Goal: Task Accomplishment & Management: Manage account settings

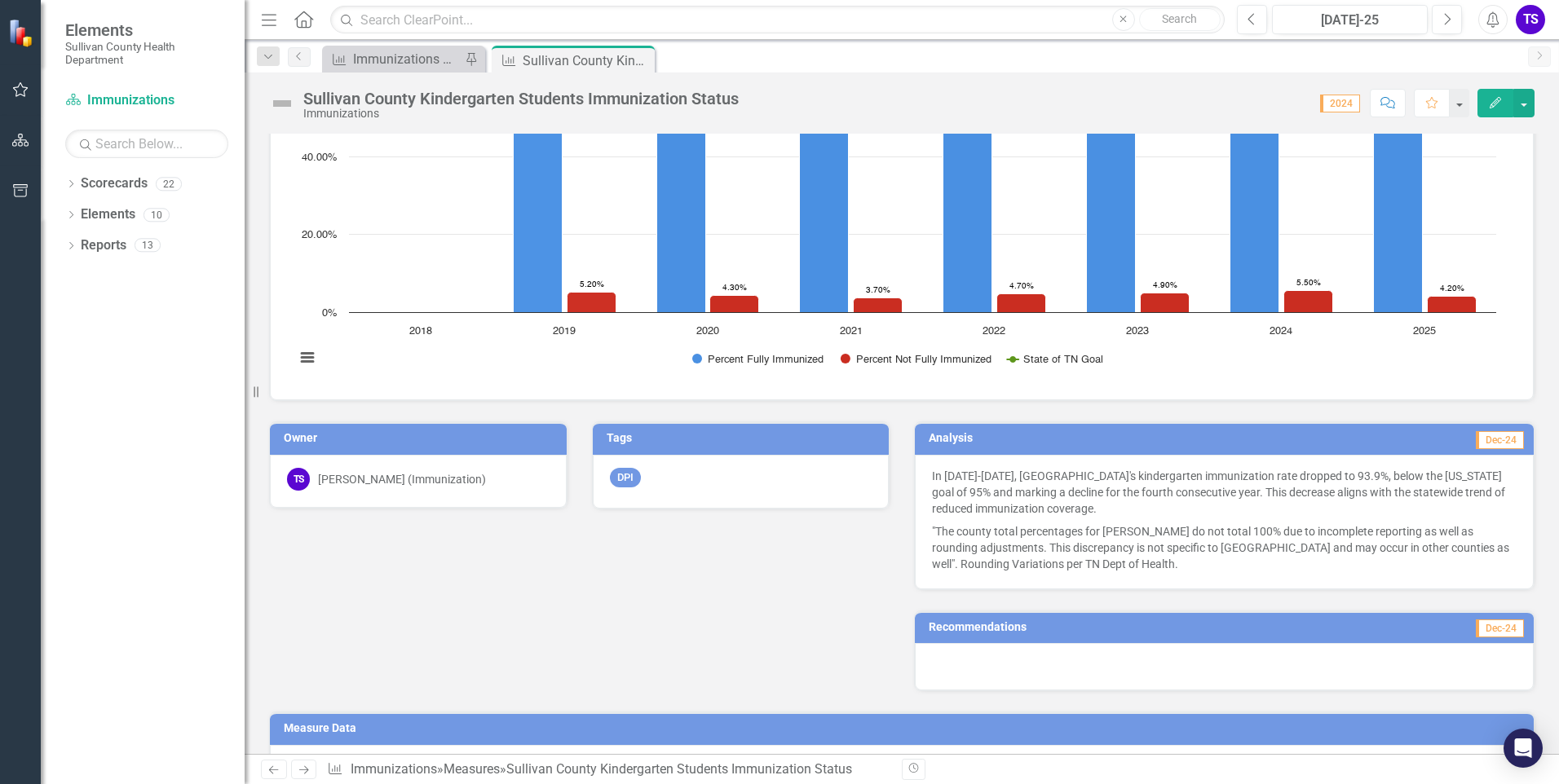
scroll to position [87, 0]
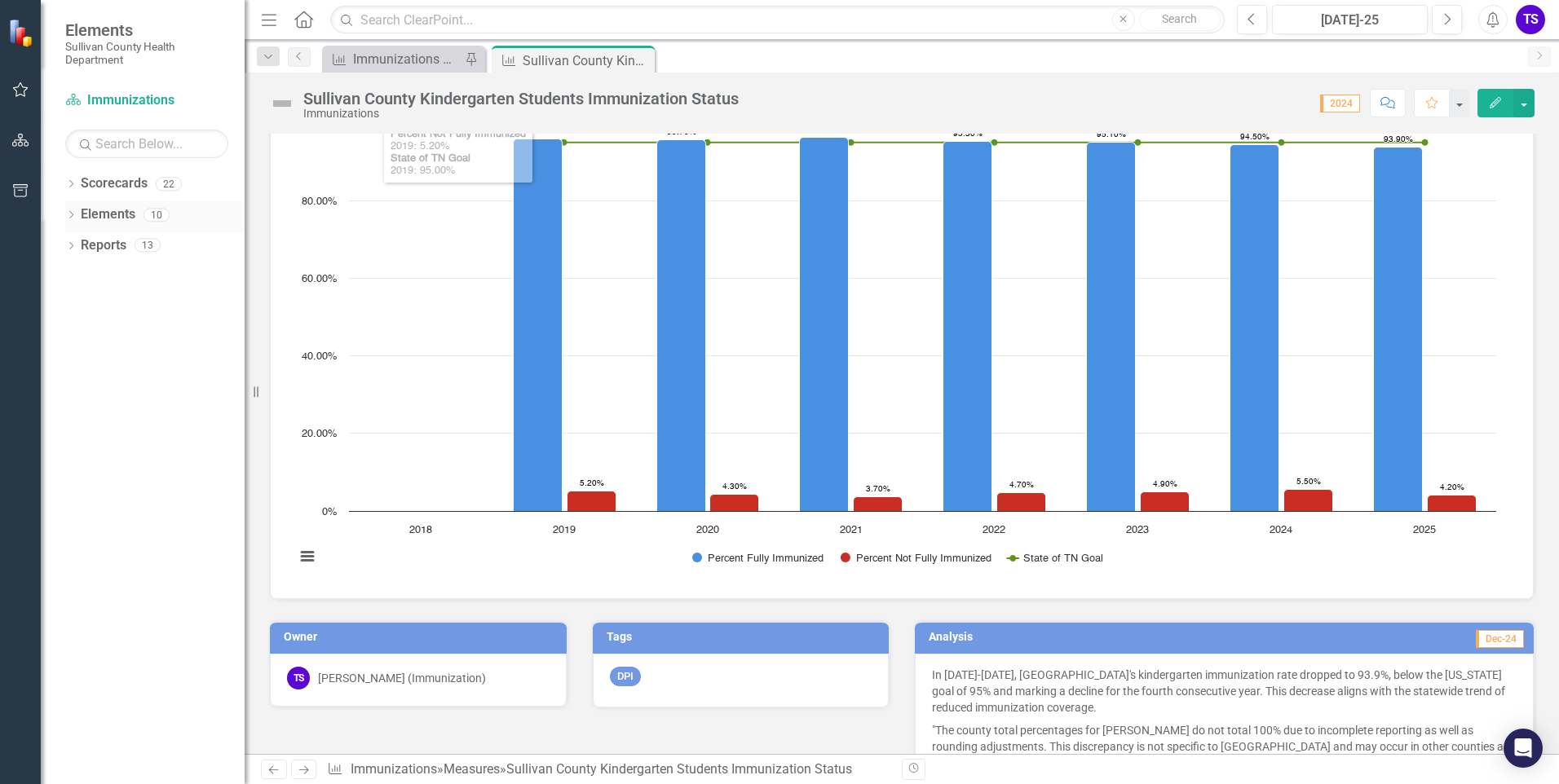
click at [72, 214] on icon "Dropdown" at bounding box center [71, 216] width 12 height 9
click at [82, 277] on icon "Dropdown" at bounding box center [79, 278] width 12 height 9
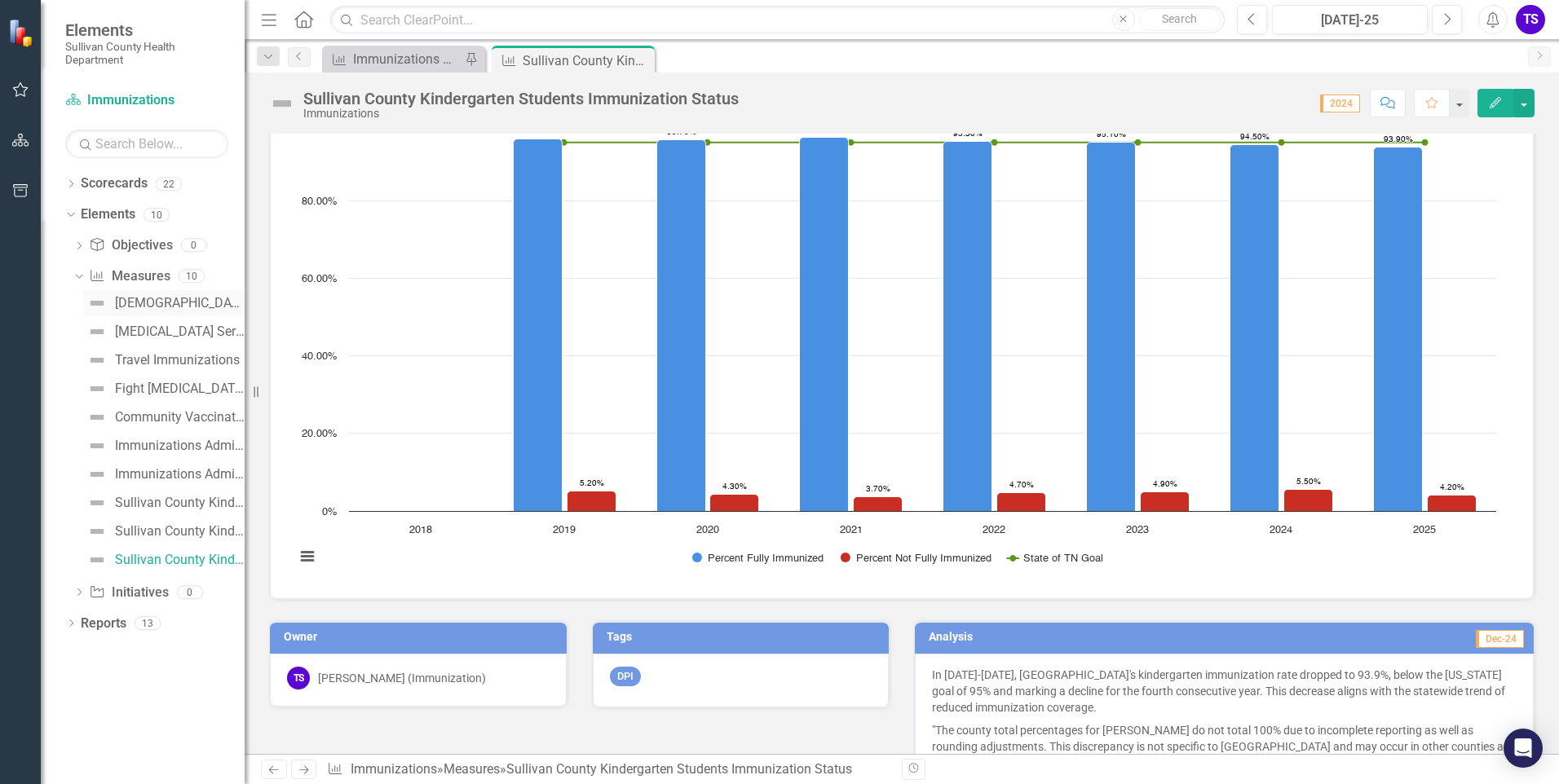
click at [136, 297] on div "[DEMOGRAPHIC_DATA] Survey" at bounding box center [180, 303] width 130 height 15
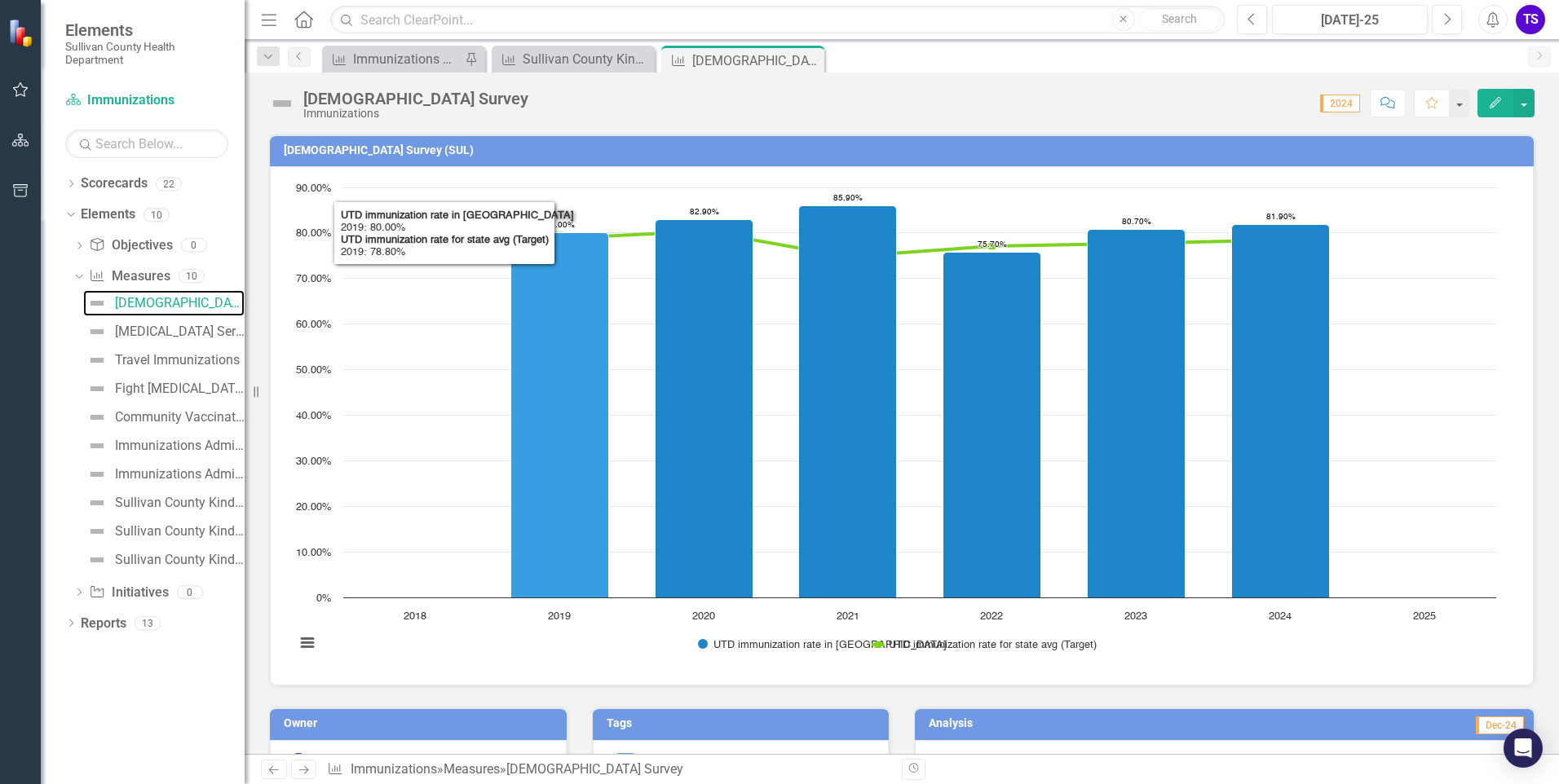
click at [623, 235] on icon "Interactive chart" at bounding box center [919, 244] width 721 height 25
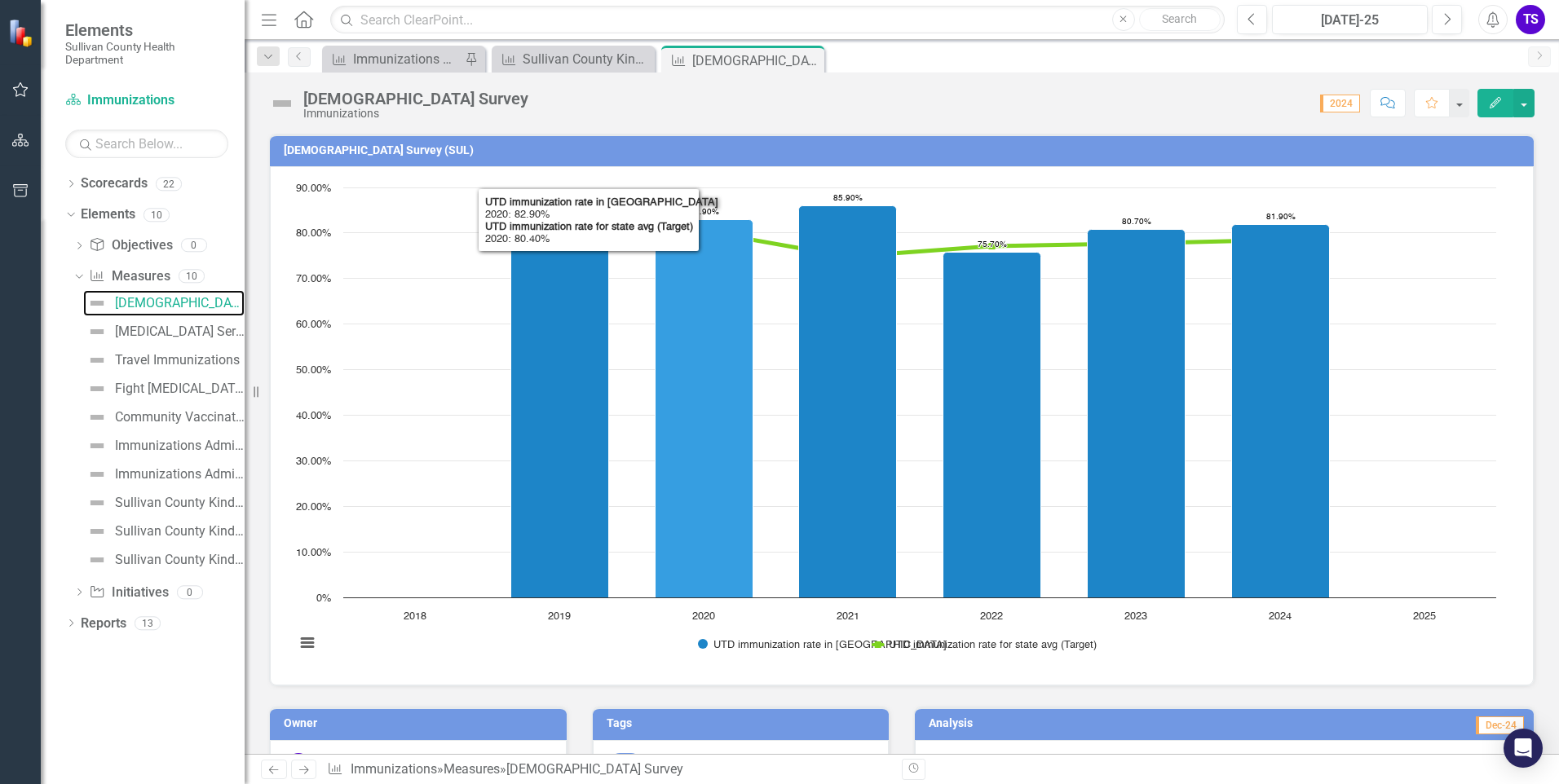
click at [773, 245] on icon "Interactive chart" at bounding box center [919, 244] width 721 height 25
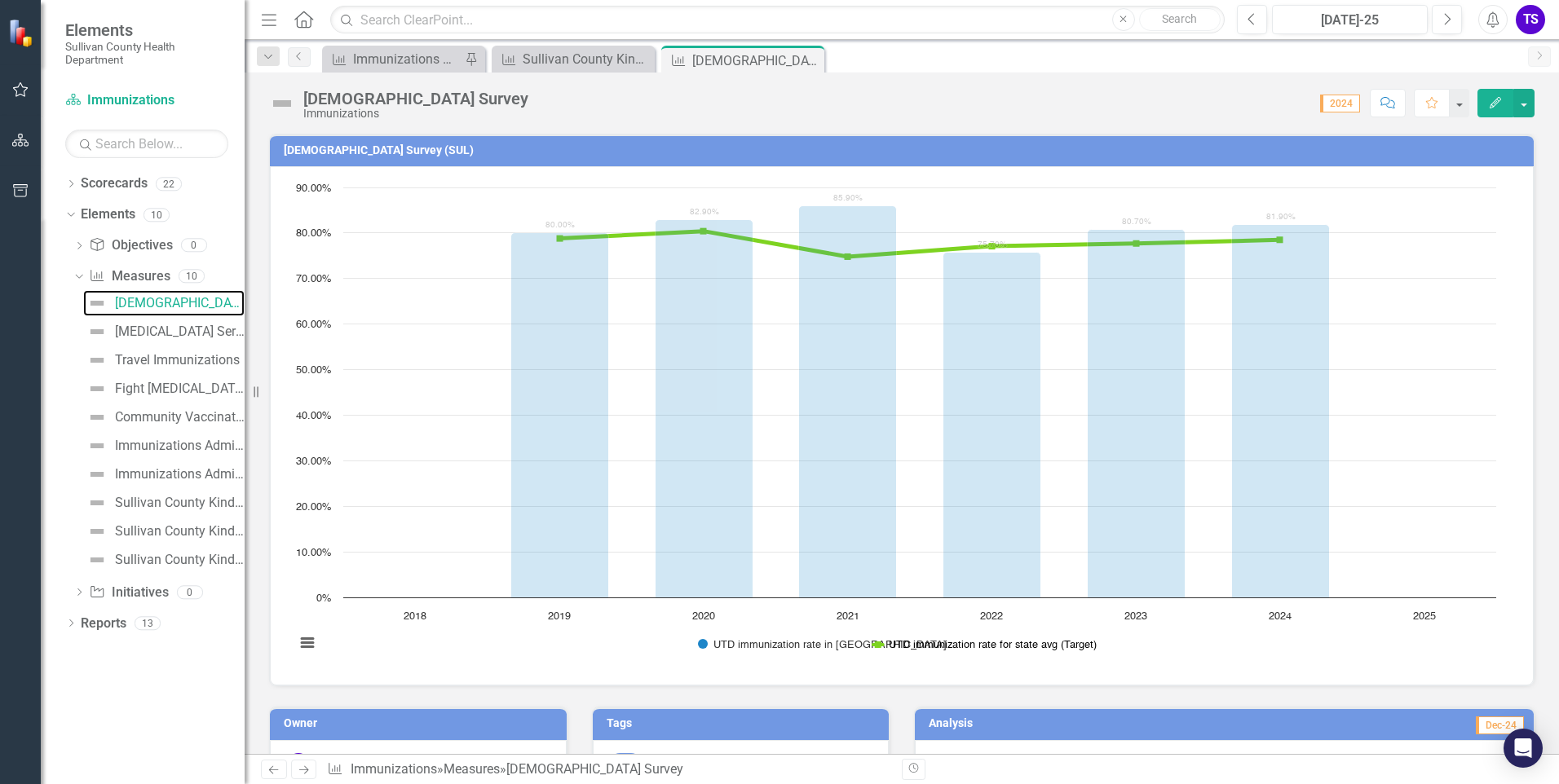
click at [880, 647] on button "Show UTD immunization rate for state avg (Target)" at bounding box center [984, 644] width 222 height 12
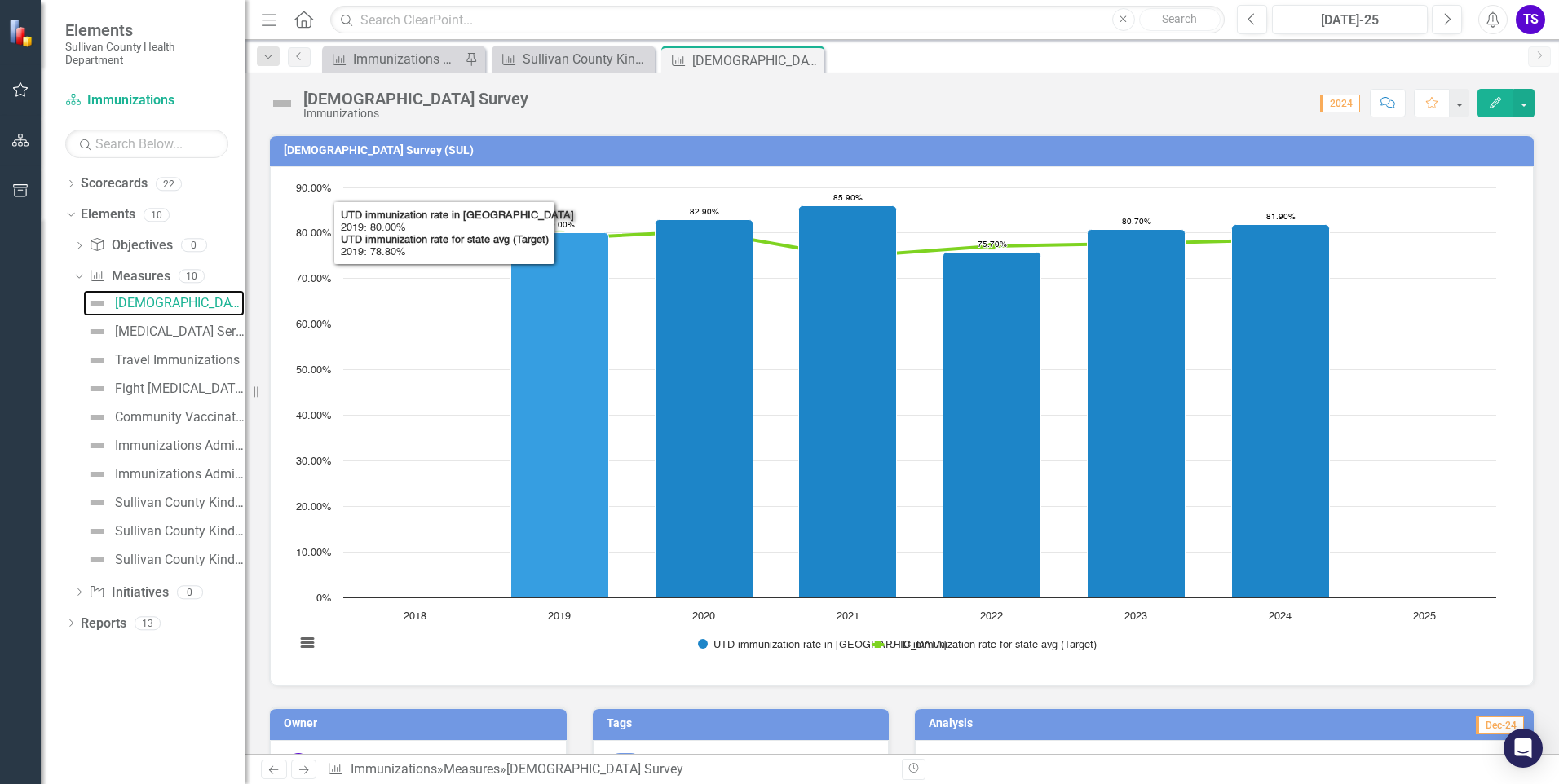
click at [543, 287] on icon "2019, 80. UTD immunization rate in SUL." at bounding box center [560, 416] width 97 height 365
click at [419, 220] on rect "Interactive chart" at bounding box center [895, 423] width 1217 height 489
click at [557, 322] on icon "2019, 80. UTD immunization rate in SUL." at bounding box center [560, 416] width 97 height 365
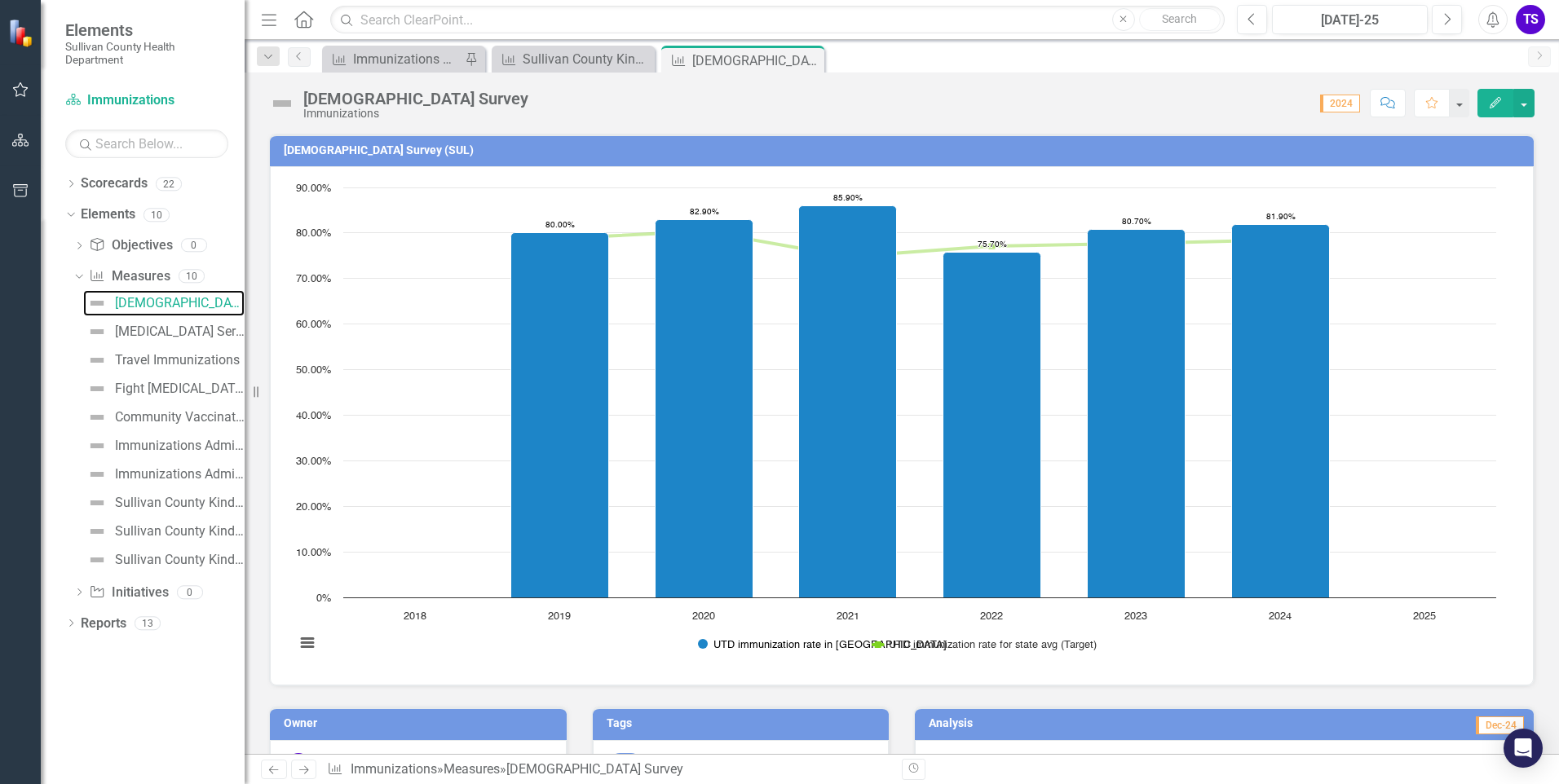
click at [706, 644] on button "Show UTD immunization rate in SUL" at bounding box center [777, 644] width 157 height 12
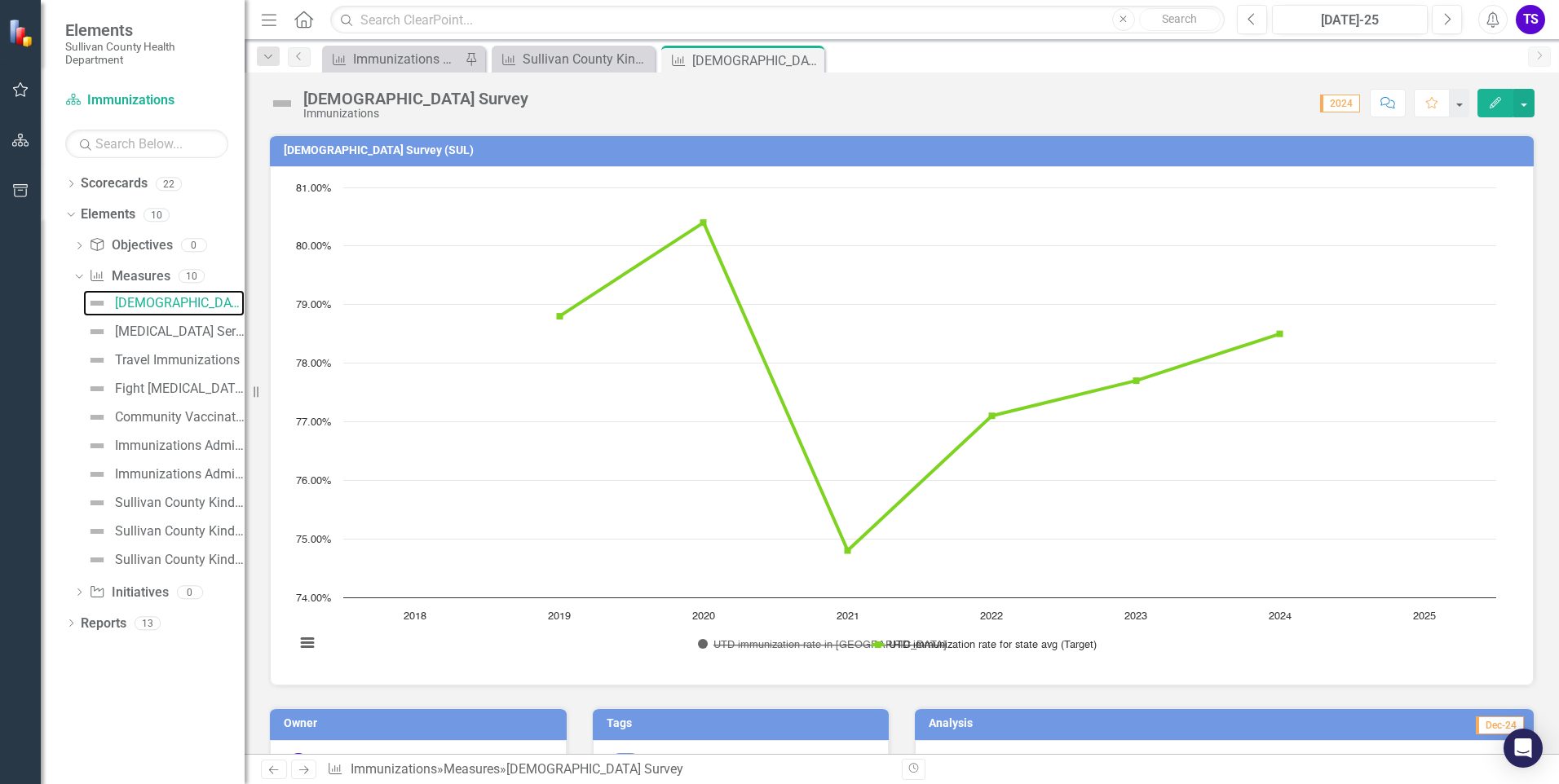
click at [706, 644] on button "Show UTD immunization rate in SUL" at bounding box center [777, 644] width 157 height 12
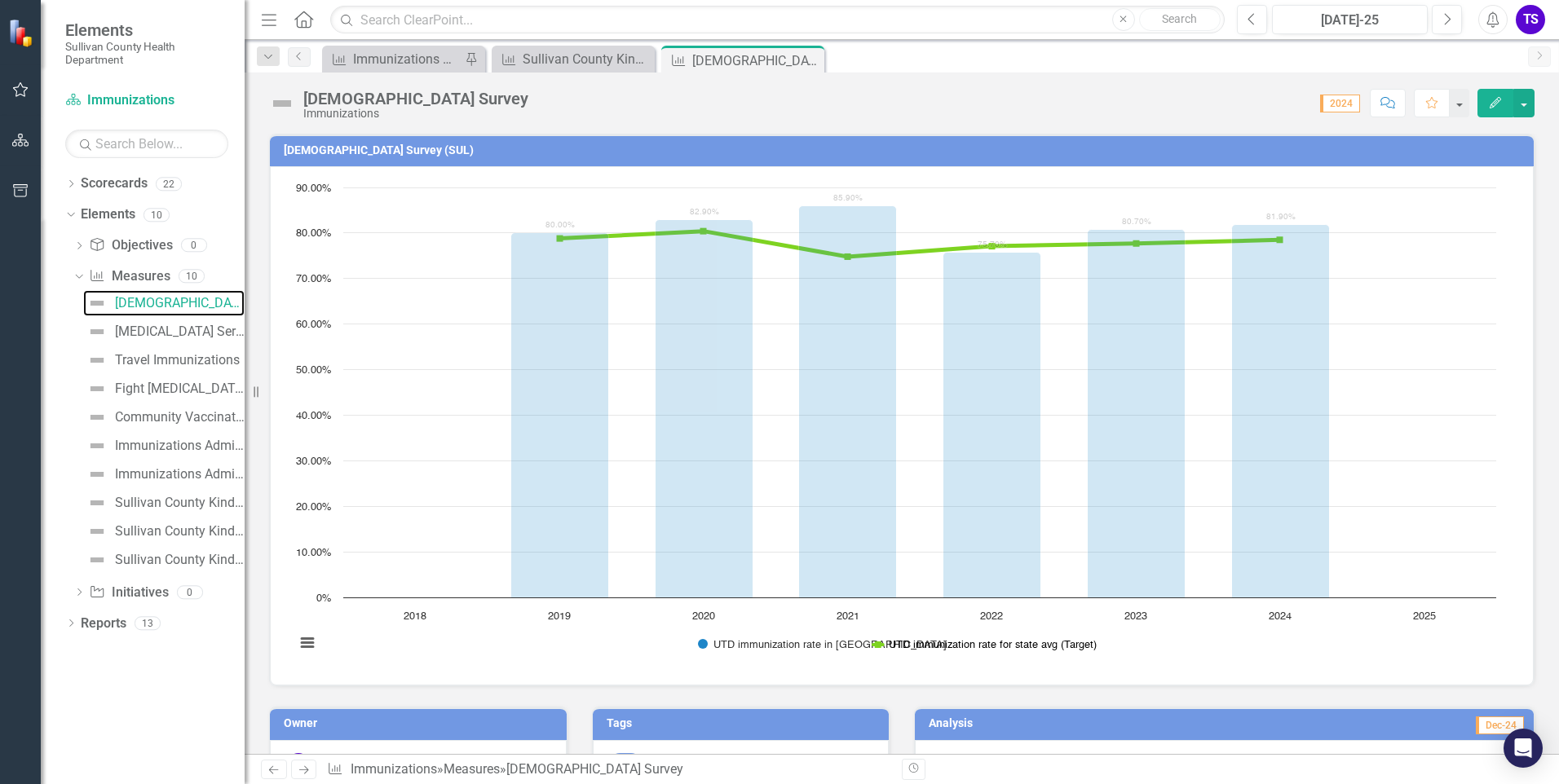
click at [884, 649] on button "Show UTD immunization rate for state avg (Target)" at bounding box center [984, 644] width 222 height 12
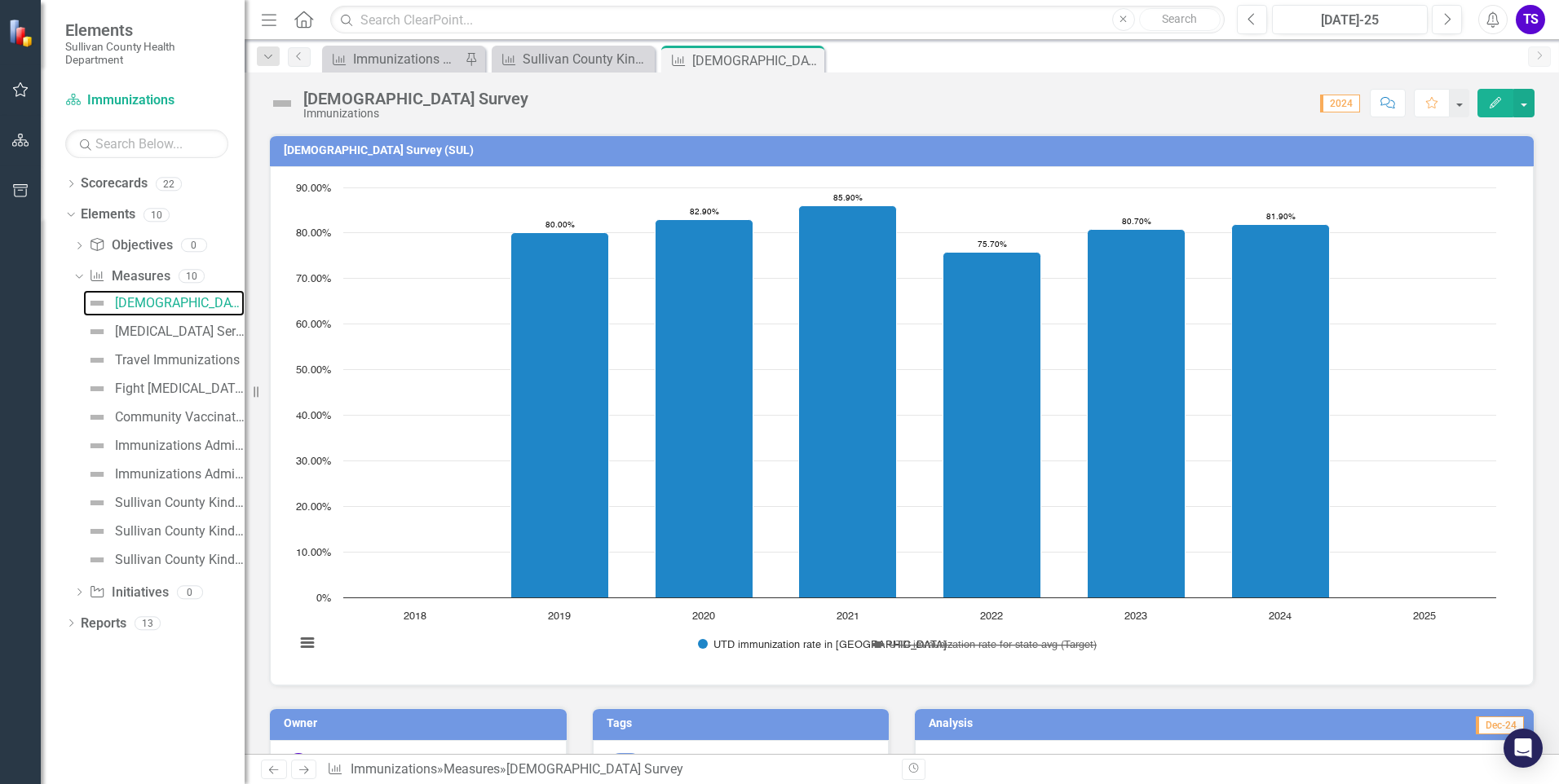
click at [884, 649] on button "Show UTD immunization rate for state avg (Target)" at bounding box center [984, 644] width 222 height 12
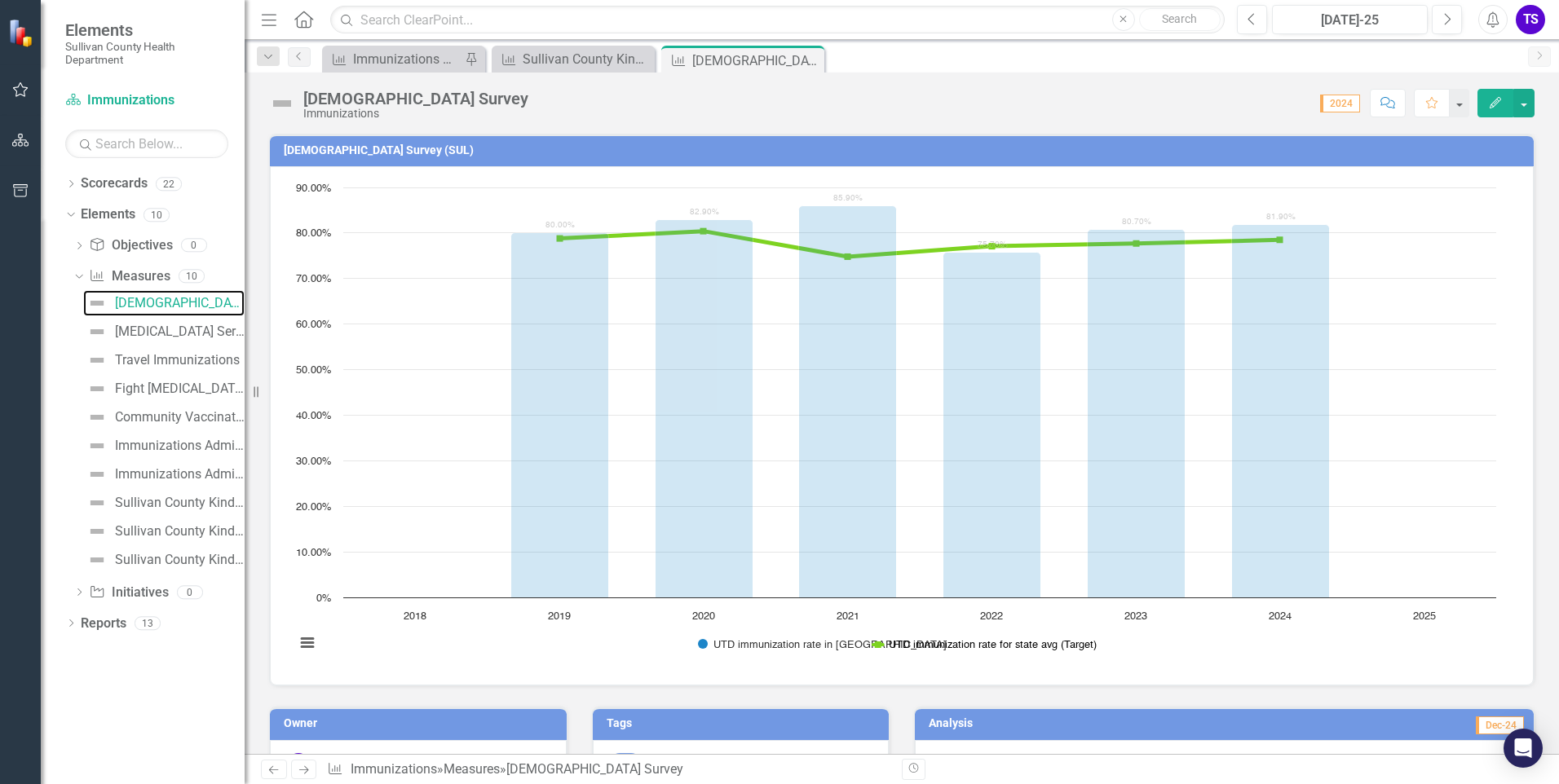
click at [876, 644] on button "Show UTD immunization rate for state avg (Target)" at bounding box center [984, 644] width 222 height 12
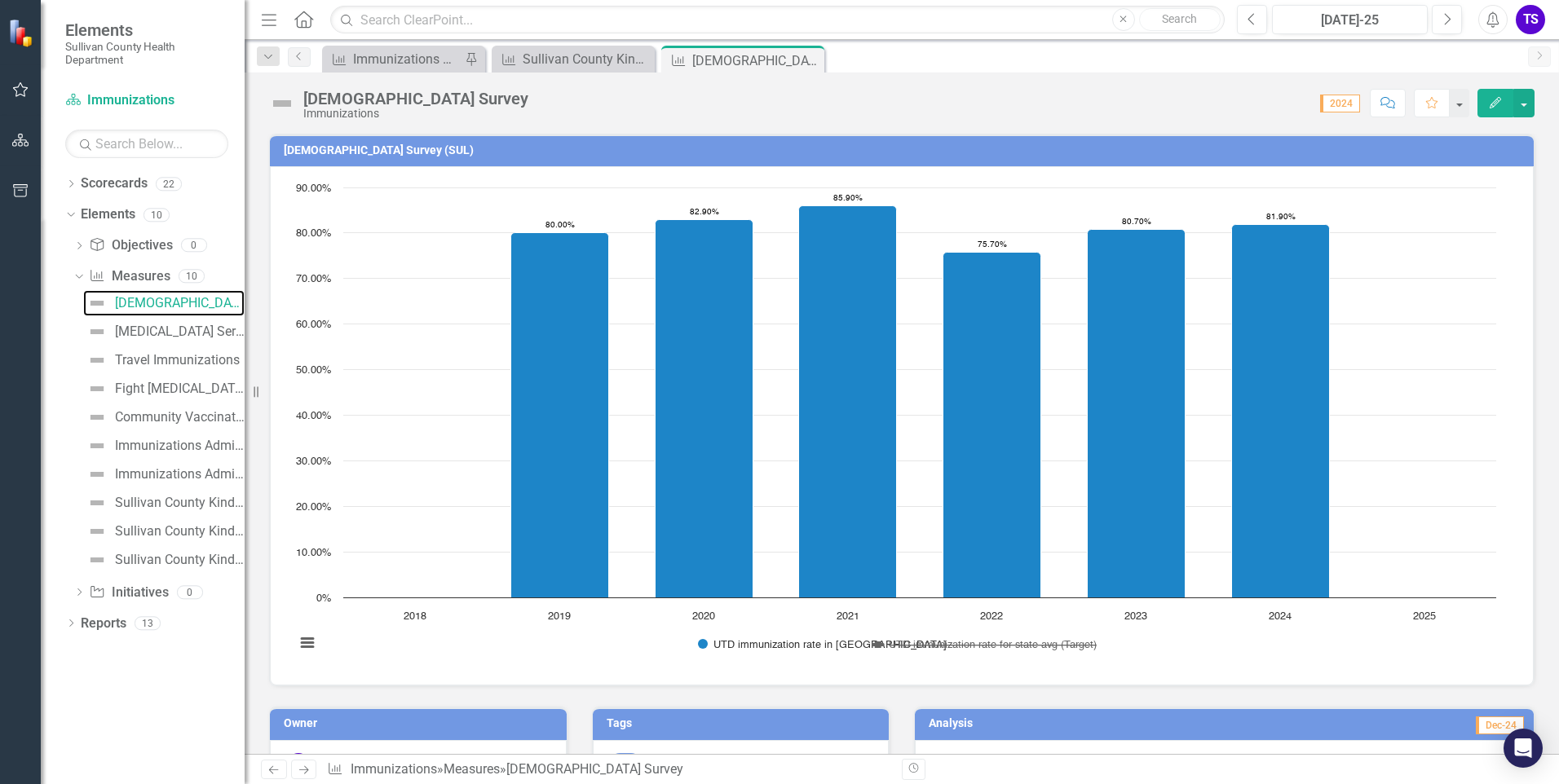
click at [876, 644] on button "Show UTD immunization rate for state avg (Target)" at bounding box center [984, 644] width 222 height 12
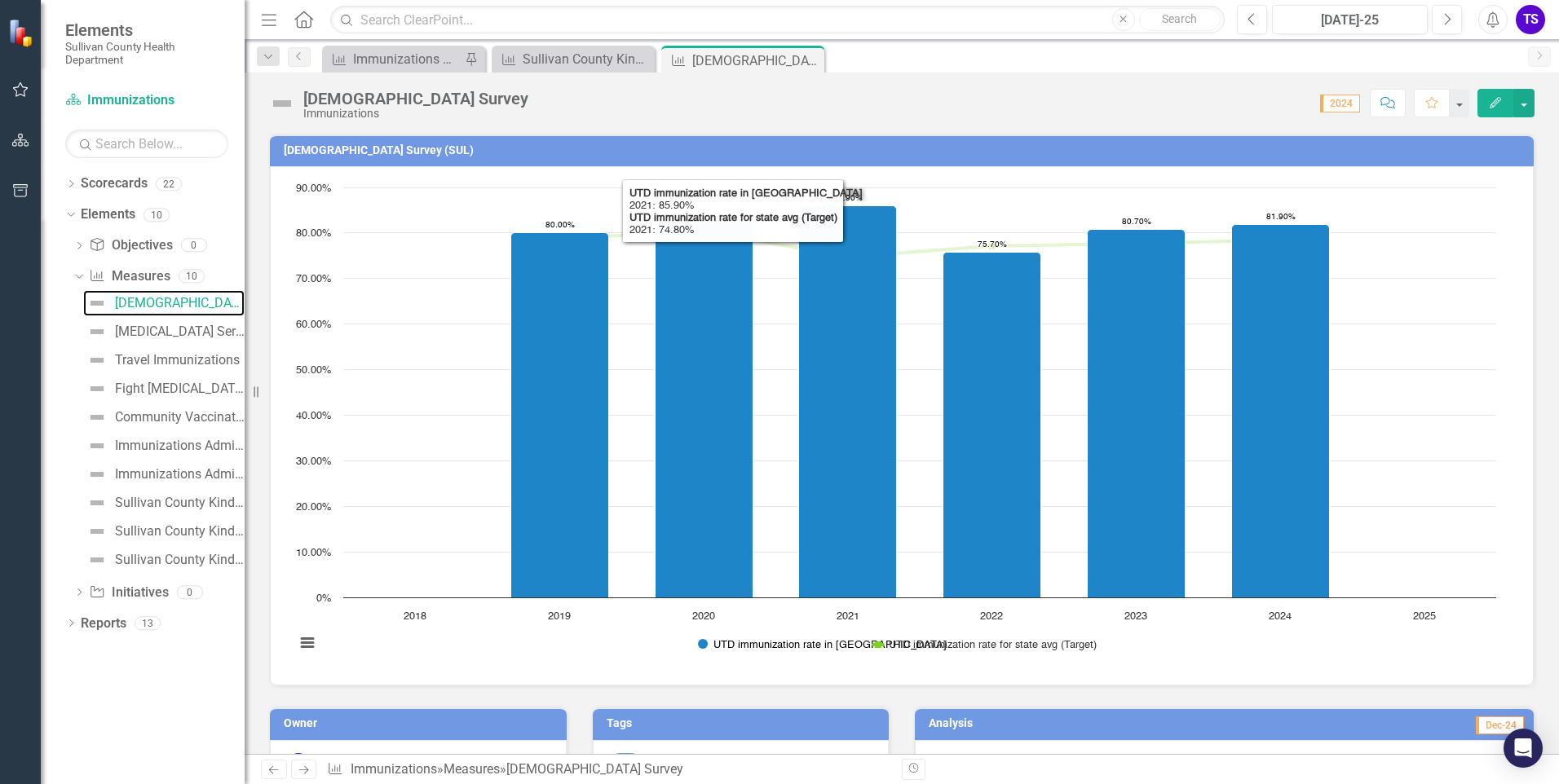
click at [709, 647] on button "Show UTD immunization rate in SUL" at bounding box center [777, 644] width 157 height 12
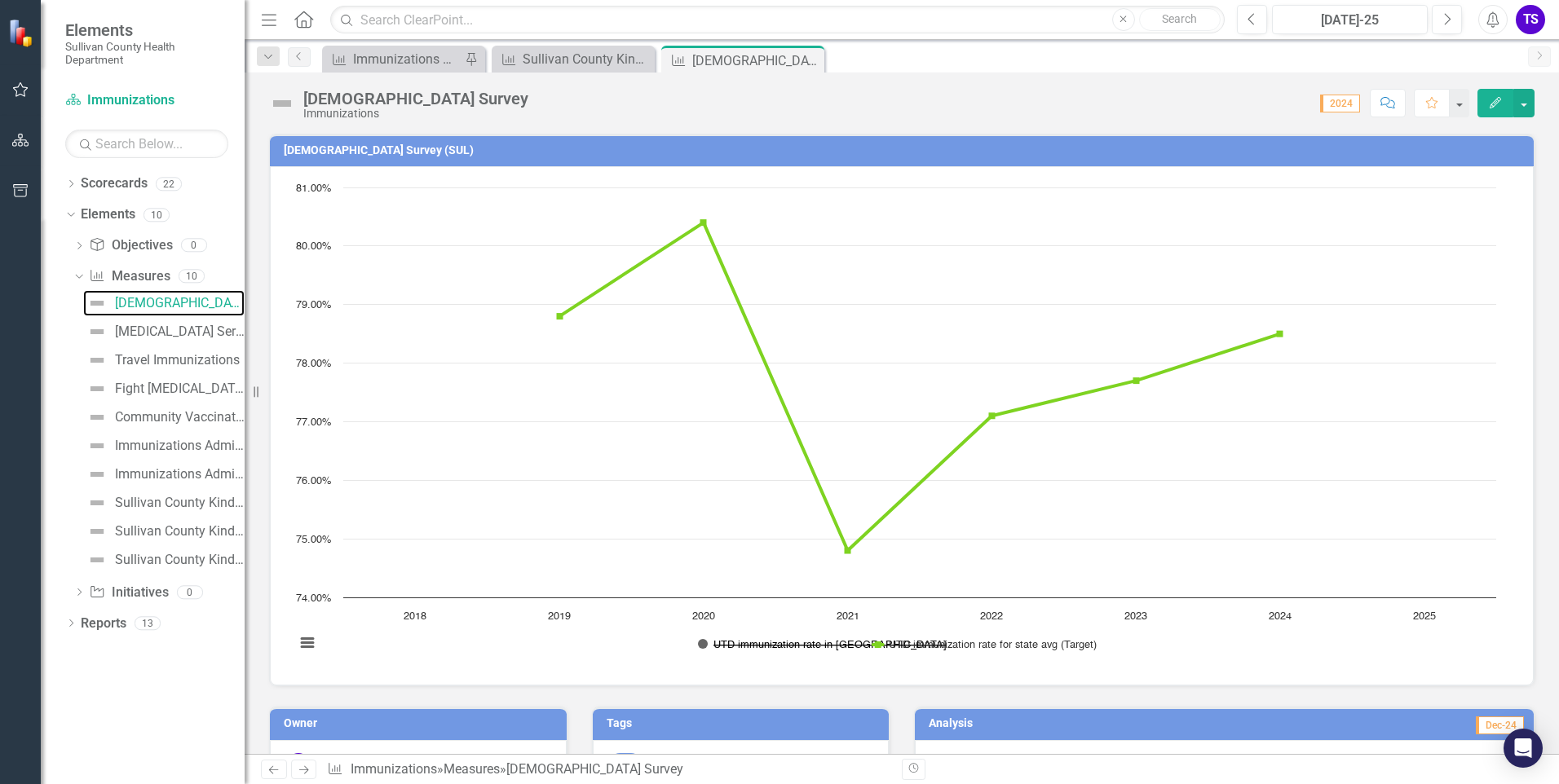
click at [699, 647] on button "Show UTD immunization rate in SUL" at bounding box center [777, 644] width 157 height 12
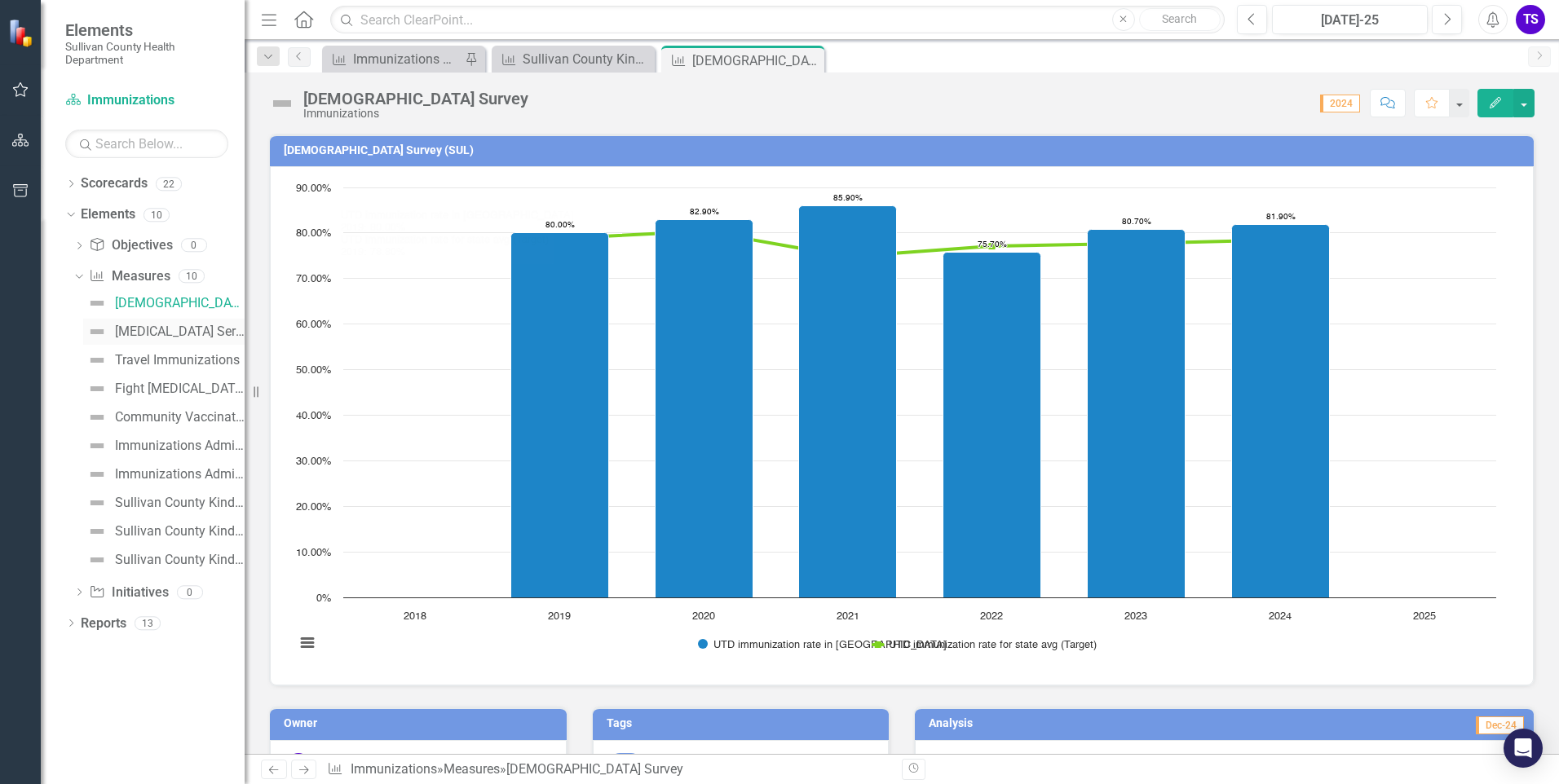
click at [154, 332] on div "[MEDICAL_DATA] Series Completion Rate" at bounding box center [180, 332] width 130 height 15
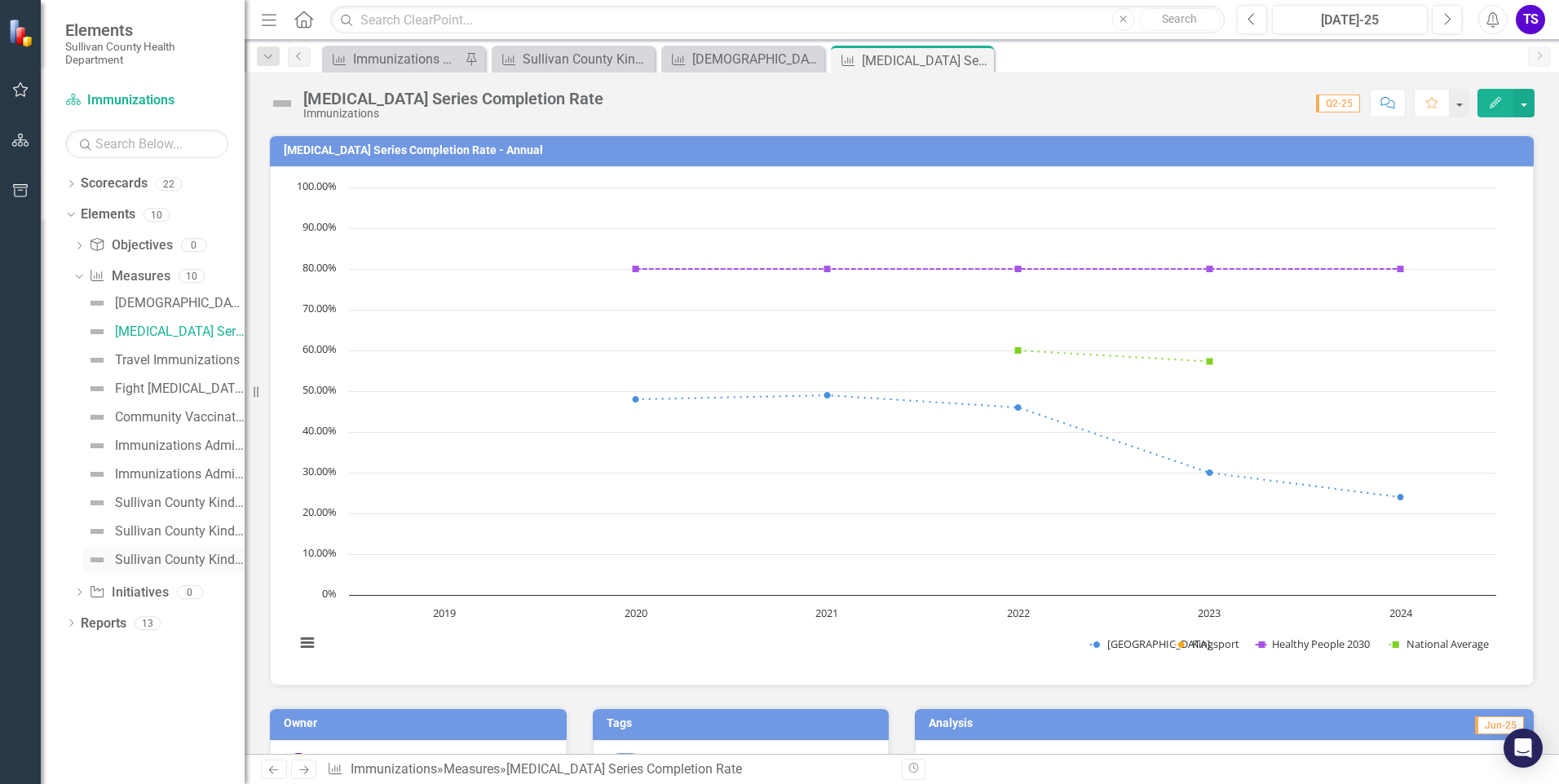
click at [164, 554] on div "Sullivan County Kindergarten Students Immunization Status" at bounding box center [180, 561] width 130 height 15
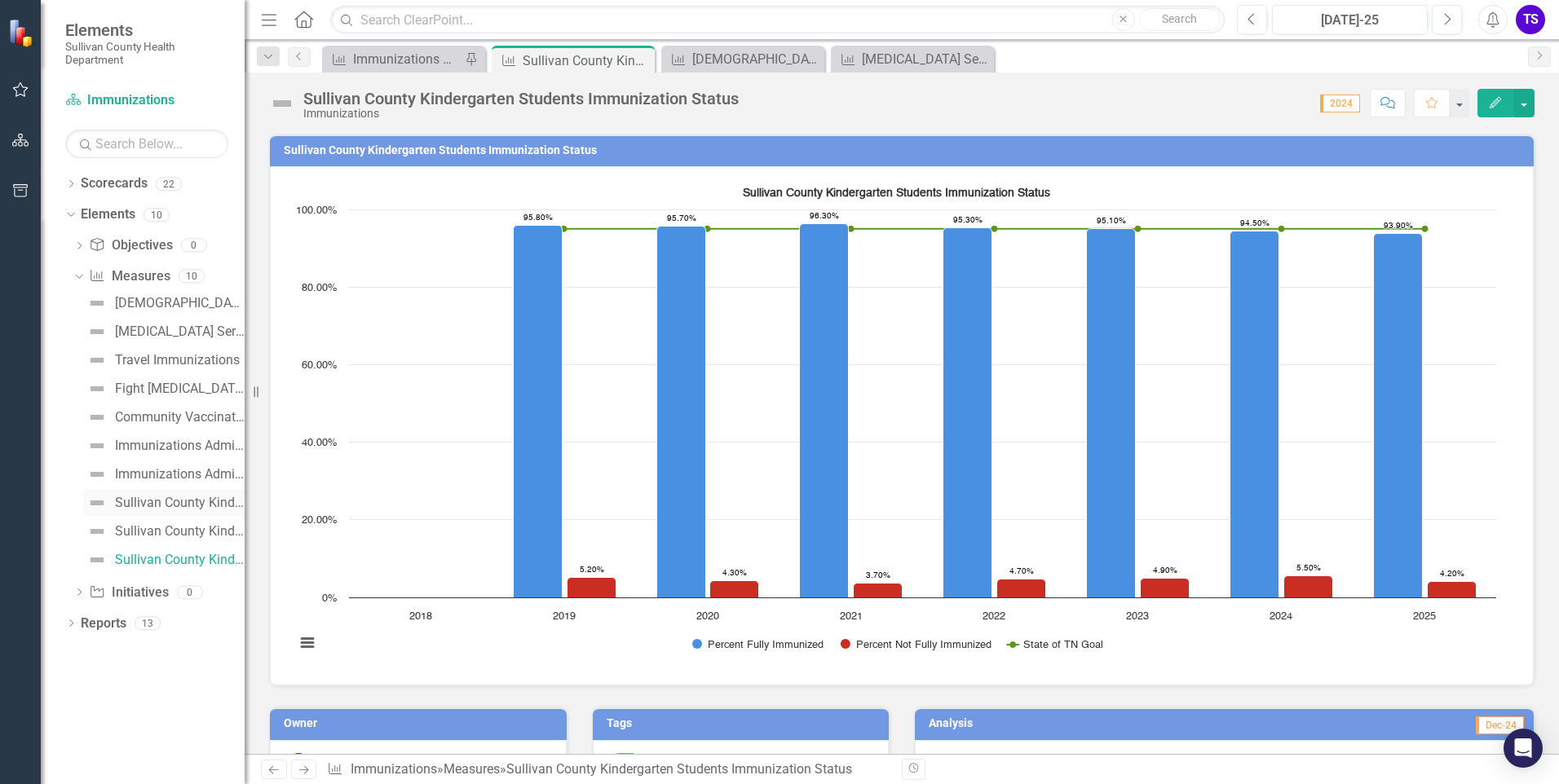
click at [177, 510] on div "Sullivan County Kindergarten Immunization Compliance per Vaccine" at bounding box center [180, 503] width 130 height 15
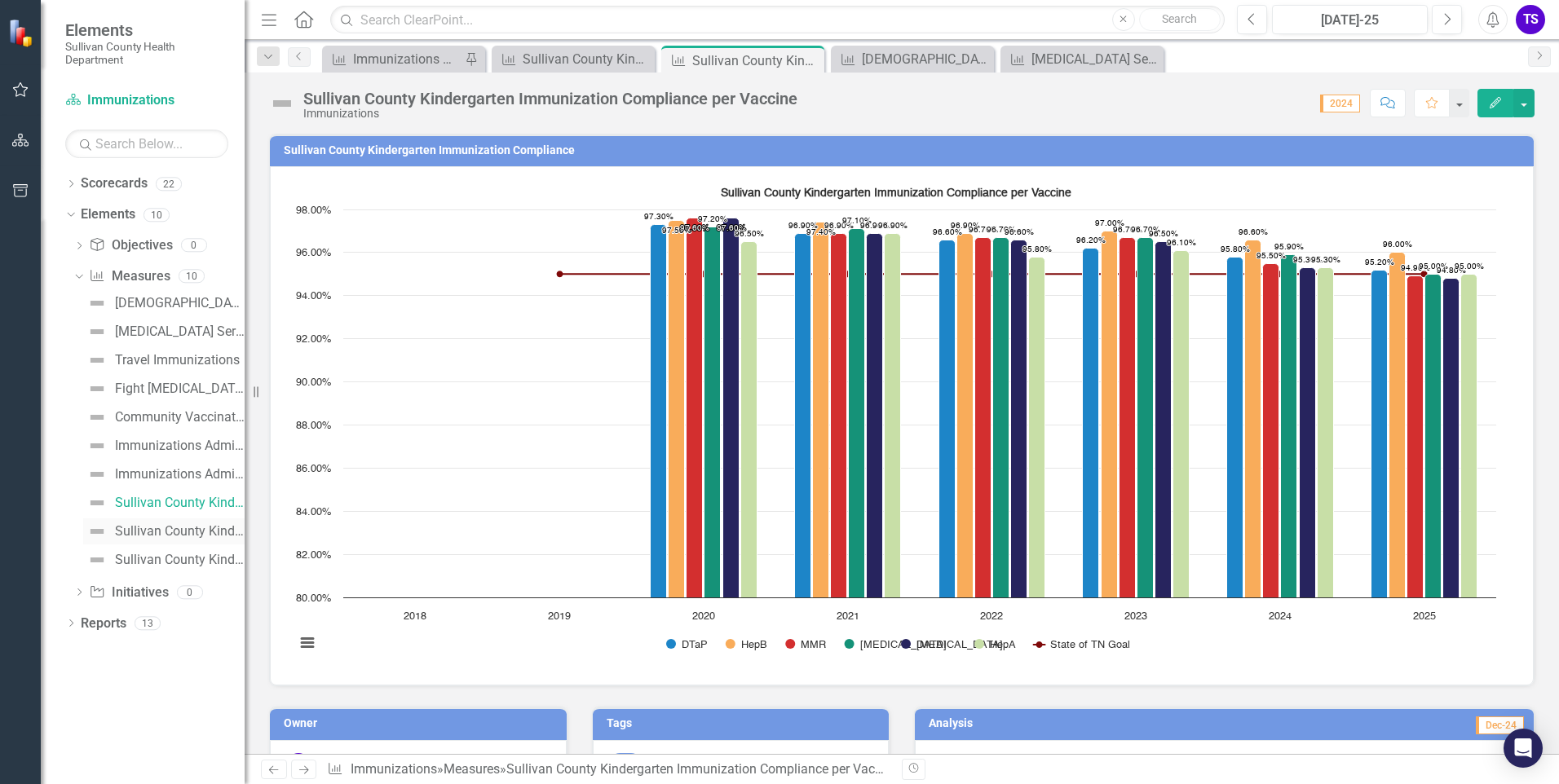
click at [177, 530] on div "Sullivan County Kindergarten Immunization Exemption Levels" at bounding box center [180, 532] width 130 height 15
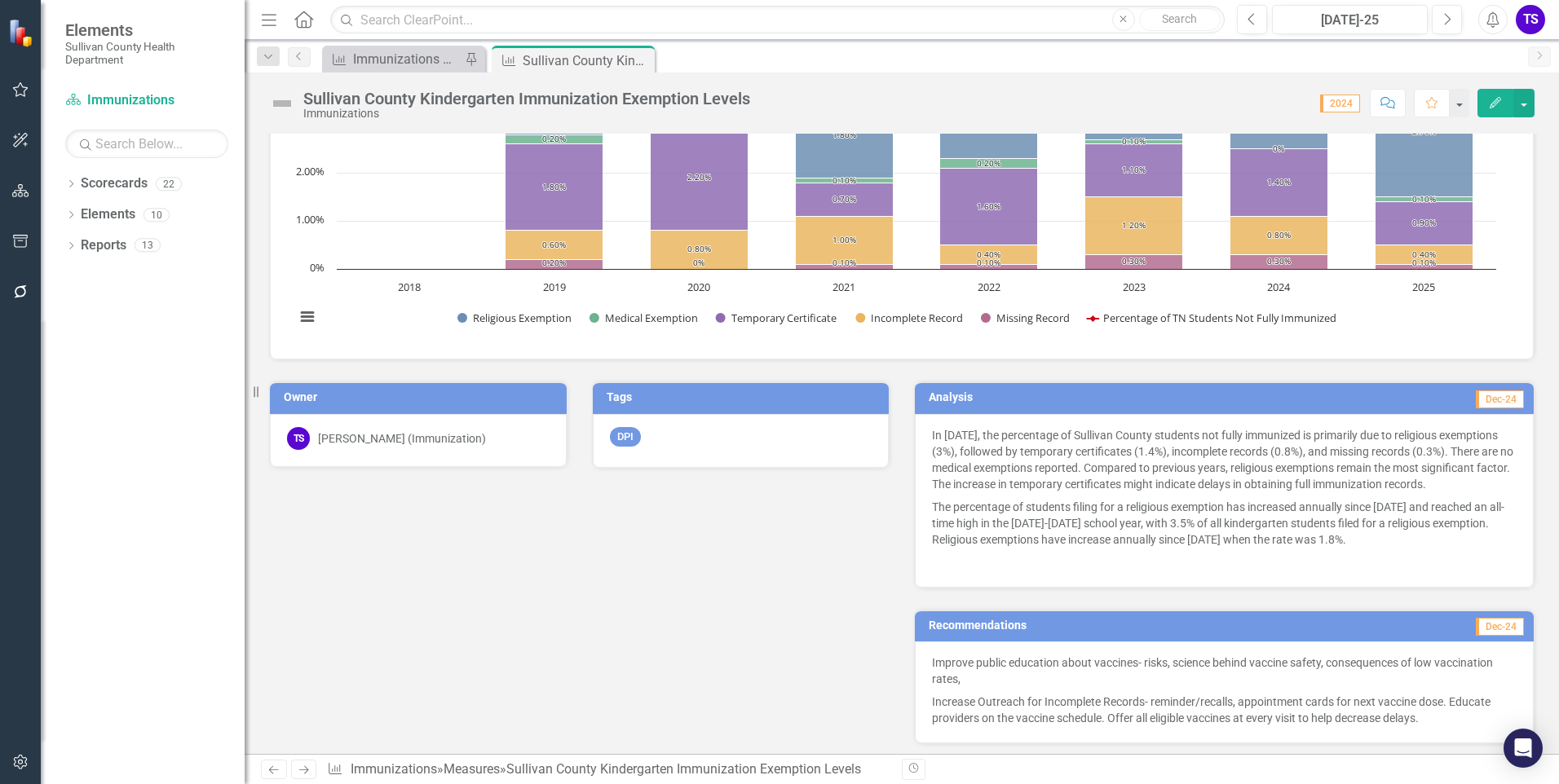
scroll to position [590, 0]
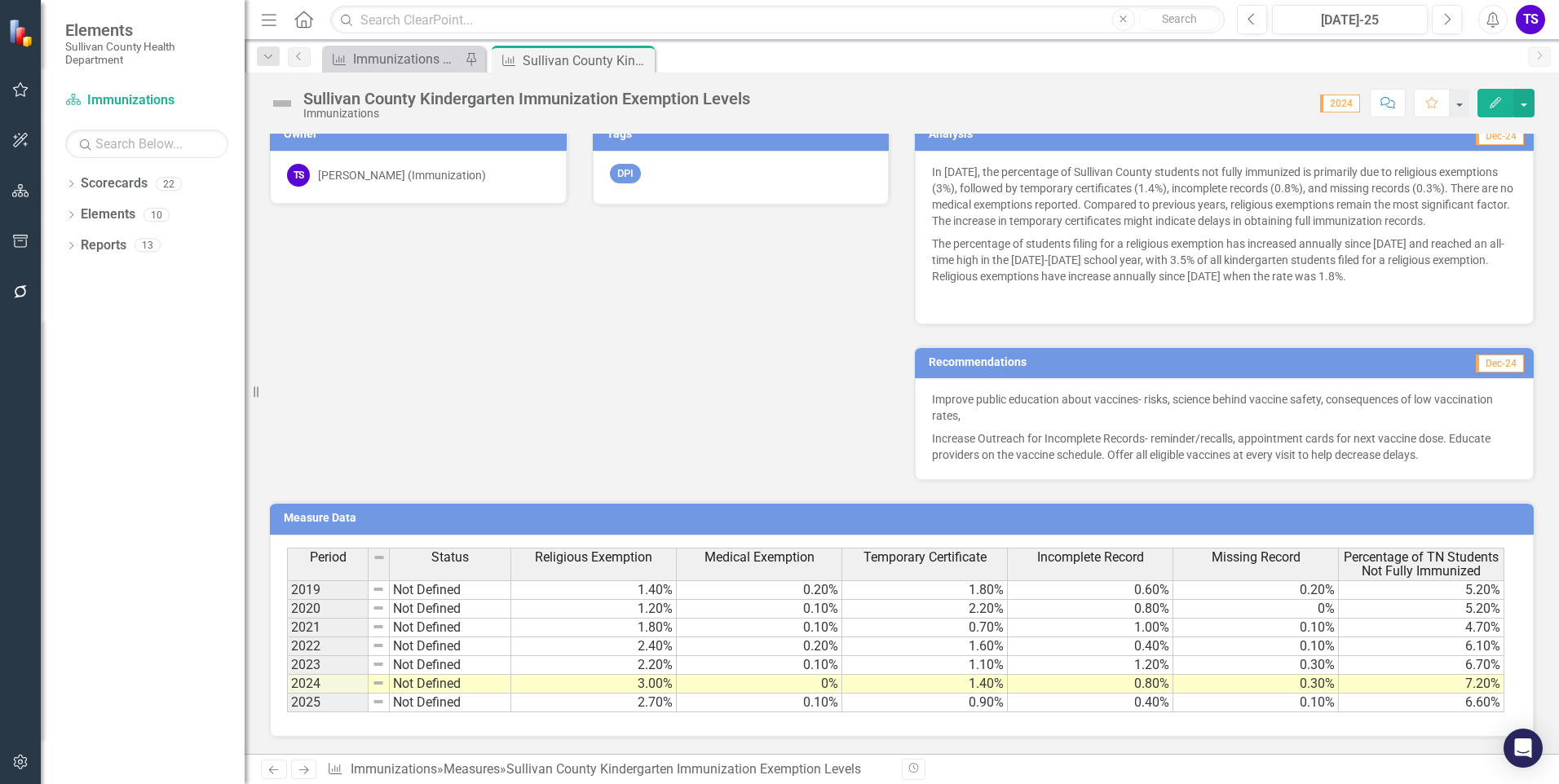
click at [494, 652] on td "Not Defined" at bounding box center [451, 647] width 122 height 19
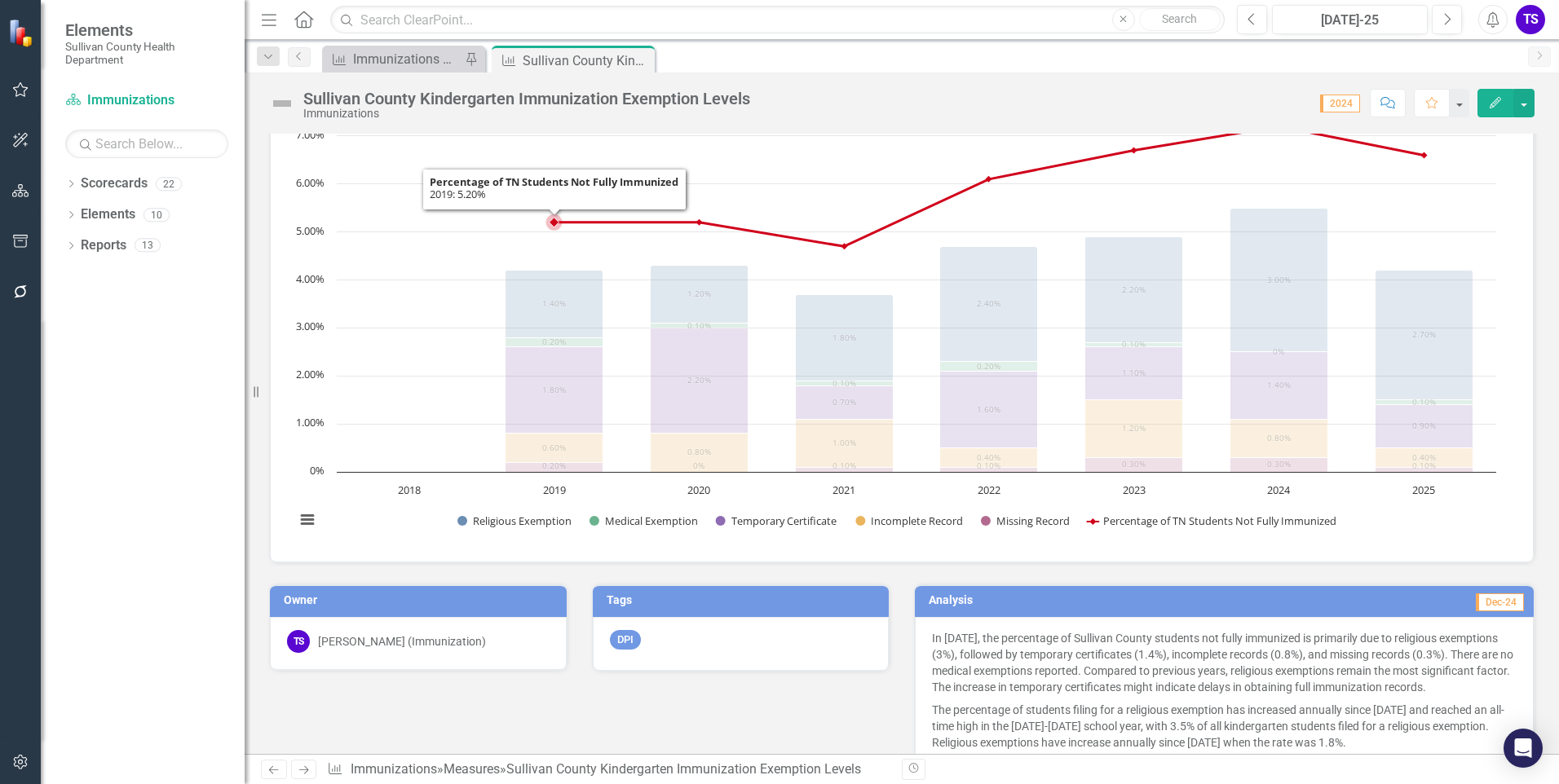
scroll to position [245, 0]
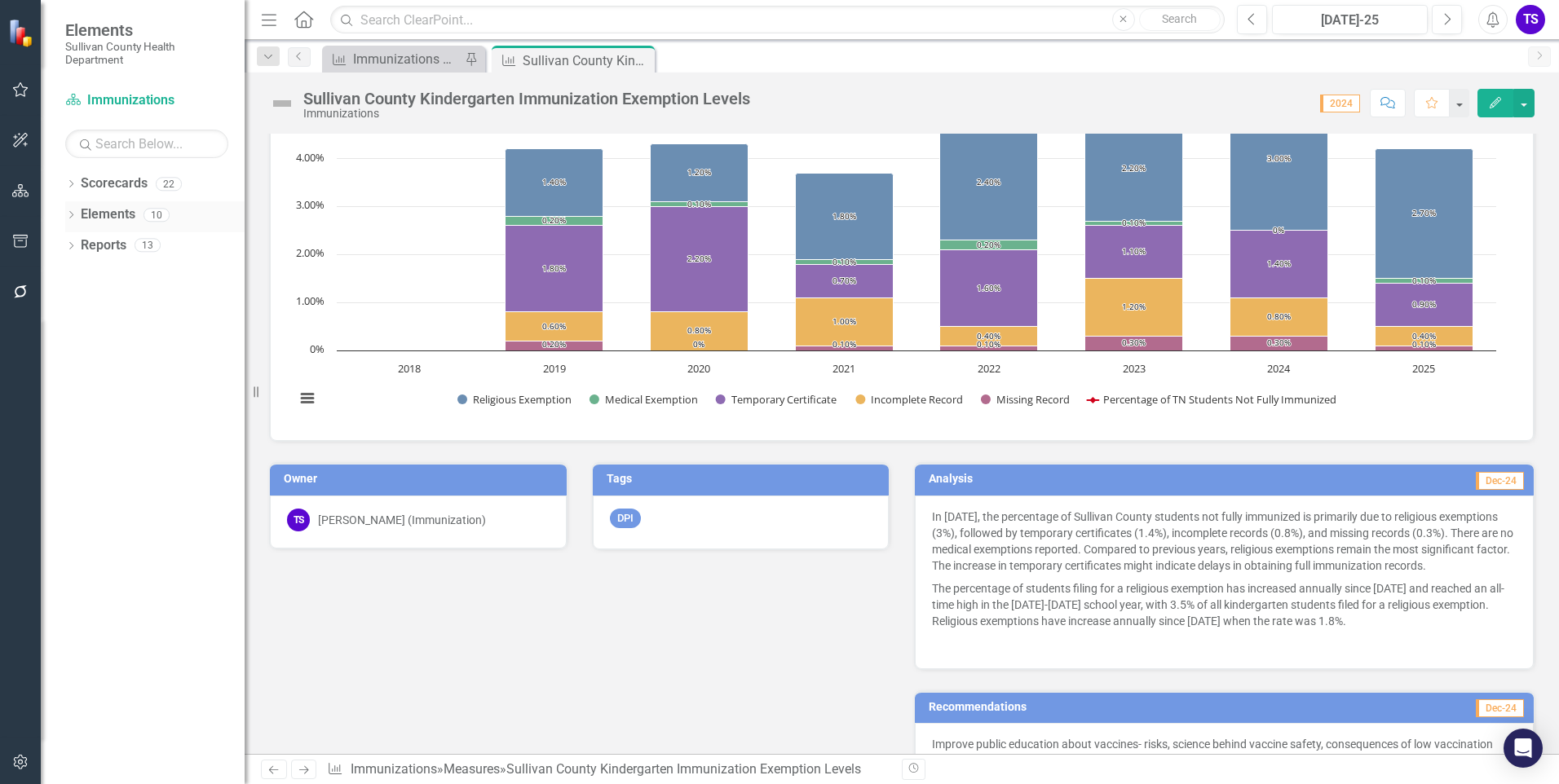
click at [72, 217] on icon "Dropdown" at bounding box center [71, 216] width 12 height 9
click at [74, 277] on icon "Dropdown" at bounding box center [79, 278] width 12 height 9
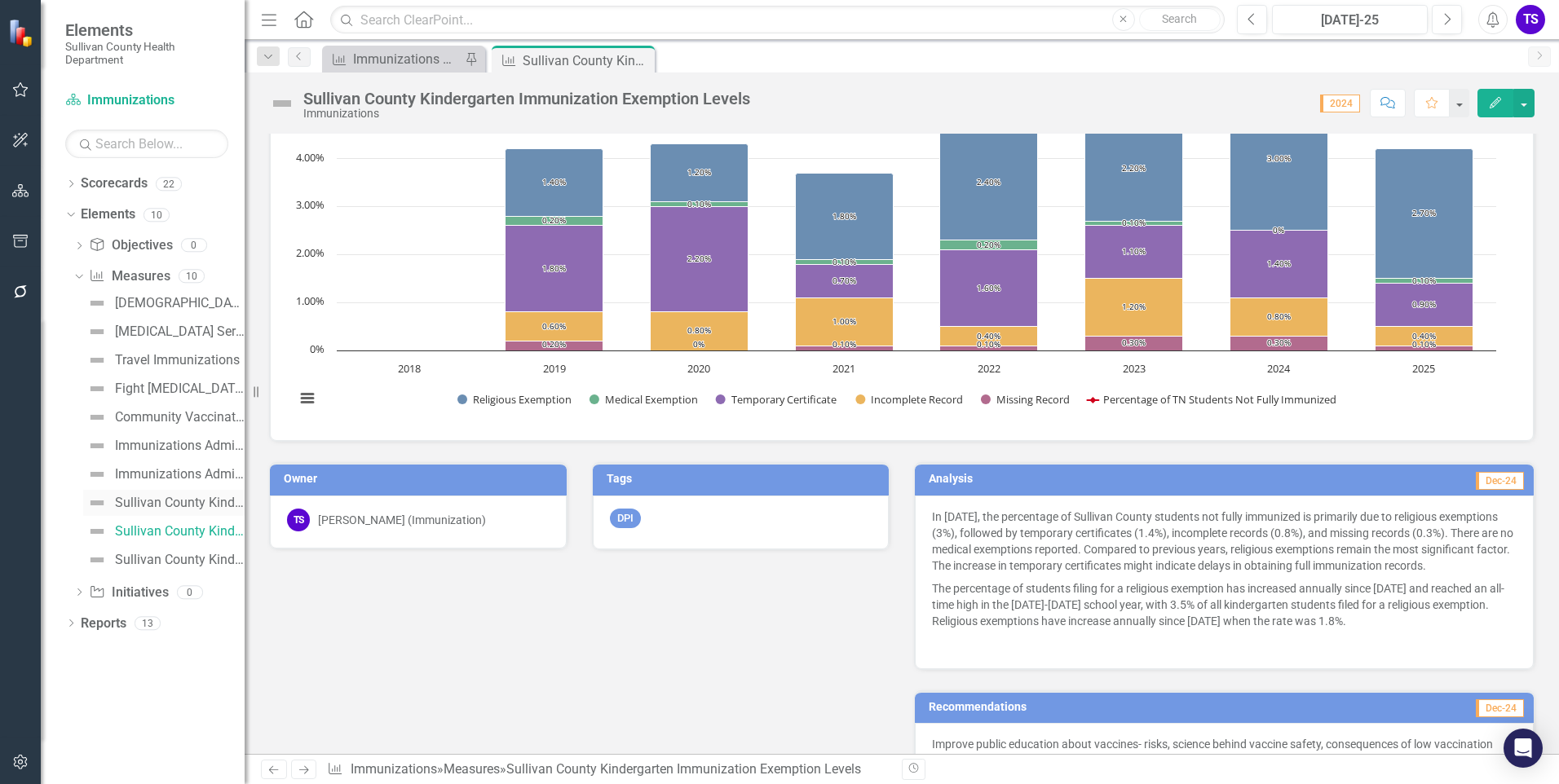
click at [136, 506] on div "Sullivan County Kindergarten Immunization Compliance per Vaccine" at bounding box center [180, 503] width 130 height 15
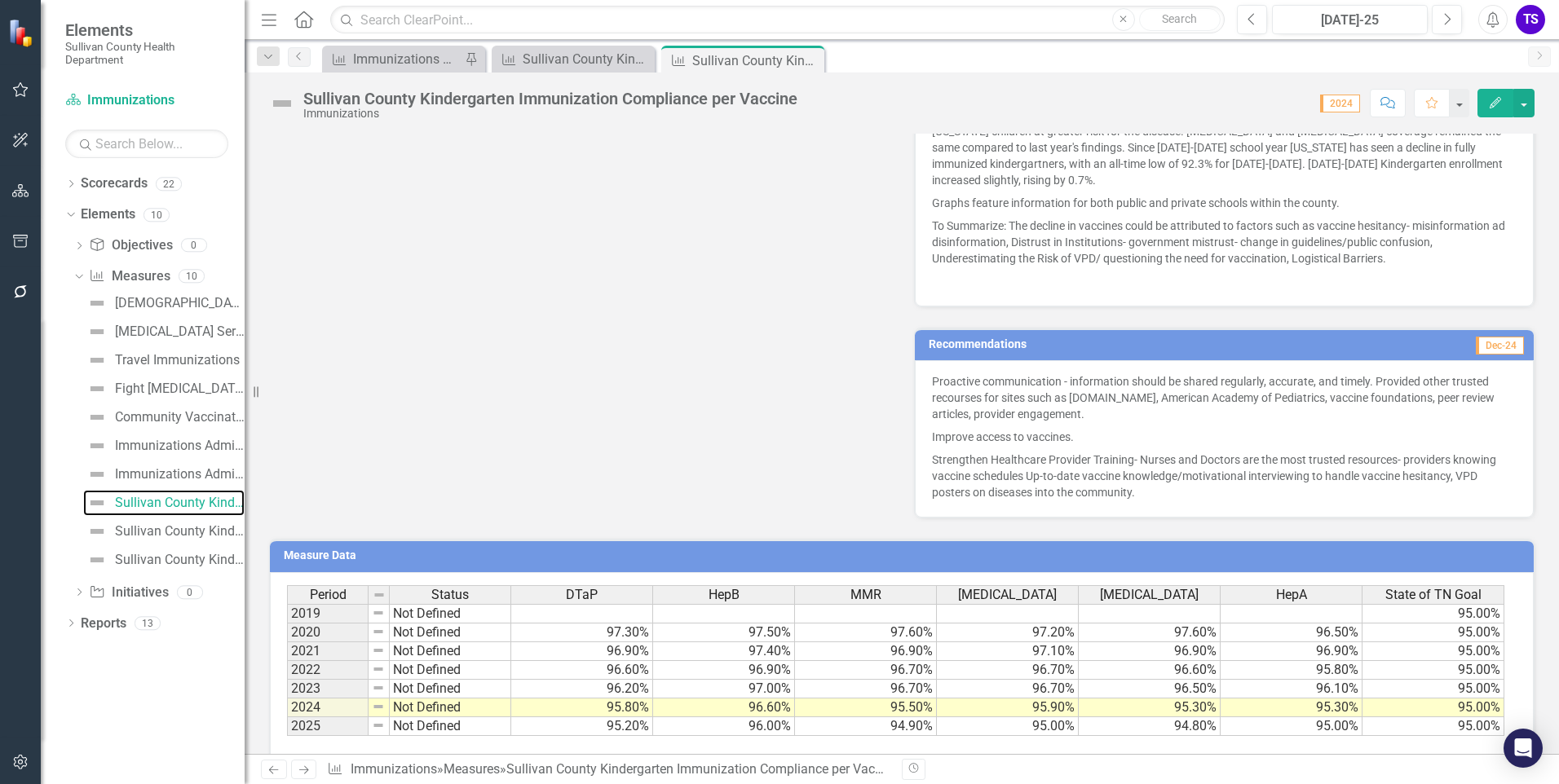
scroll to position [793, 0]
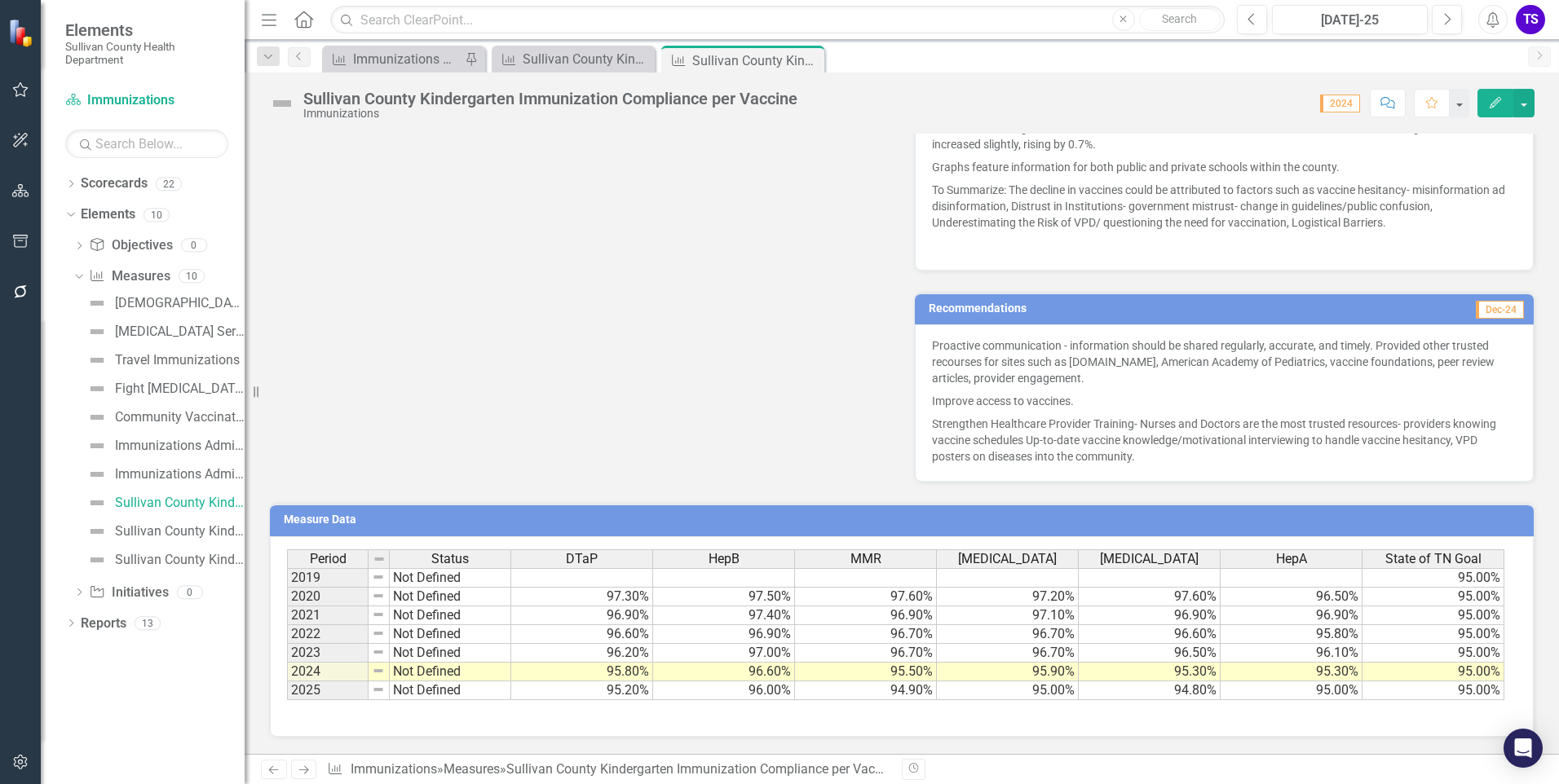
click at [617, 574] on td at bounding box center [582, 577] width 142 height 19
click at [87, 507] on link "Sullivan County Kindergarten Immunization Compliance per Vaccine" at bounding box center [164, 502] width 162 height 26
click at [532, 579] on td at bounding box center [582, 577] width 142 height 19
click at [147, 536] on div "Sullivan County Kindergarten Immunization Exemption Levels" at bounding box center [180, 532] width 130 height 15
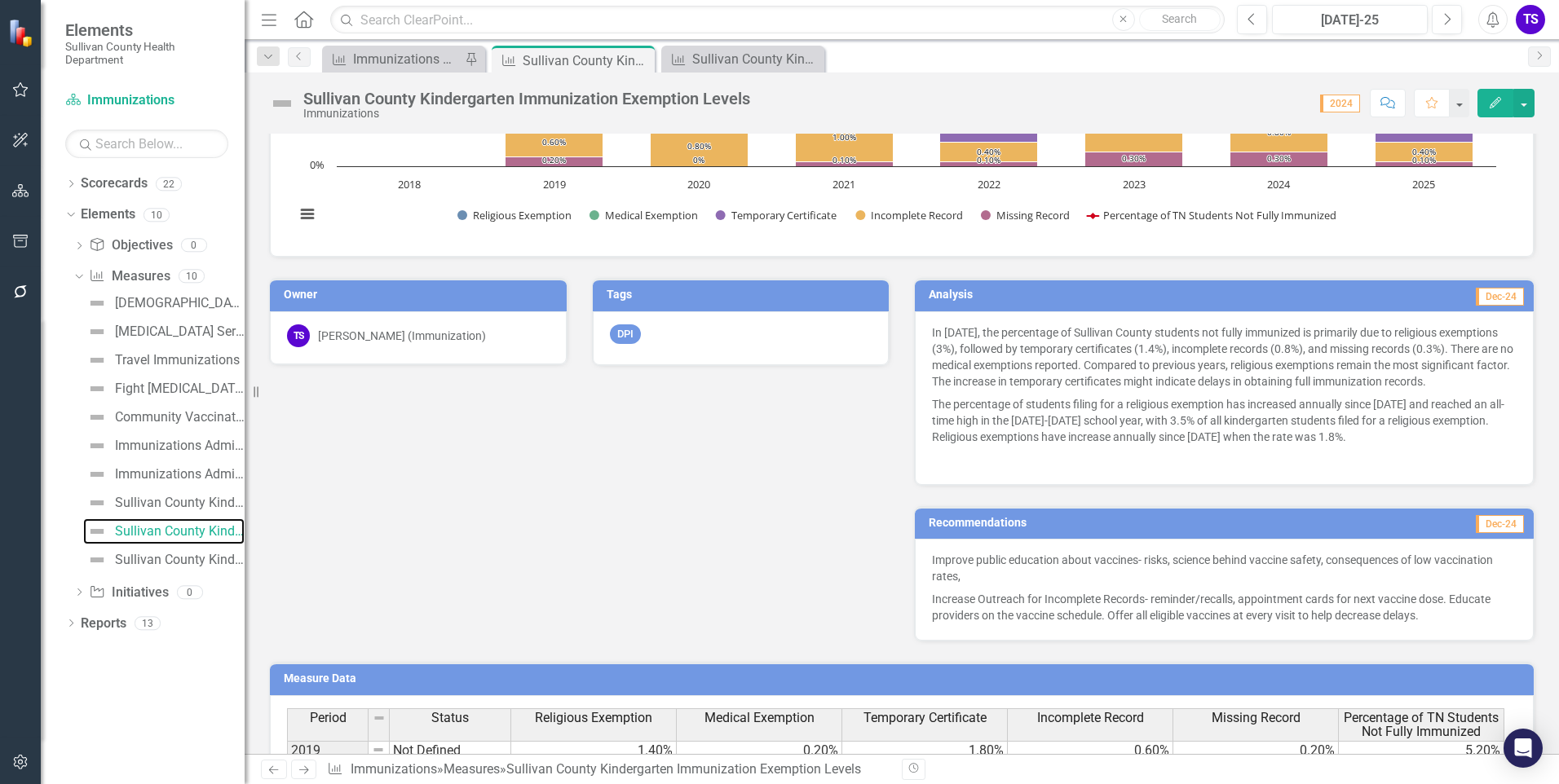
scroll to position [590, 0]
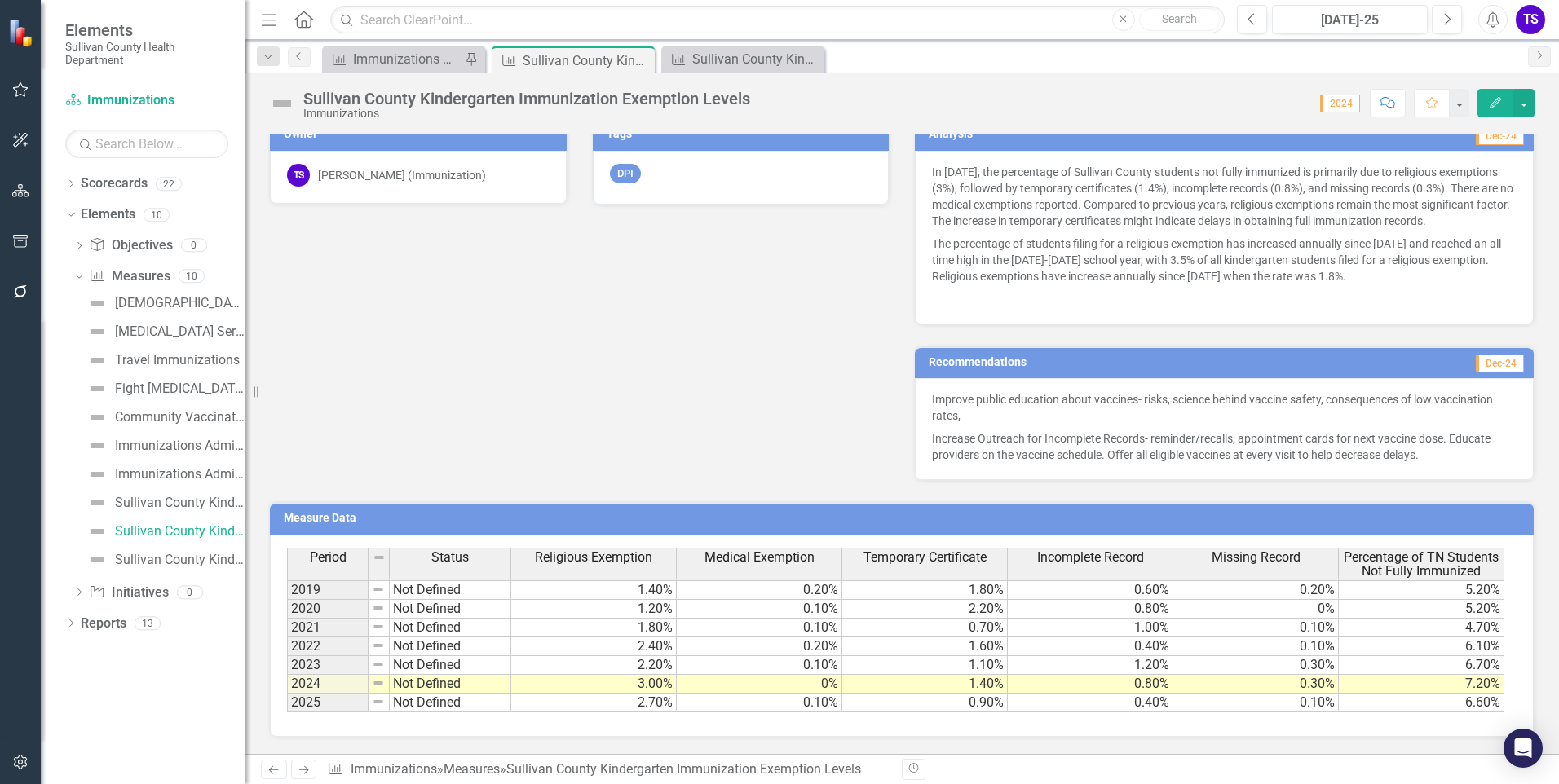
click at [324, 594] on td "2019" at bounding box center [327, 590] width 82 height 19
click at [328, 608] on td "2020" at bounding box center [327, 609] width 82 height 19
click at [329, 587] on td "2019" at bounding box center [327, 590] width 82 height 19
click at [157, 507] on div "Sullivan County Kindergarten Immunization Compliance per Vaccine" at bounding box center [180, 503] width 130 height 15
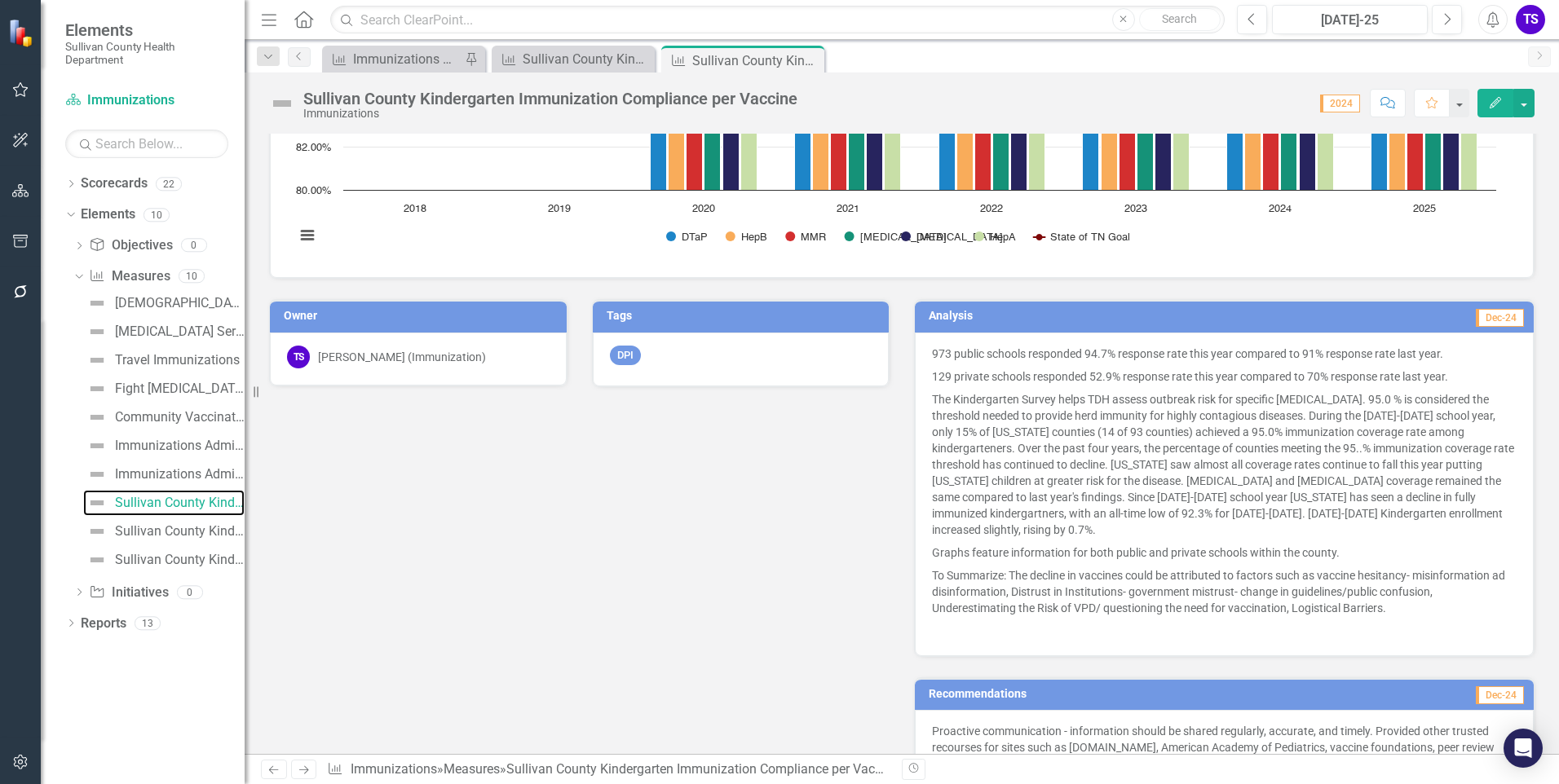
scroll to position [793, 0]
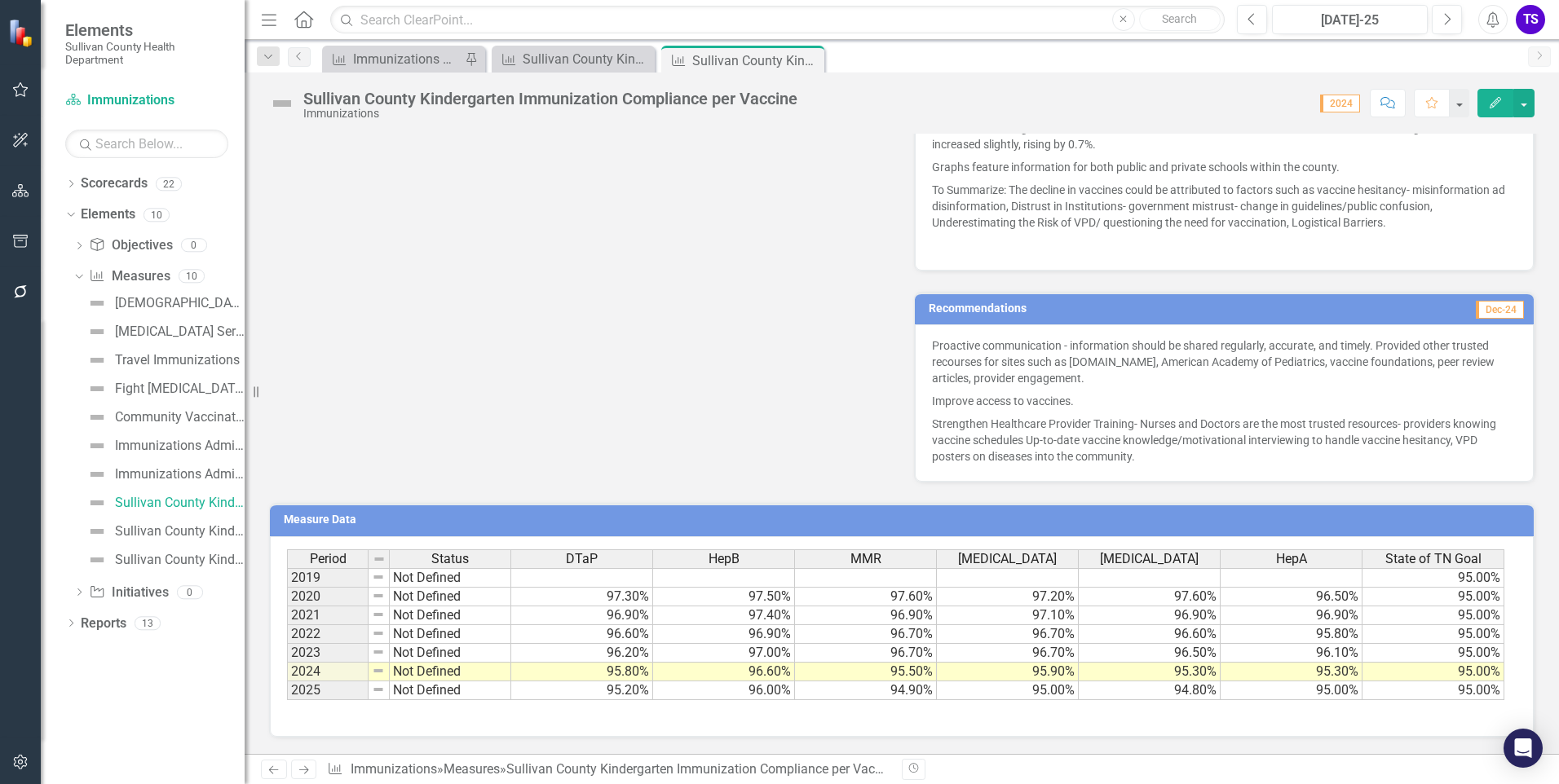
click at [427, 529] on td "Measure Data" at bounding box center [905, 522] width 1242 height 24
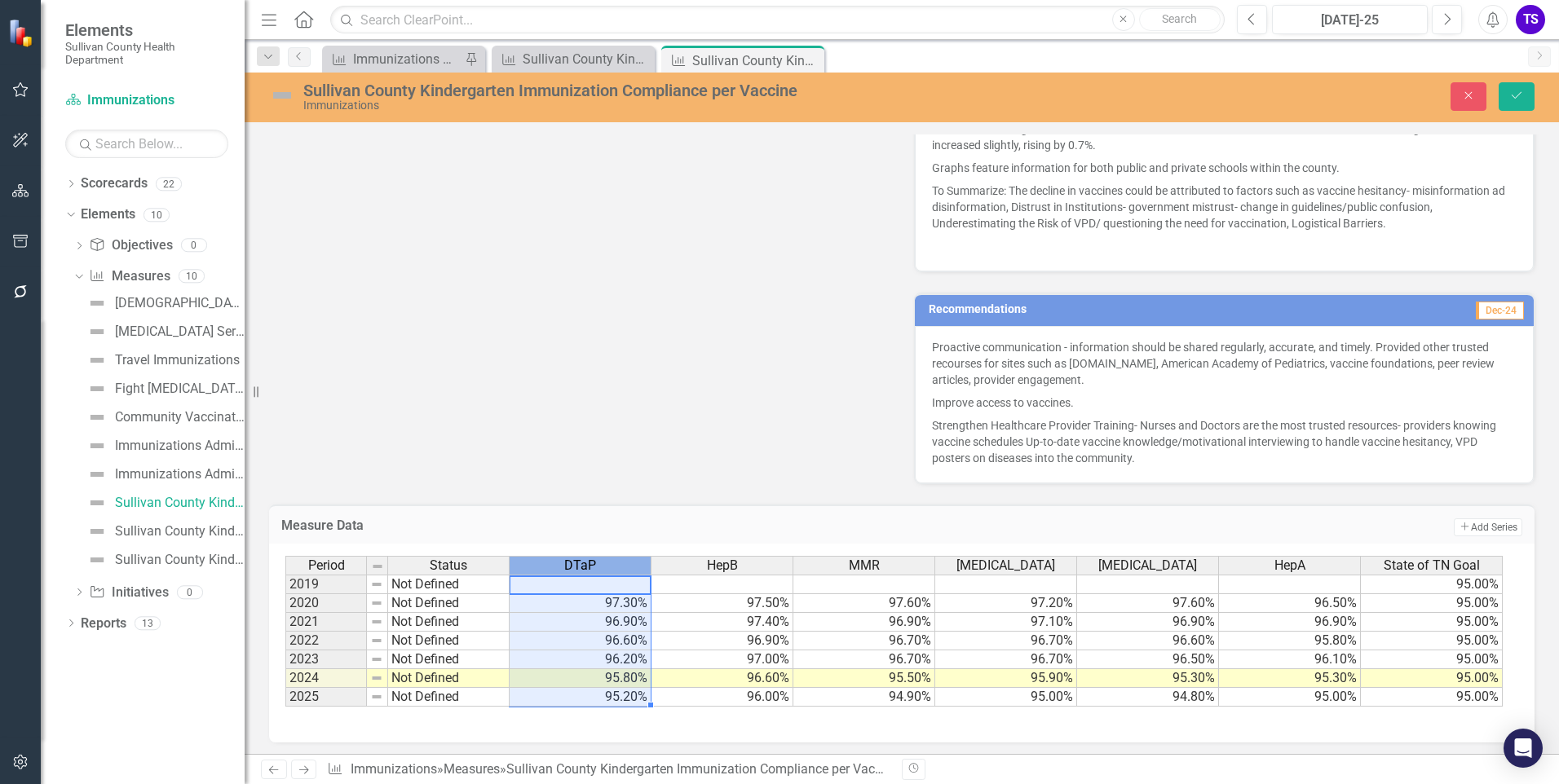
click at [513, 572] on div "DTaP" at bounding box center [580, 566] width 141 height 18
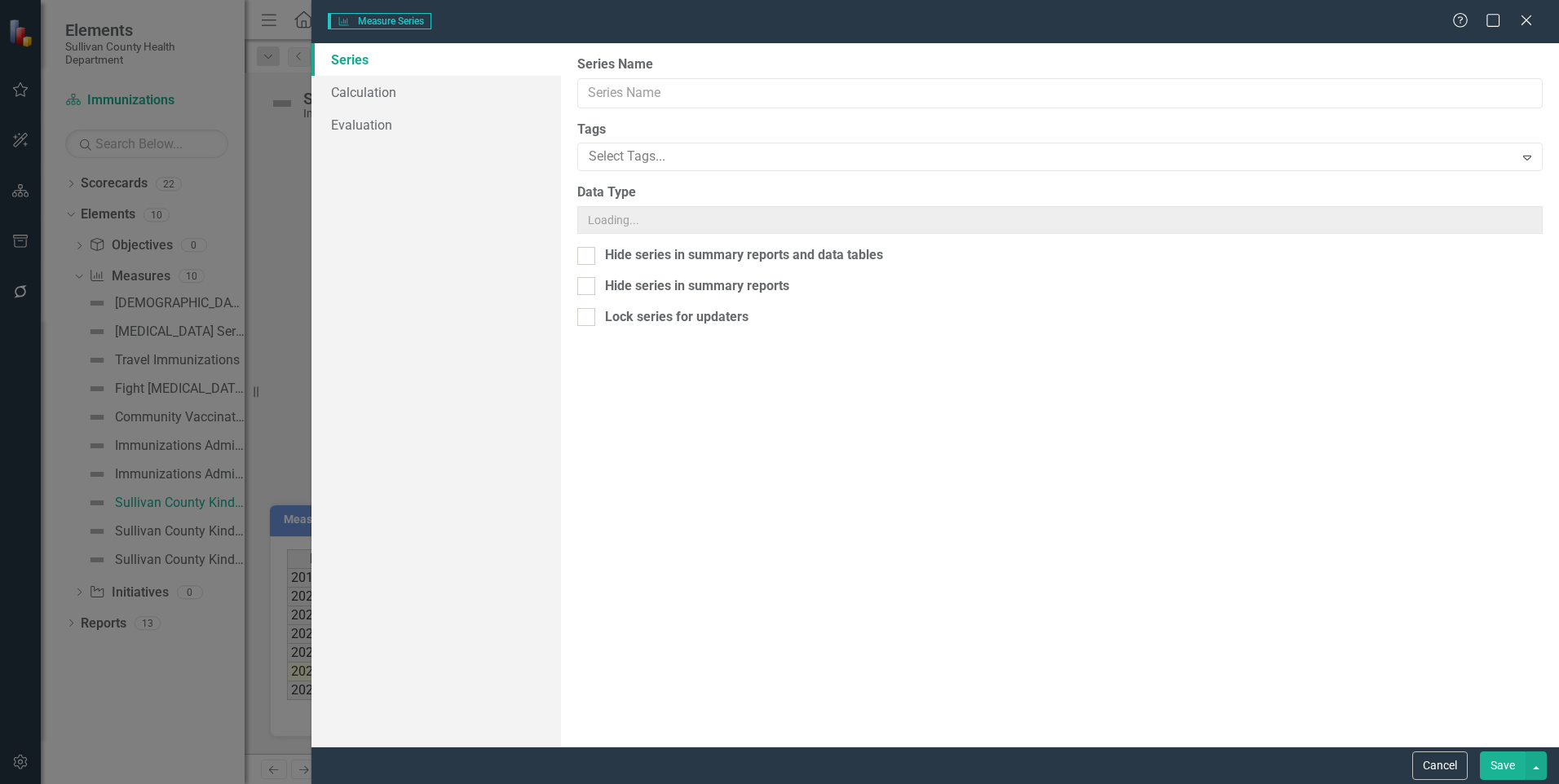
type input "DTaP"
click at [1533, 17] on icon "Close" at bounding box center [1526, 20] width 20 height 16
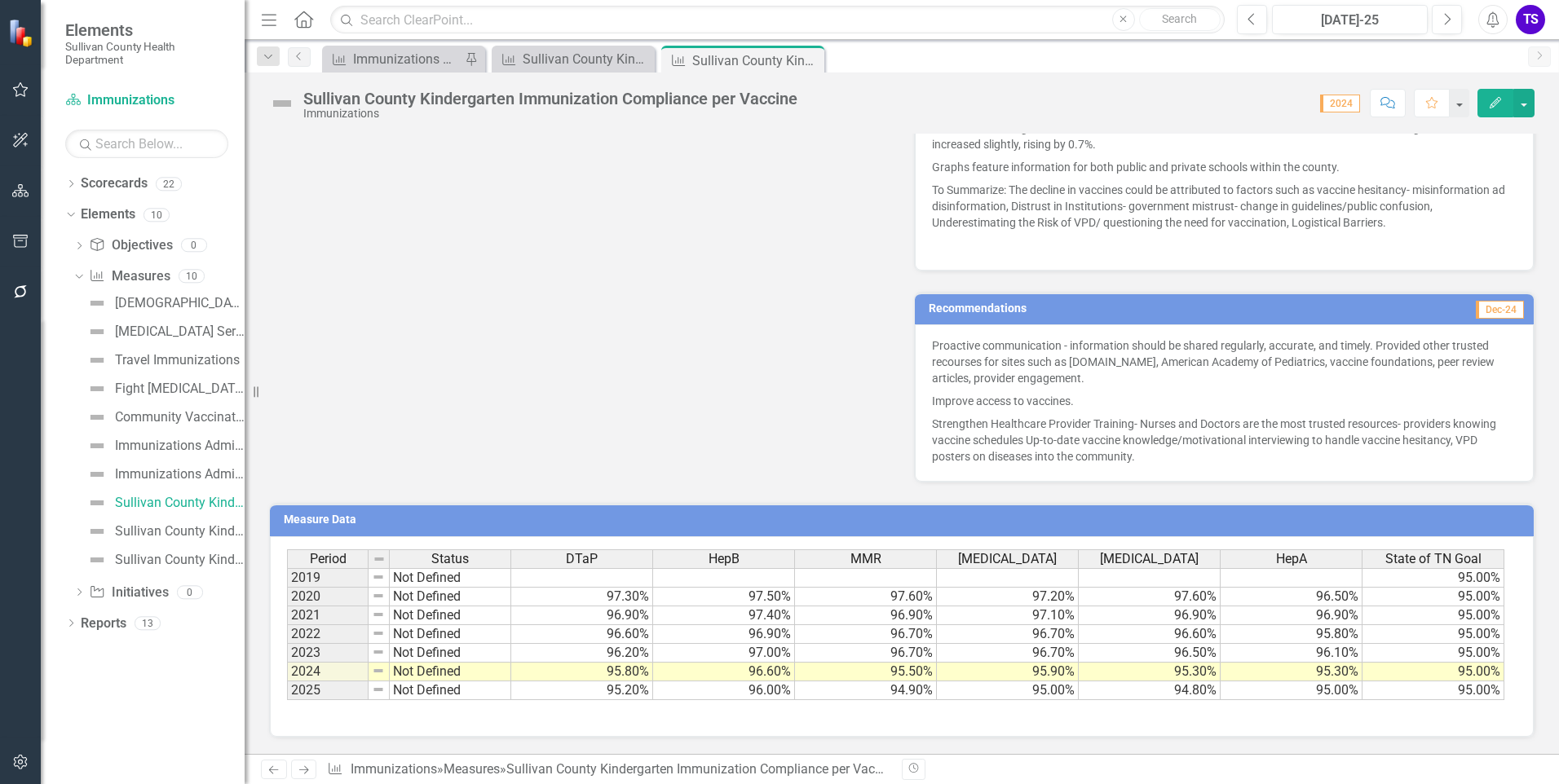
click at [412, 530] on td "Measure Data" at bounding box center [905, 522] width 1242 height 24
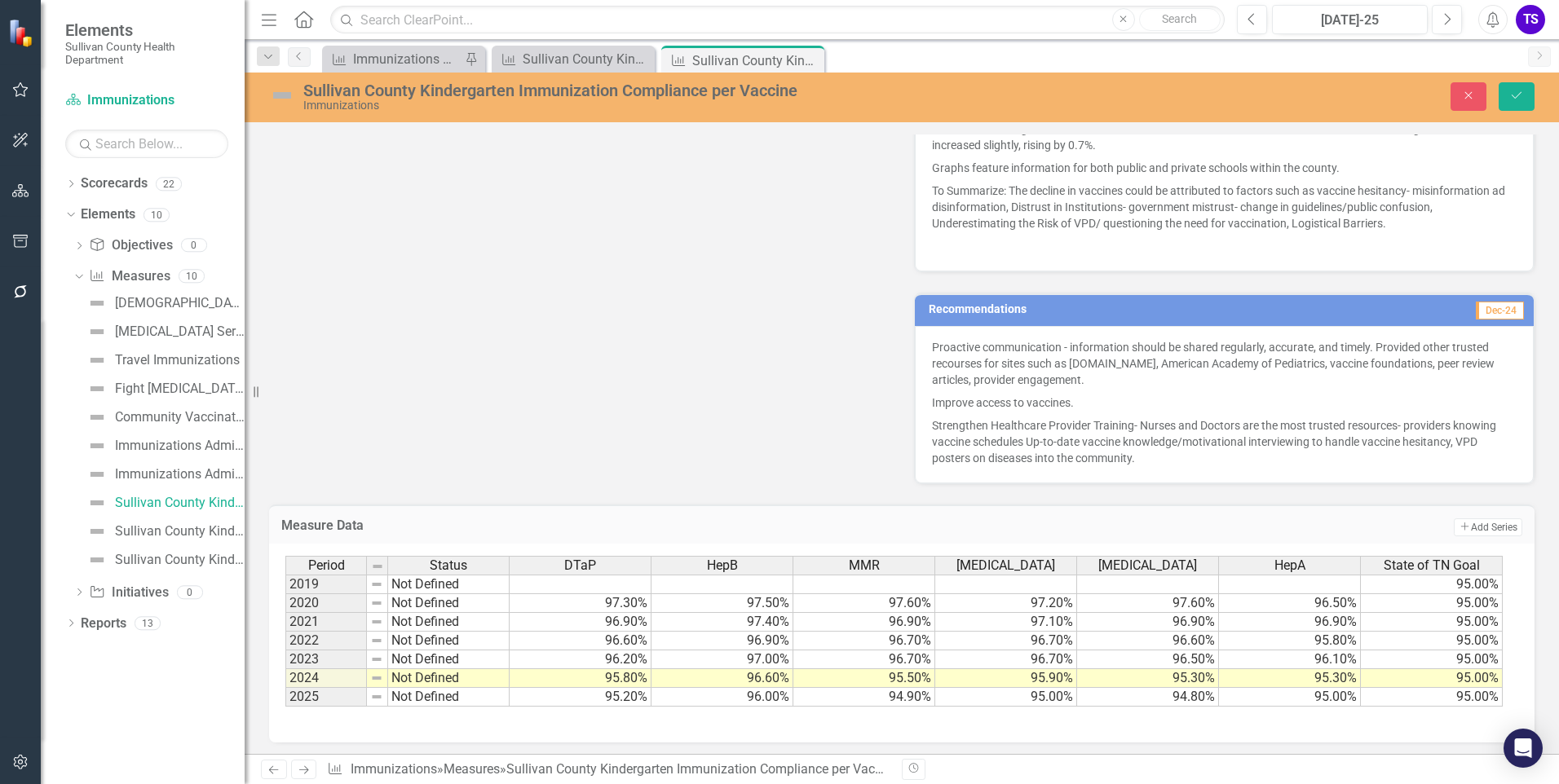
click at [412, 530] on h3 "Measure Data" at bounding box center [619, 526] width 676 height 15
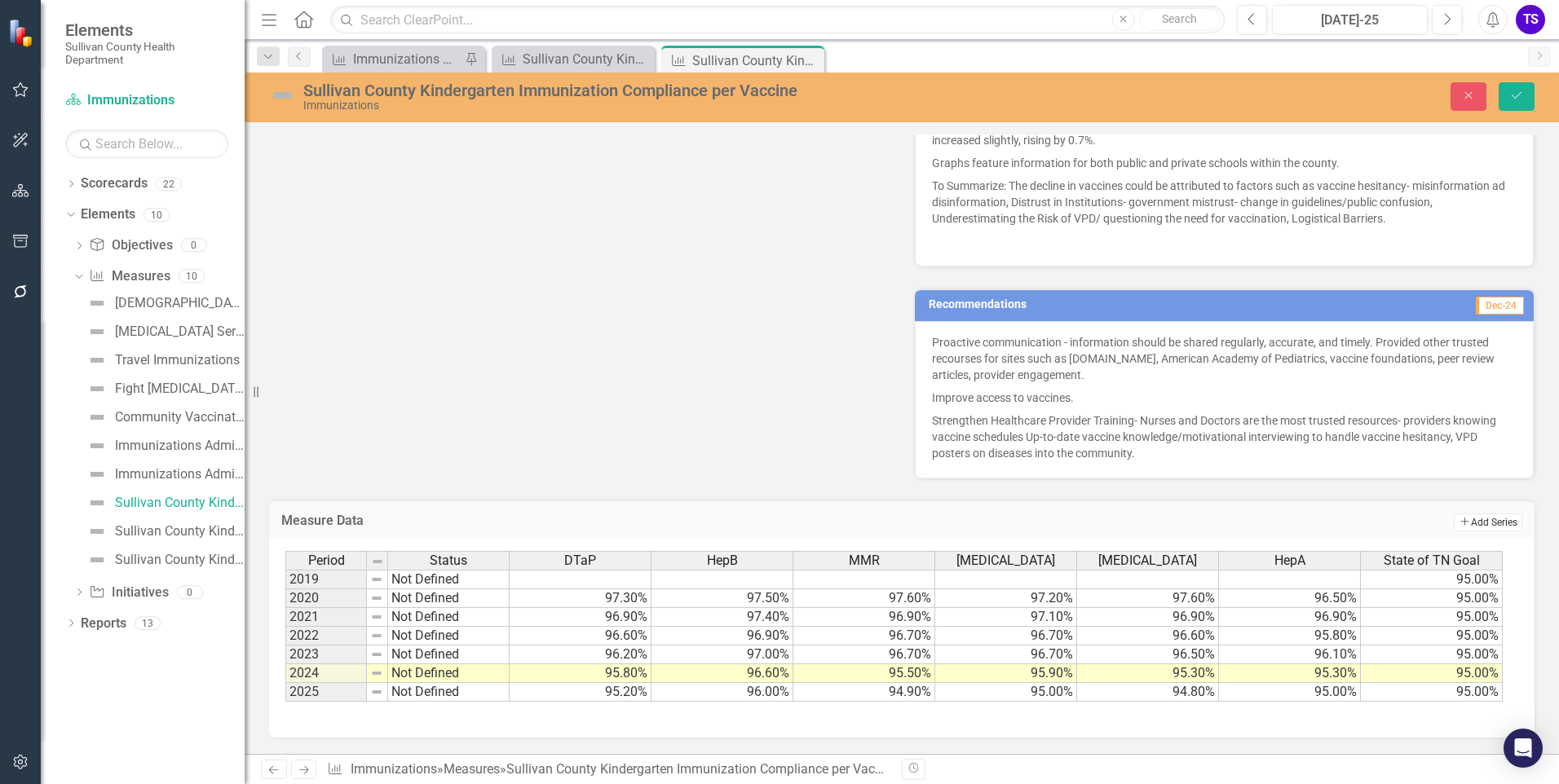
click at [1483, 529] on button "Add Add Series" at bounding box center [1488, 523] width 68 height 18
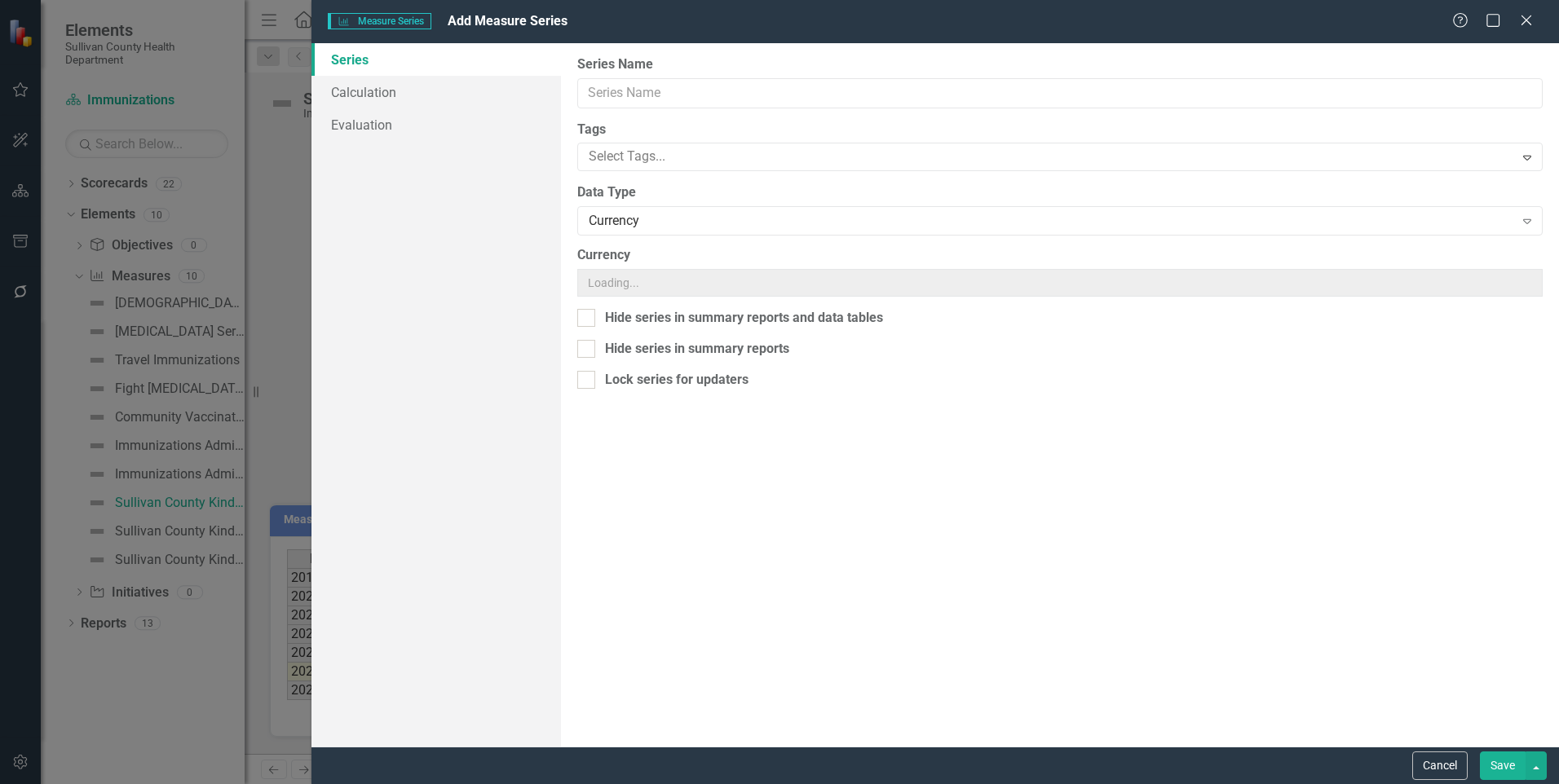
scroll to position [793, 0]
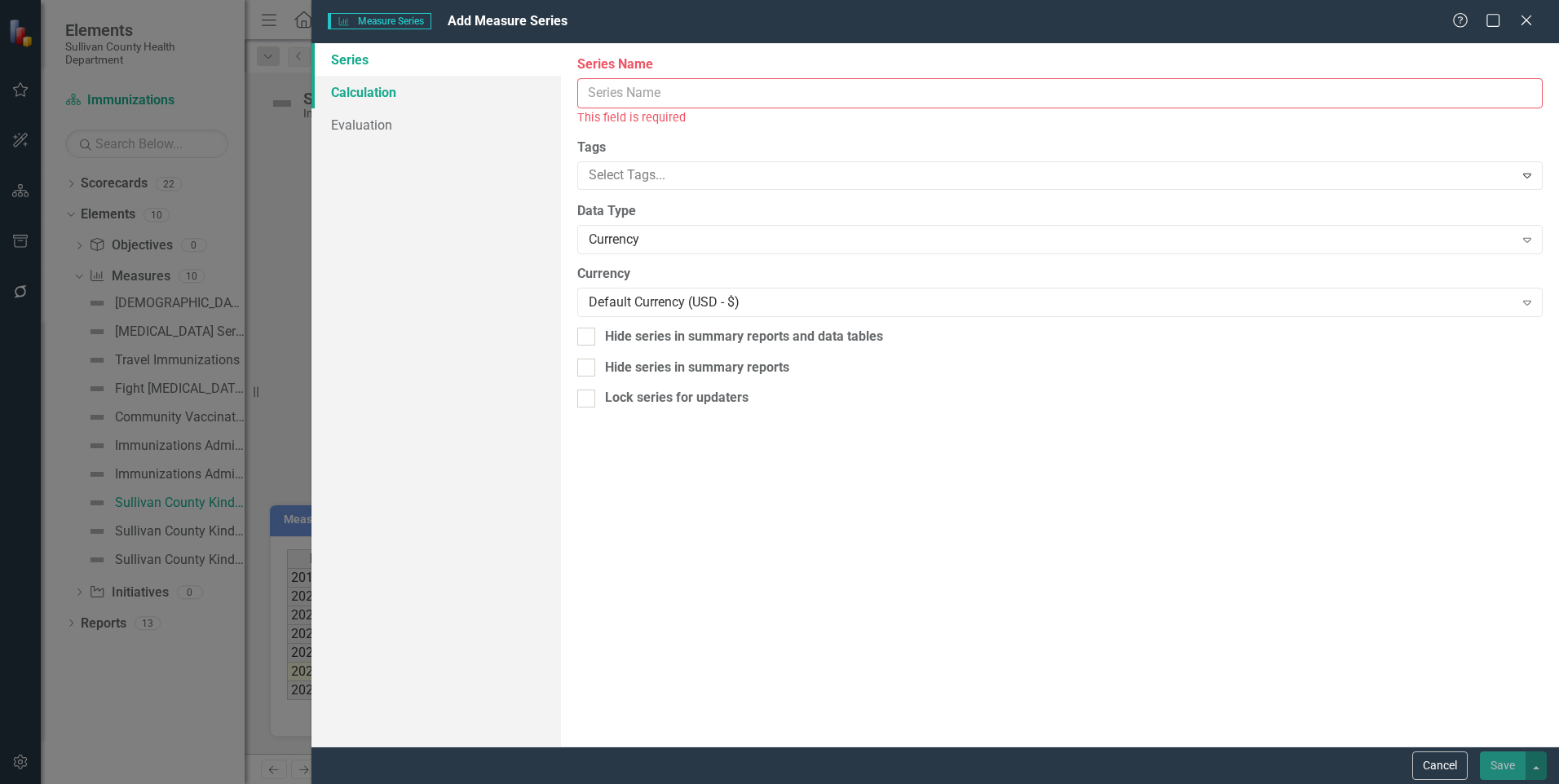
click at [360, 89] on link "Calculation" at bounding box center [436, 92] width 249 height 32
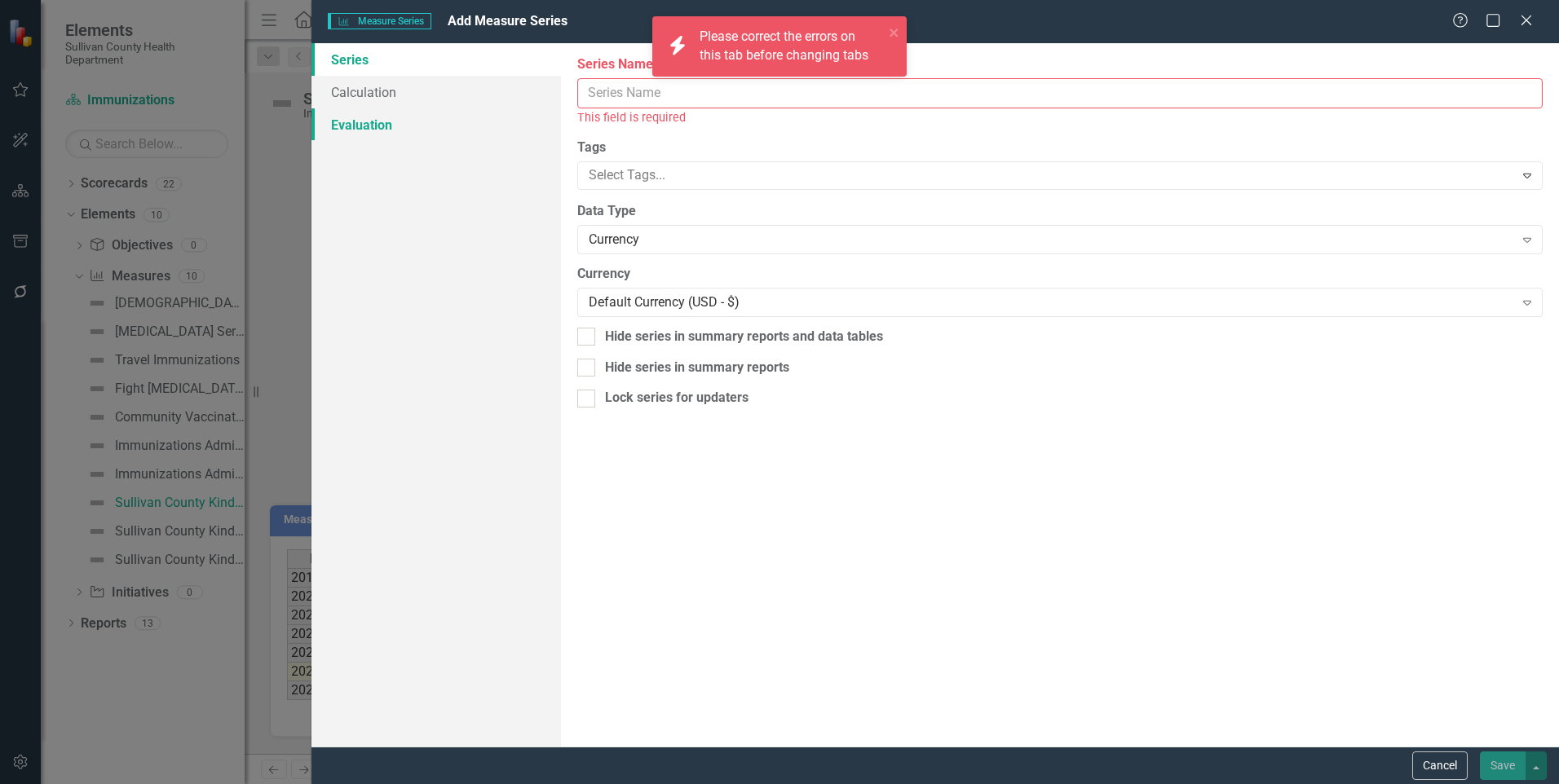
click at [390, 127] on link "Evaluation" at bounding box center [436, 124] width 249 height 32
click at [1532, 24] on icon at bounding box center [1526, 20] width 12 height 12
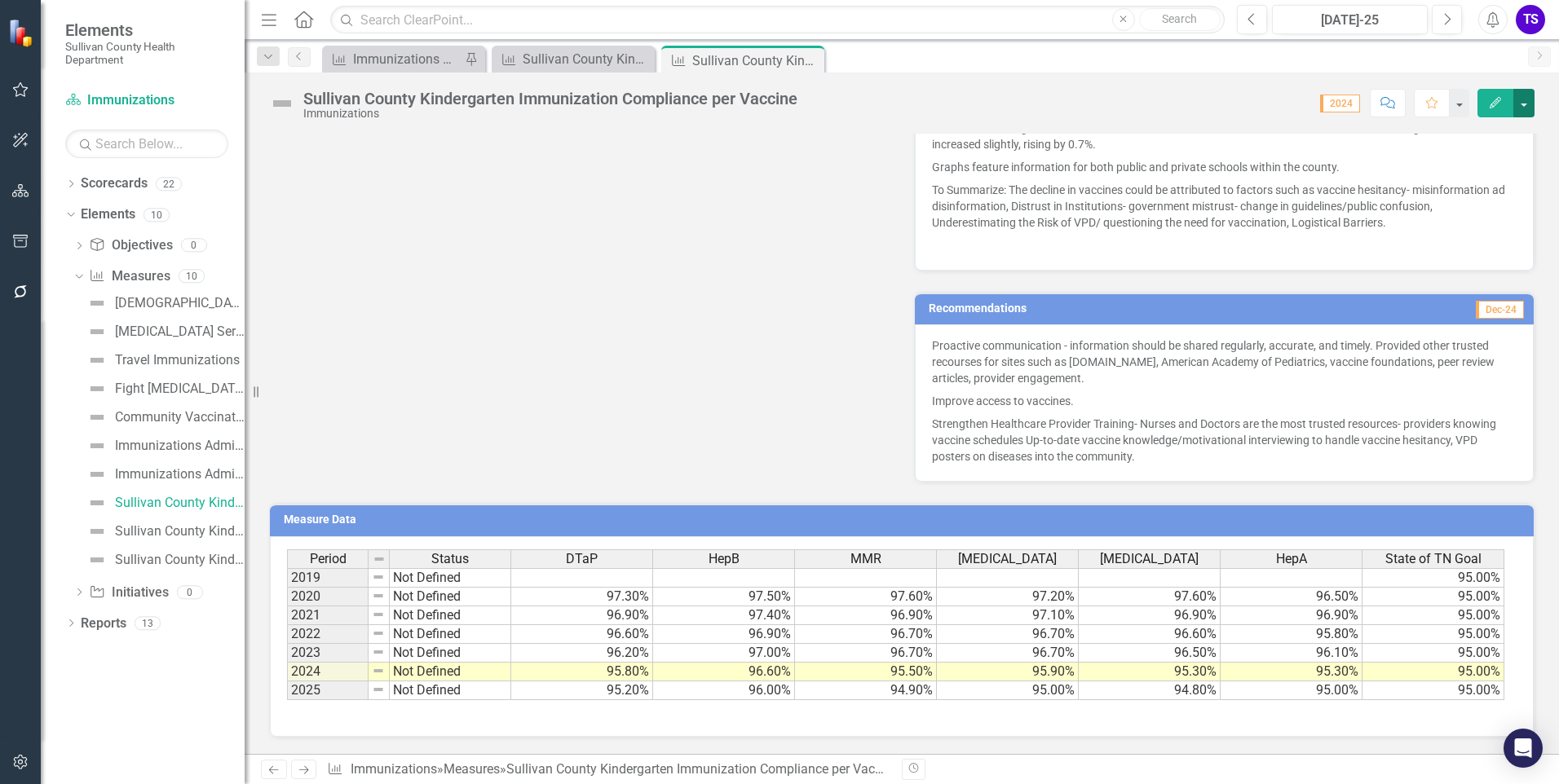
click at [1525, 107] on button "button" at bounding box center [1523, 103] width 21 height 28
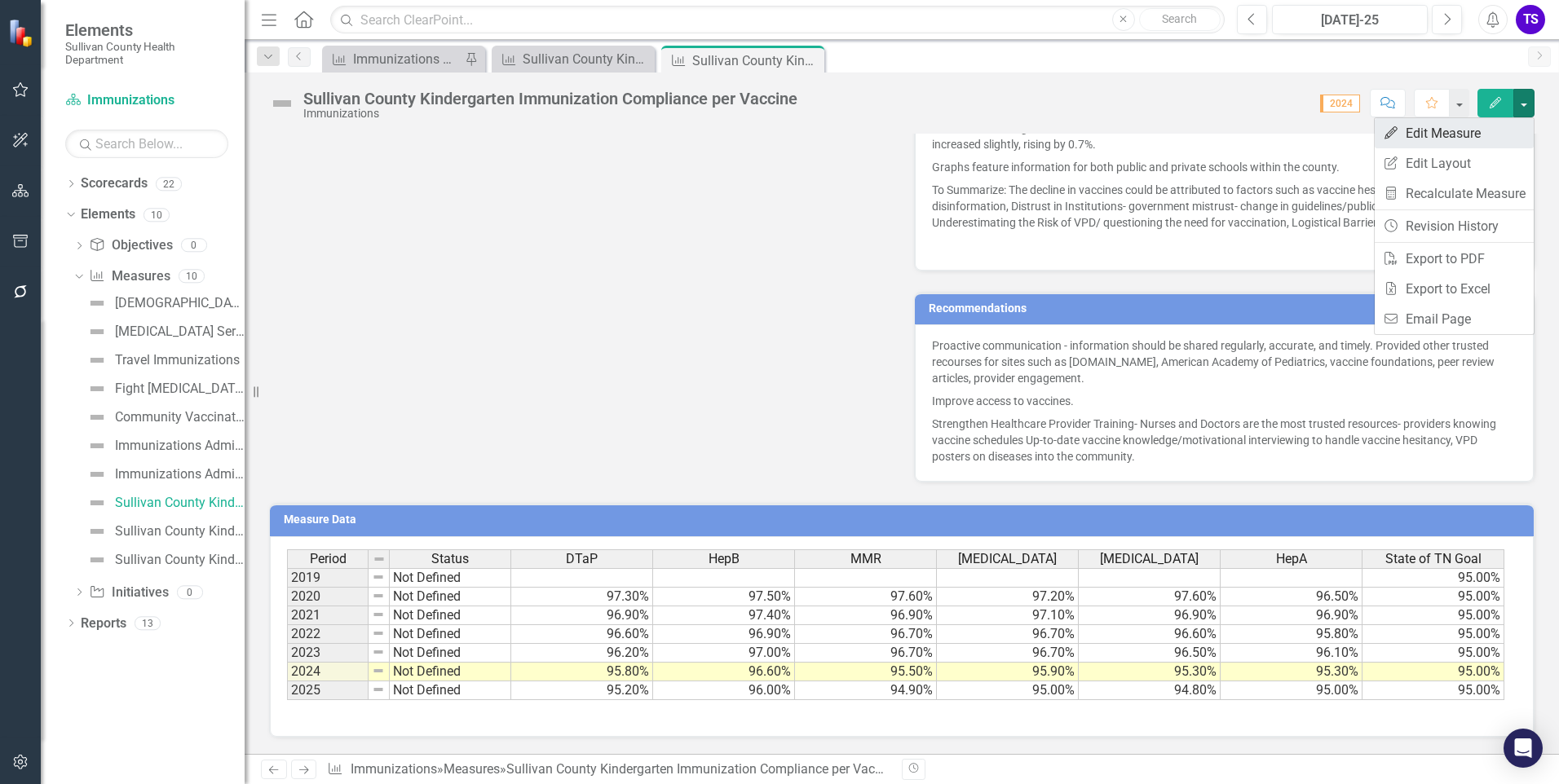
click at [1491, 135] on link "Edit Edit Measure" at bounding box center [1454, 133] width 159 height 30
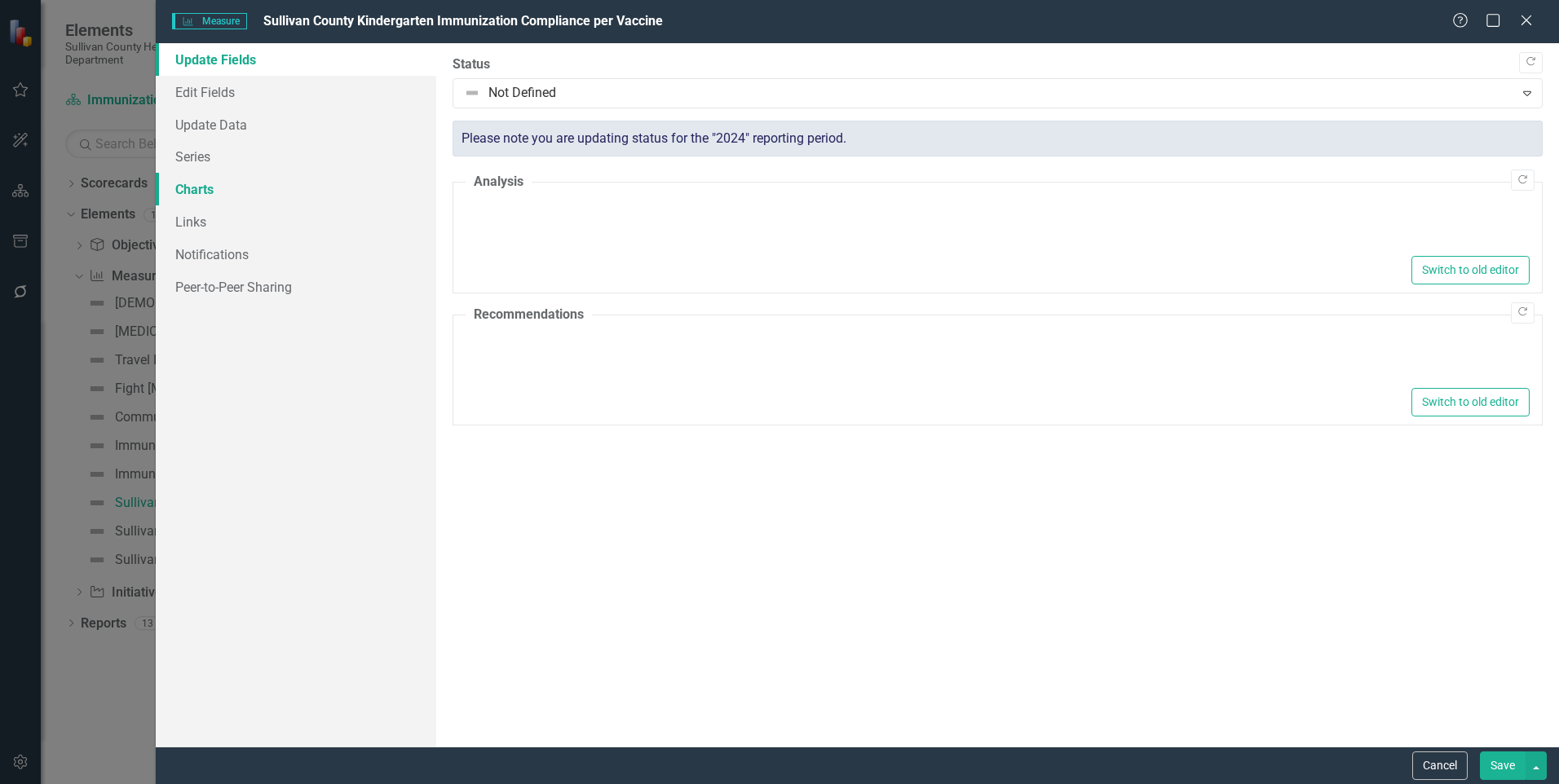
type textarea "<p>973 public schools responded 94.7% response rate this year compared to 91% r…"
type textarea "<p>Proactive communication - information should be shared regularly, accurate, …"
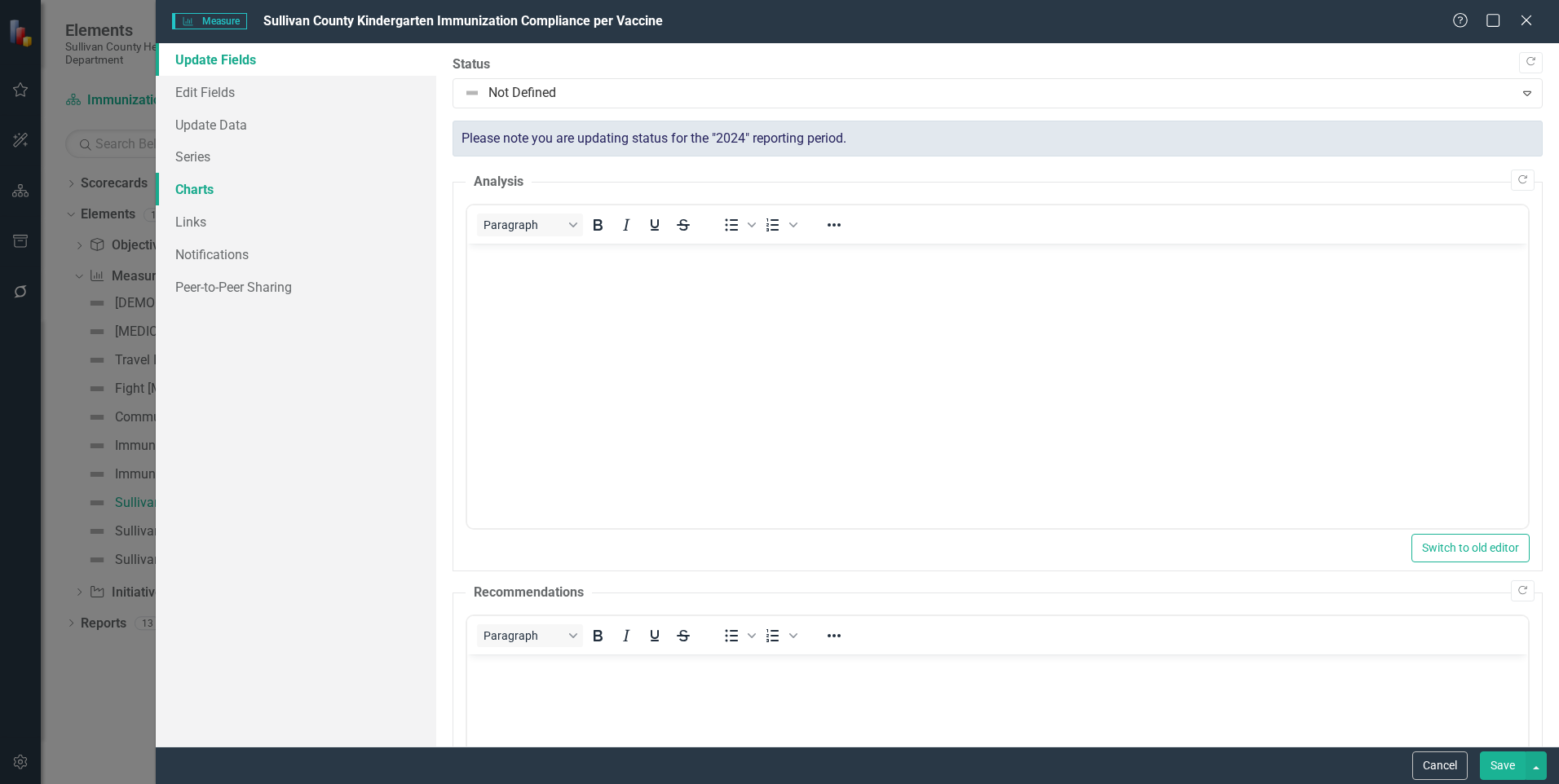
click at [227, 189] on link "Charts" at bounding box center [296, 188] width 281 height 32
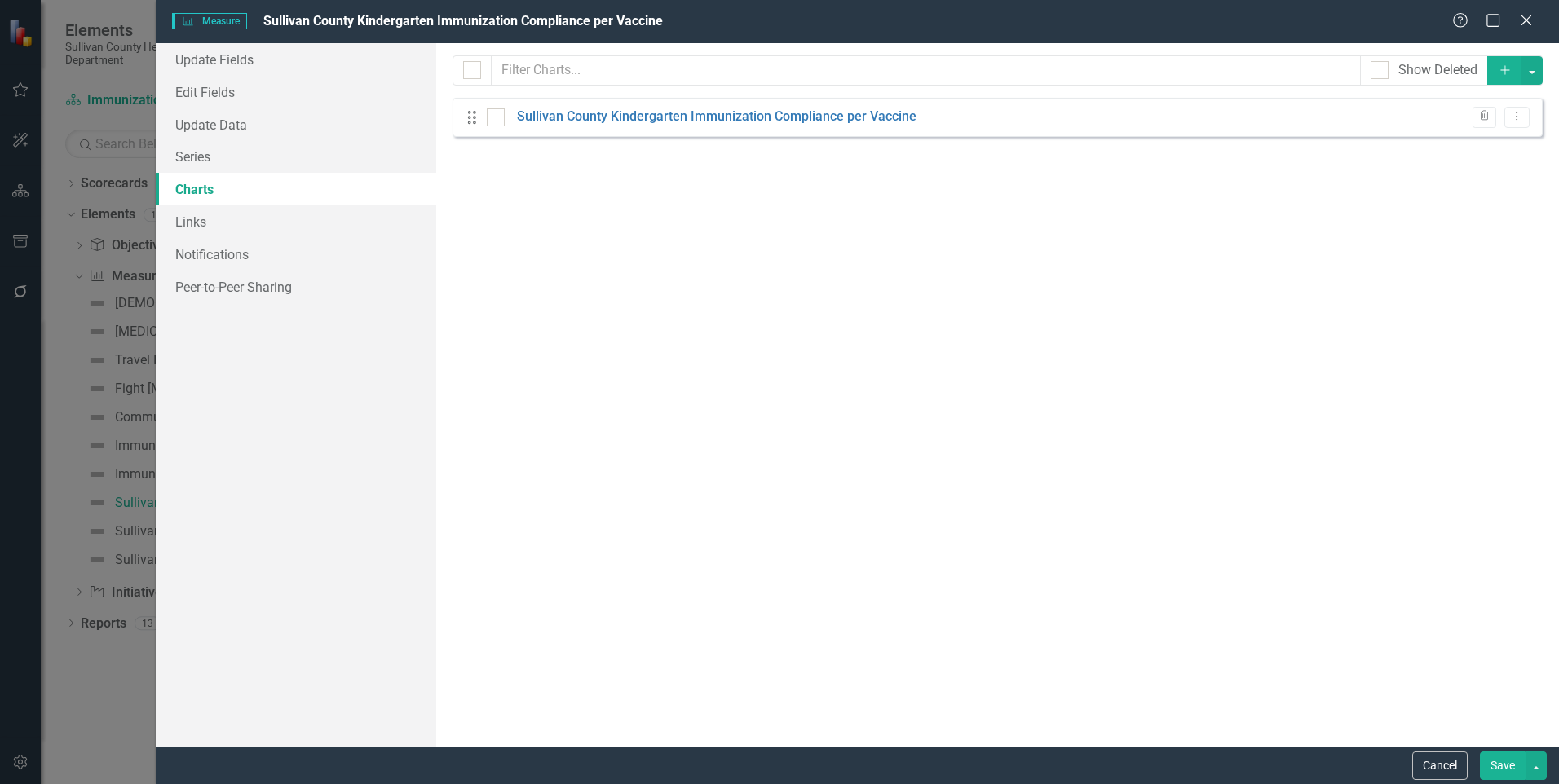
scroll to position [0, 0]
click at [496, 119] on div at bounding box center [496, 117] width 18 height 18
click at [496, 119] on input "checkbox" at bounding box center [492, 113] width 11 height 11
checkbox input "true"
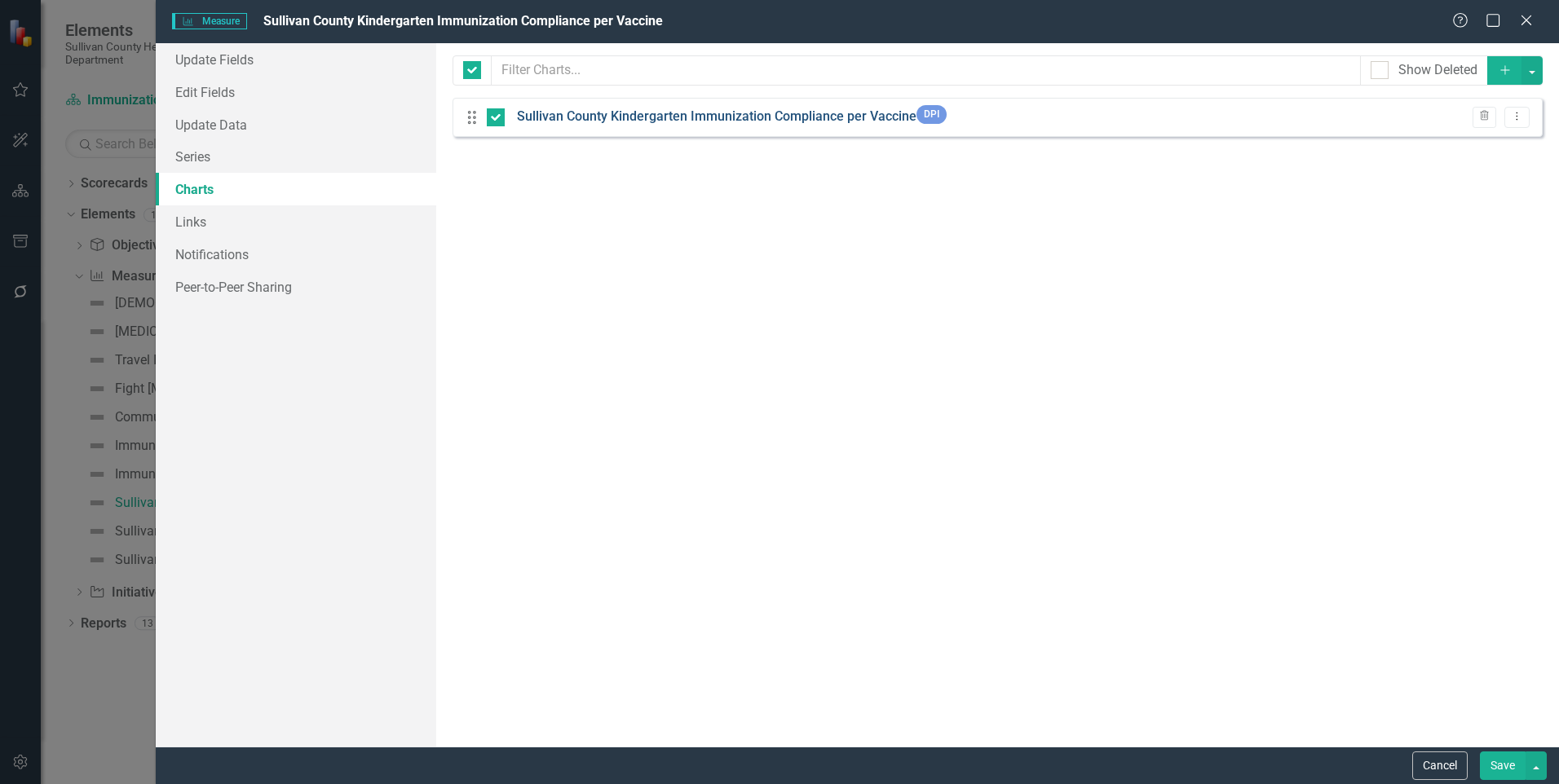
click at [712, 122] on link "Sullivan County Kindergarten Immunization Compliance per Vaccine" at bounding box center [717, 117] width 400 height 19
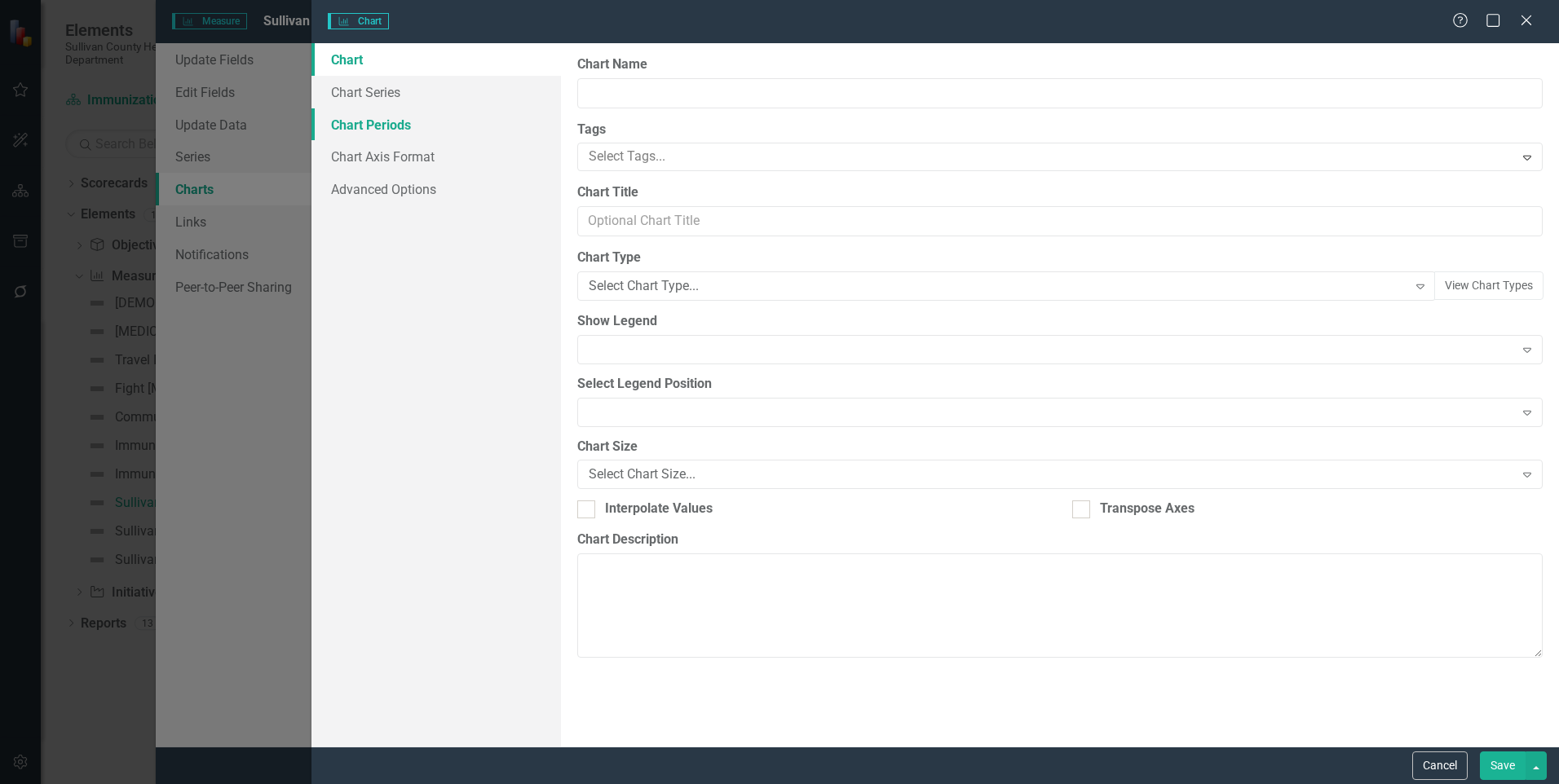
type input "Sullivan County Kindergarten Immunization Compliance per Vaccine"
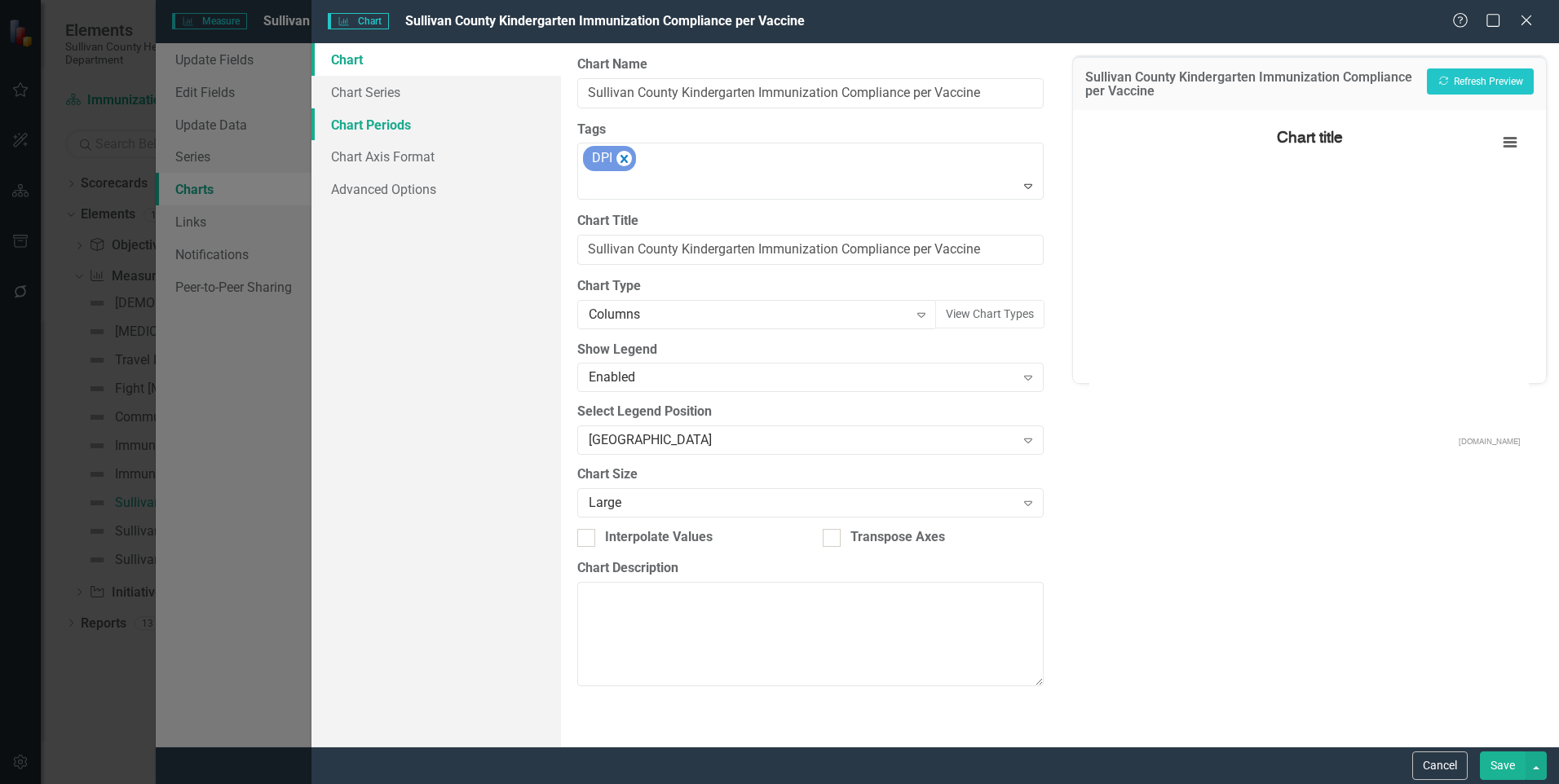
click at [421, 115] on link "Chart Periods" at bounding box center [436, 124] width 249 height 32
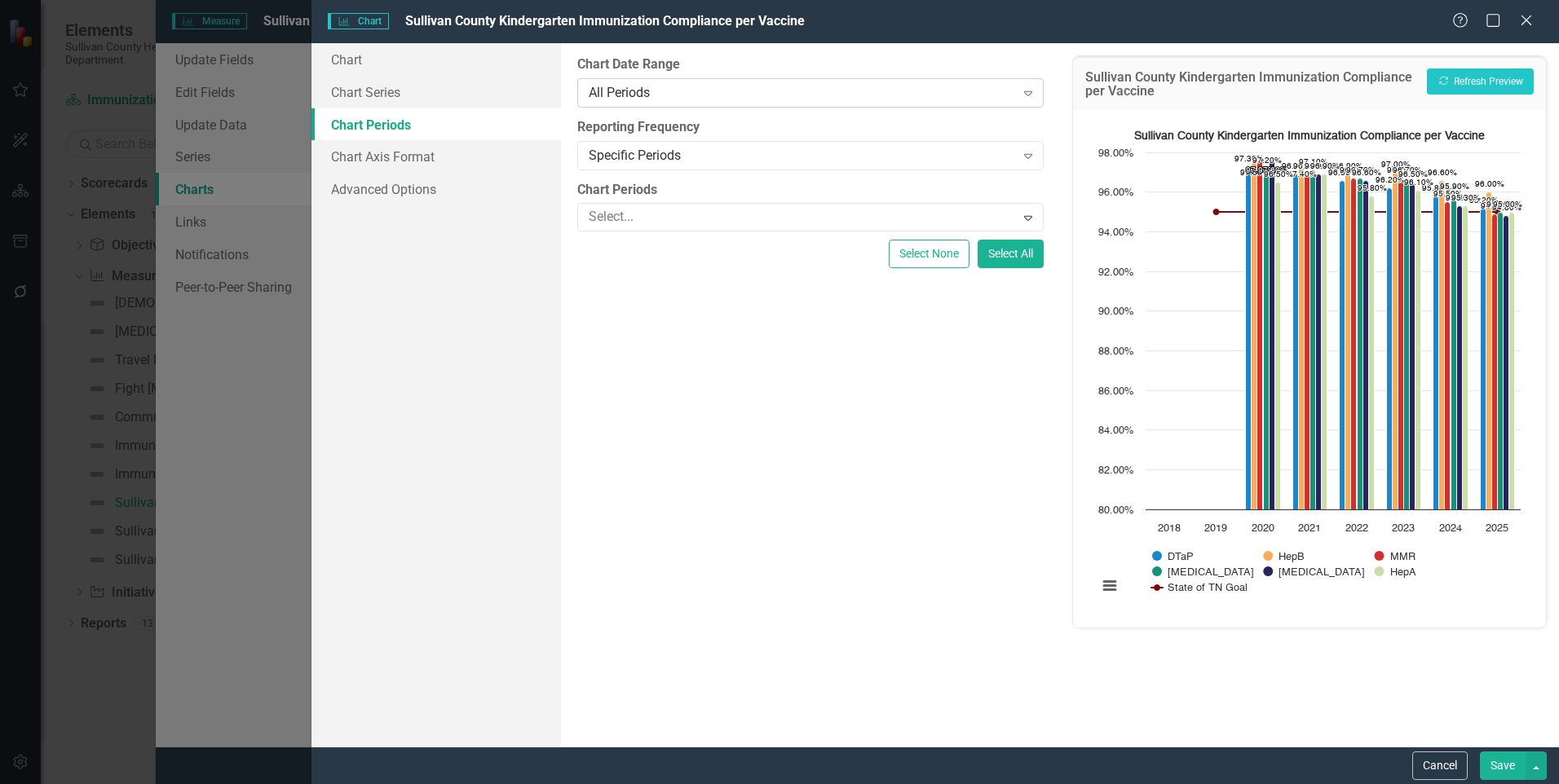
click at [763, 97] on div "All Periods" at bounding box center [802, 92] width 426 height 19
click at [713, 212] on div at bounding box center [798, 217] width 432 height 22
click at [1537, 24] on div "Help Maximize Close" at bounding box center [1497, 22] width 91 height 19
click at [1532, 23] on icon "Close" at bounding box center [1526, 20] width 20 height 16
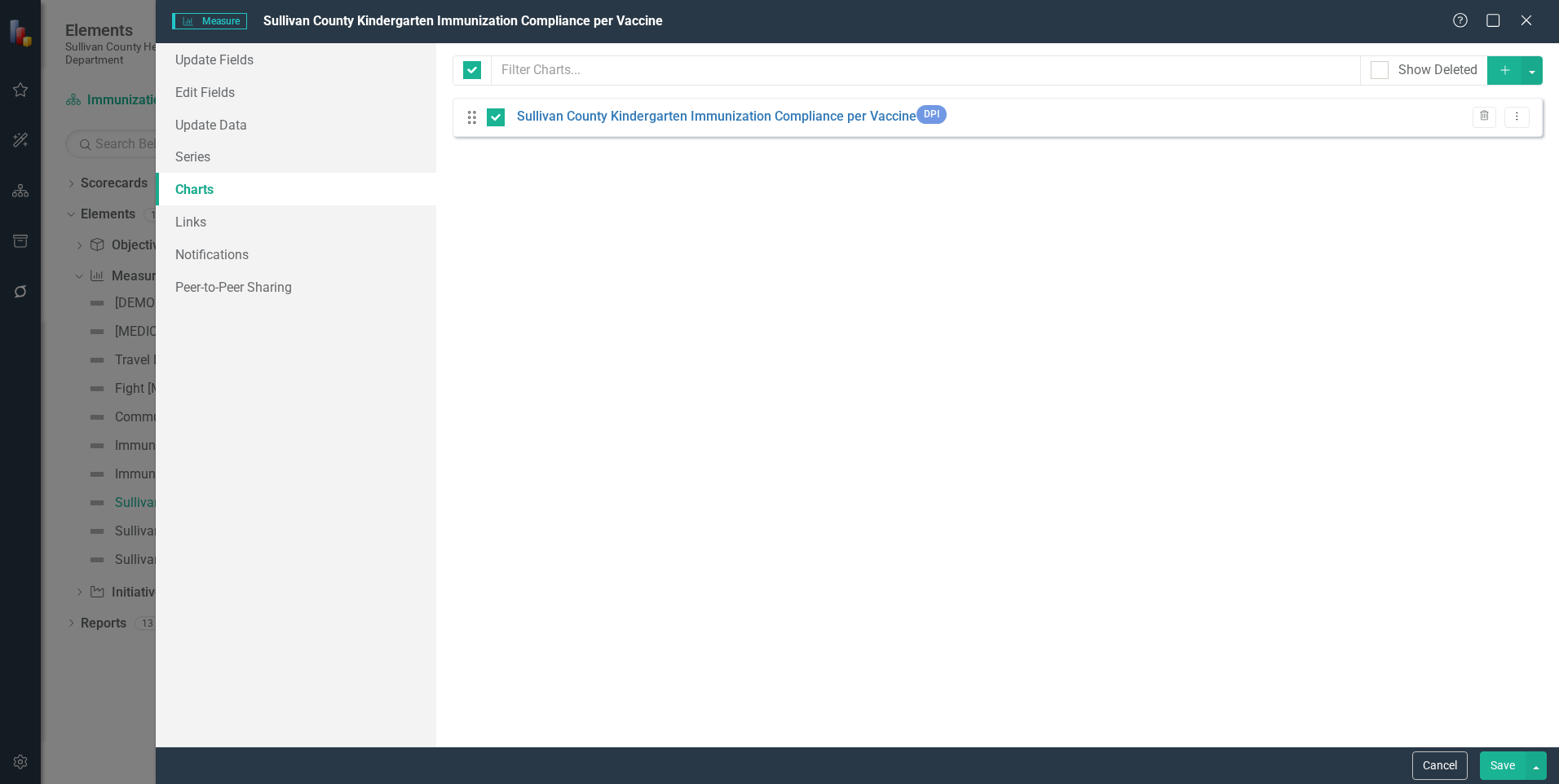
click at [1535, 17] on div "Help Maximize Close" at bounding box center [1497, 22] width 91 height 19
click at [1522, 23] on icon at bounding box center [1526, 20] width 12 height 12
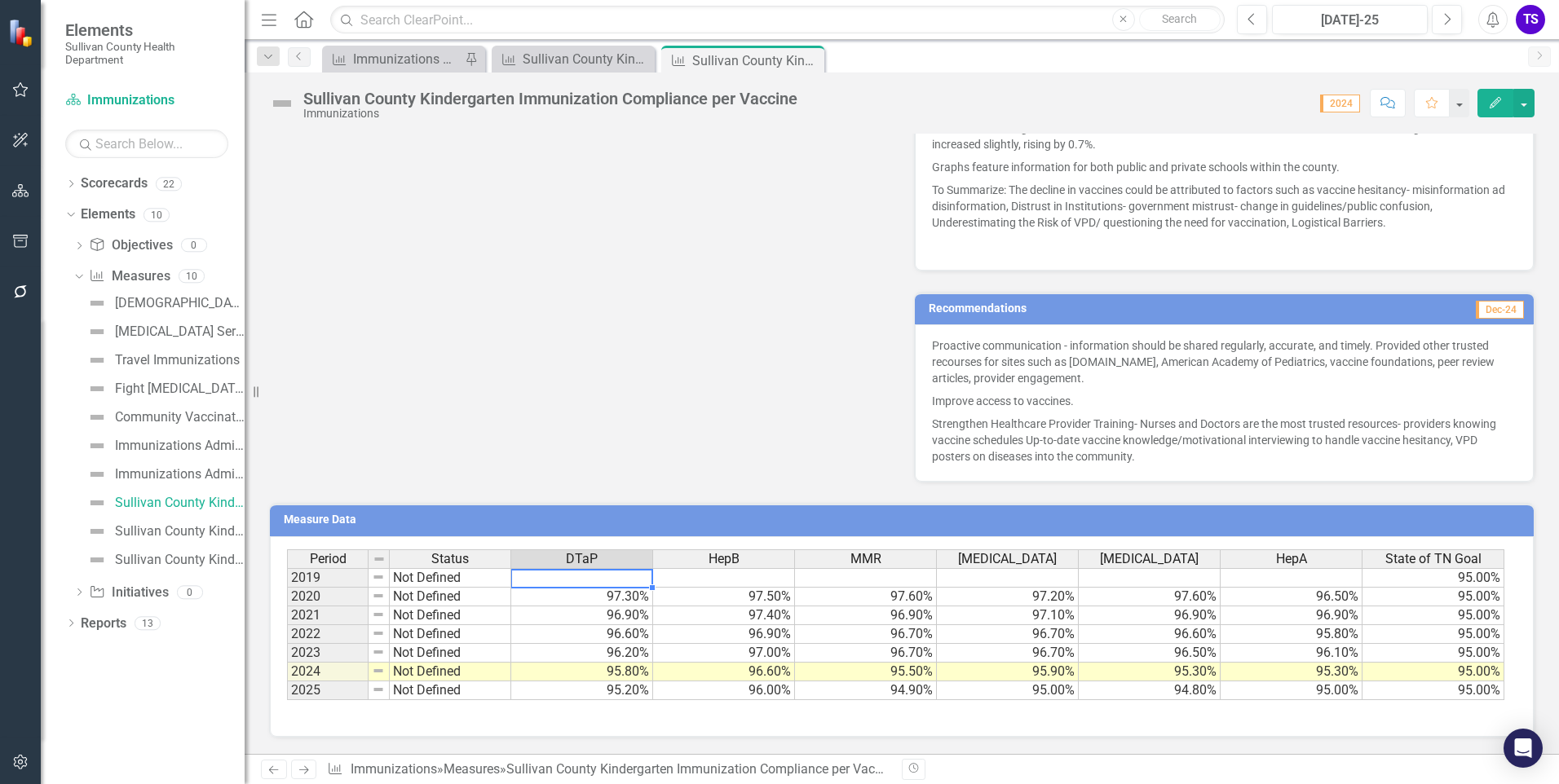
click at [608, 579] on td at bounding box center [582, 577] width 142 height 19
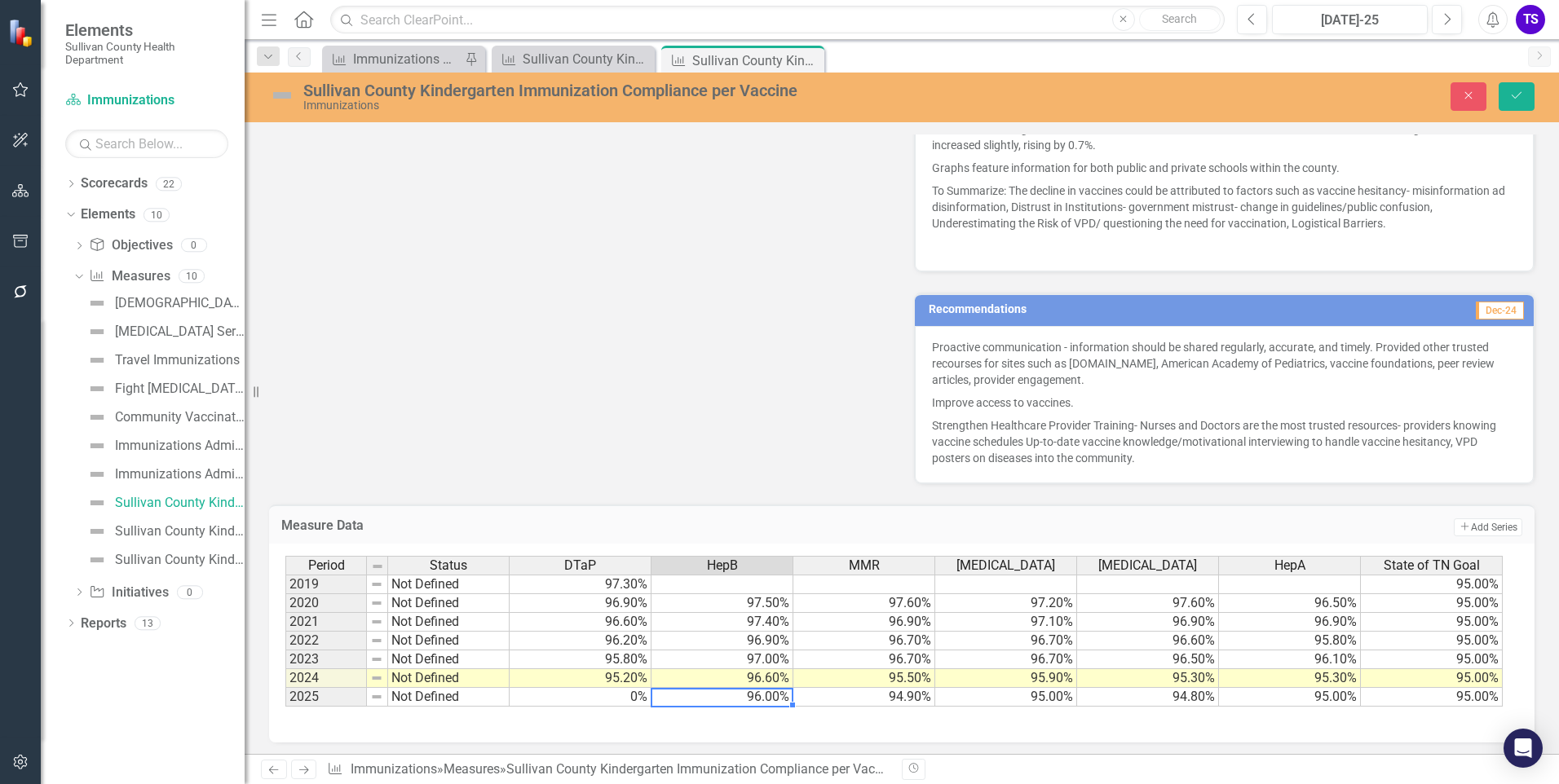
type textarea "96"
type textarea "94.9"
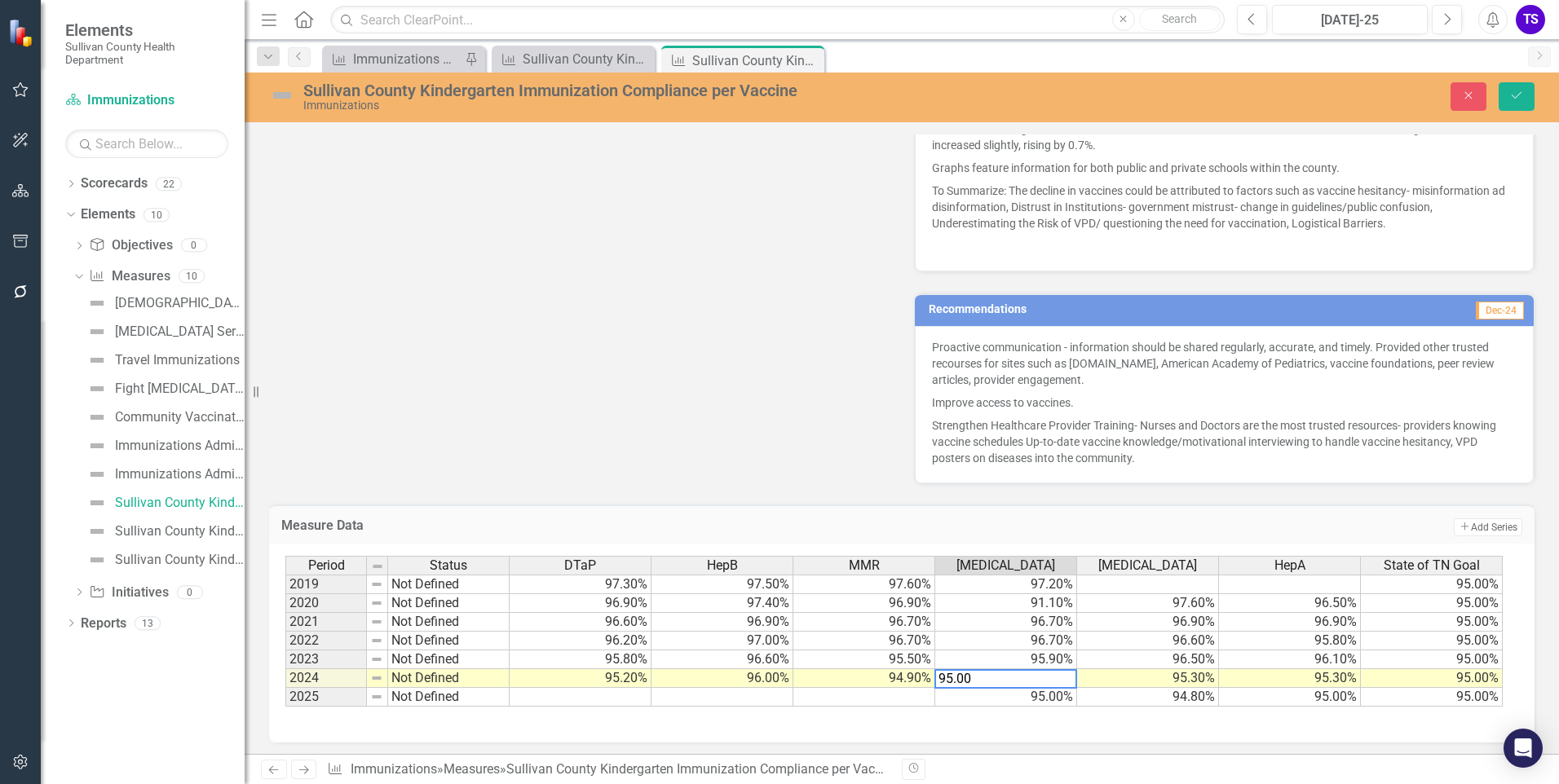
type textarea "95"
type textarea "94.8"
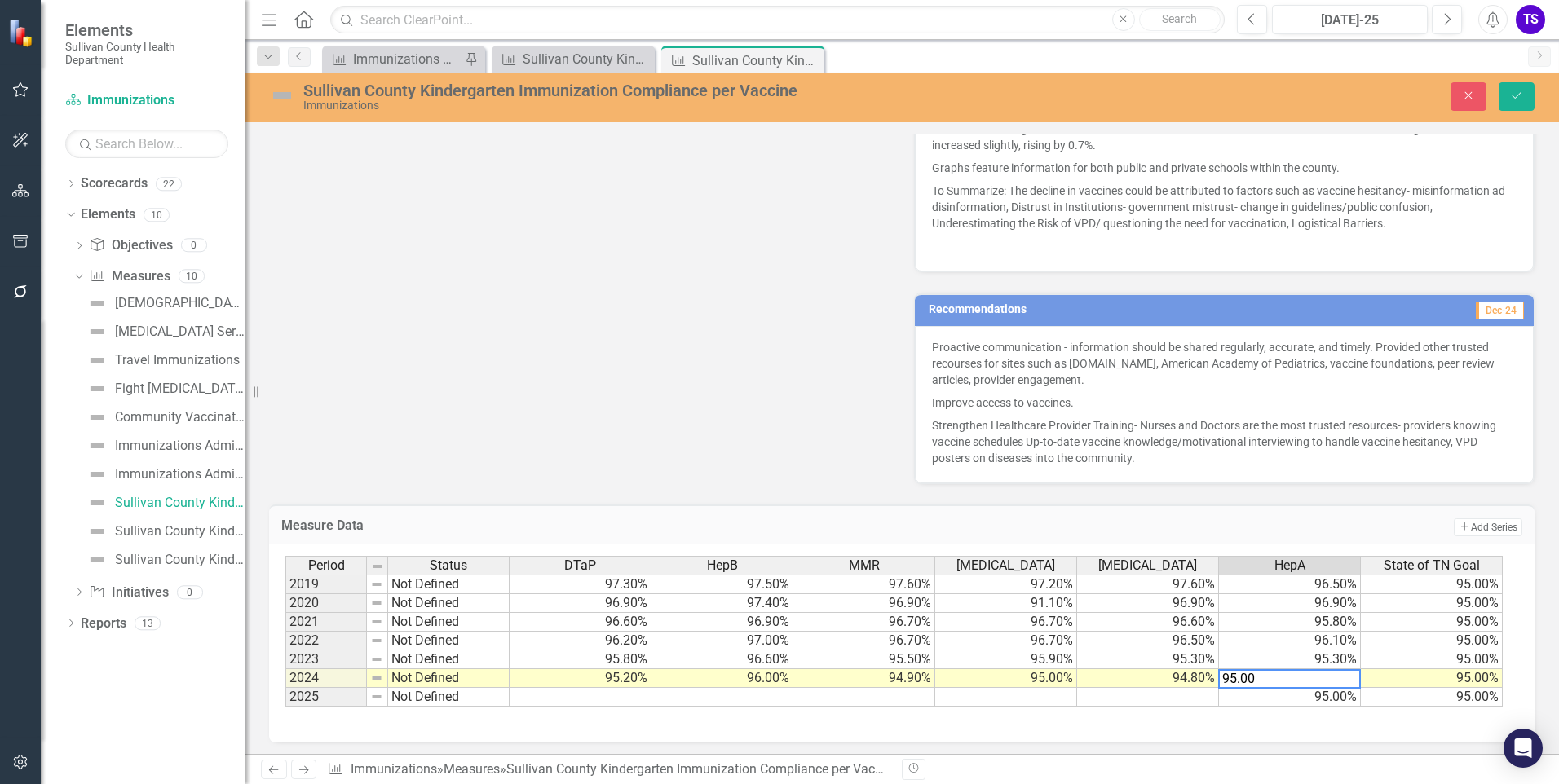
type textarea "95"
type textarea "0"
click at [632, 268] on div "Owner [PERSON_NAME] (Immunization) Tags DPI Analysis Dec-24 973 public schools …" at bounding box center [902, 190] width 1290 height 590
click at [1511, 102] on button "Save" at bounding box center [1517, 97] width 36 height 28
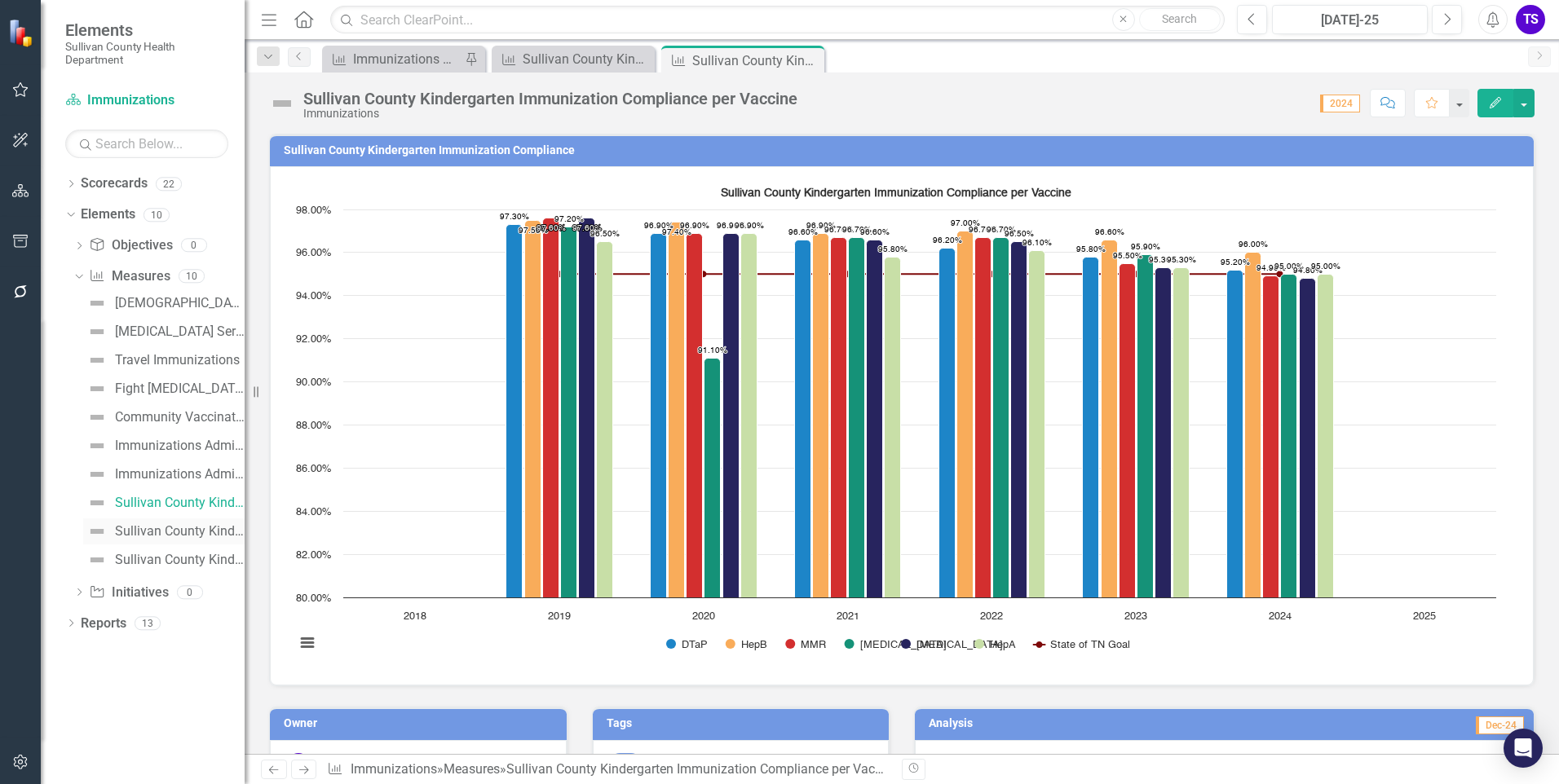
click at [153, 529] on div "Sullivan County Kindergarten Immunization Exemption Levels" at bounding box center [180, 532] width 130 height 15
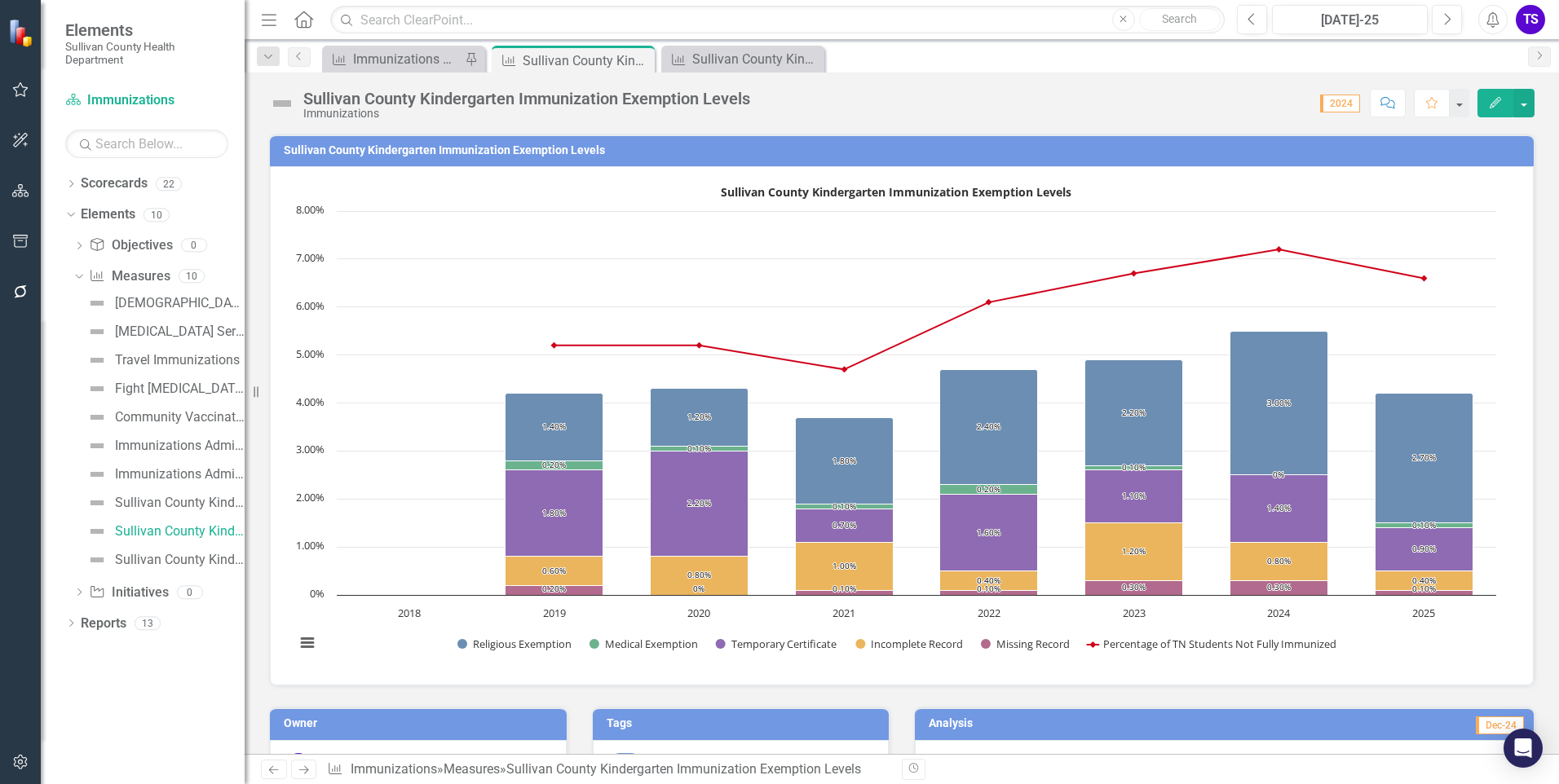
click at [1502, 102] on icon "Edit" at bounding box center [1496, 102] width 15 height 12
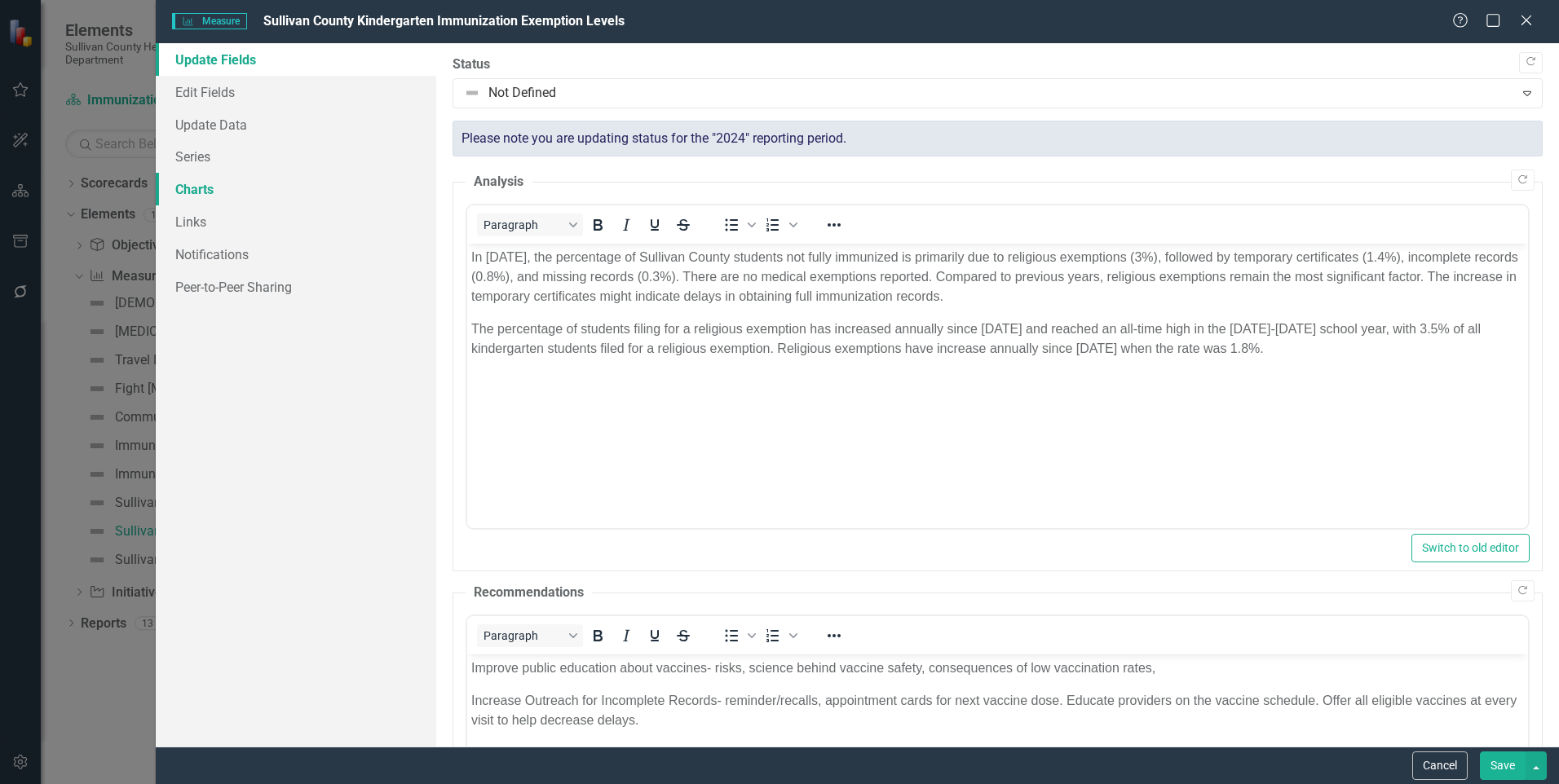
click at [205, 190] on link "Charts" at bounding box center [296, 188] width 281 height 32
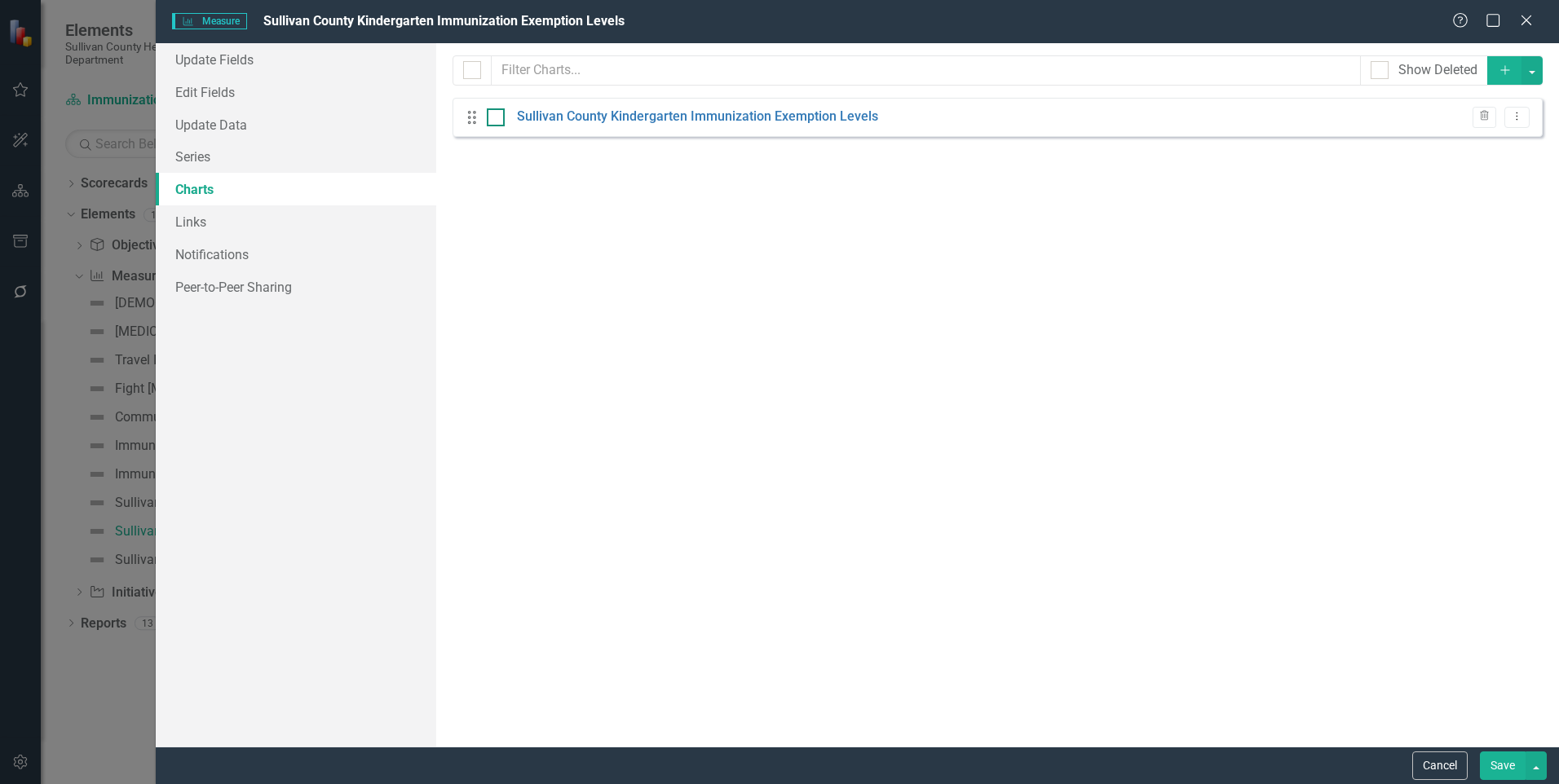
click at [501, 114] on div at bounding box center [496, 117] width 18 height 18
click at [497, 114] on input "checkbox" at bounding box center [492, 113] width 11 height 11
checkbox input "true"
click at [602, 117] on link "Sullivan County Kindergarten Immunization Exemption Levels" at bounding box center [697, 117] width 362 height 19
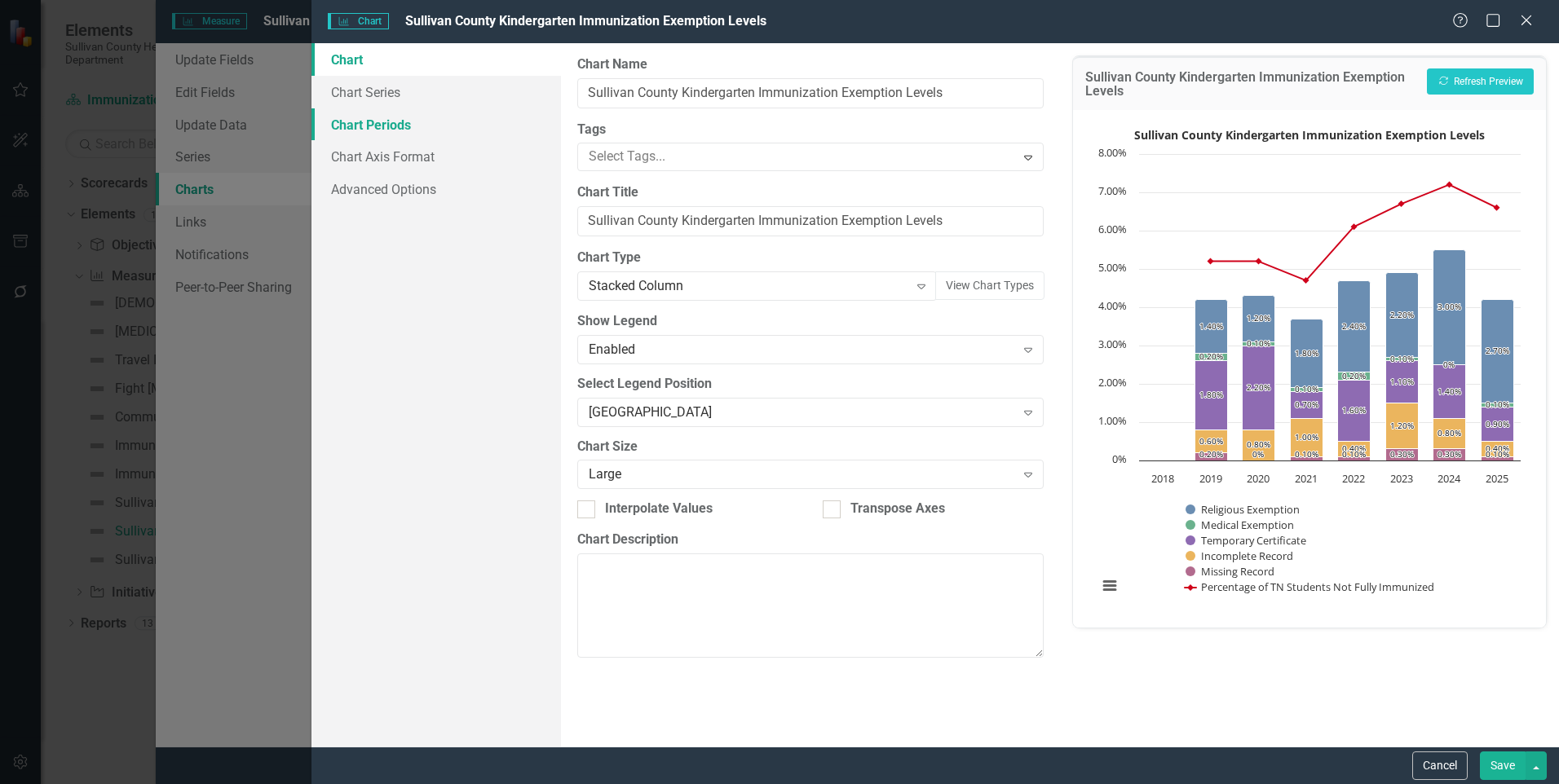
click at [372, 127] on link "Chart Periods" at bounding box center [436, 124] width 249 height 32
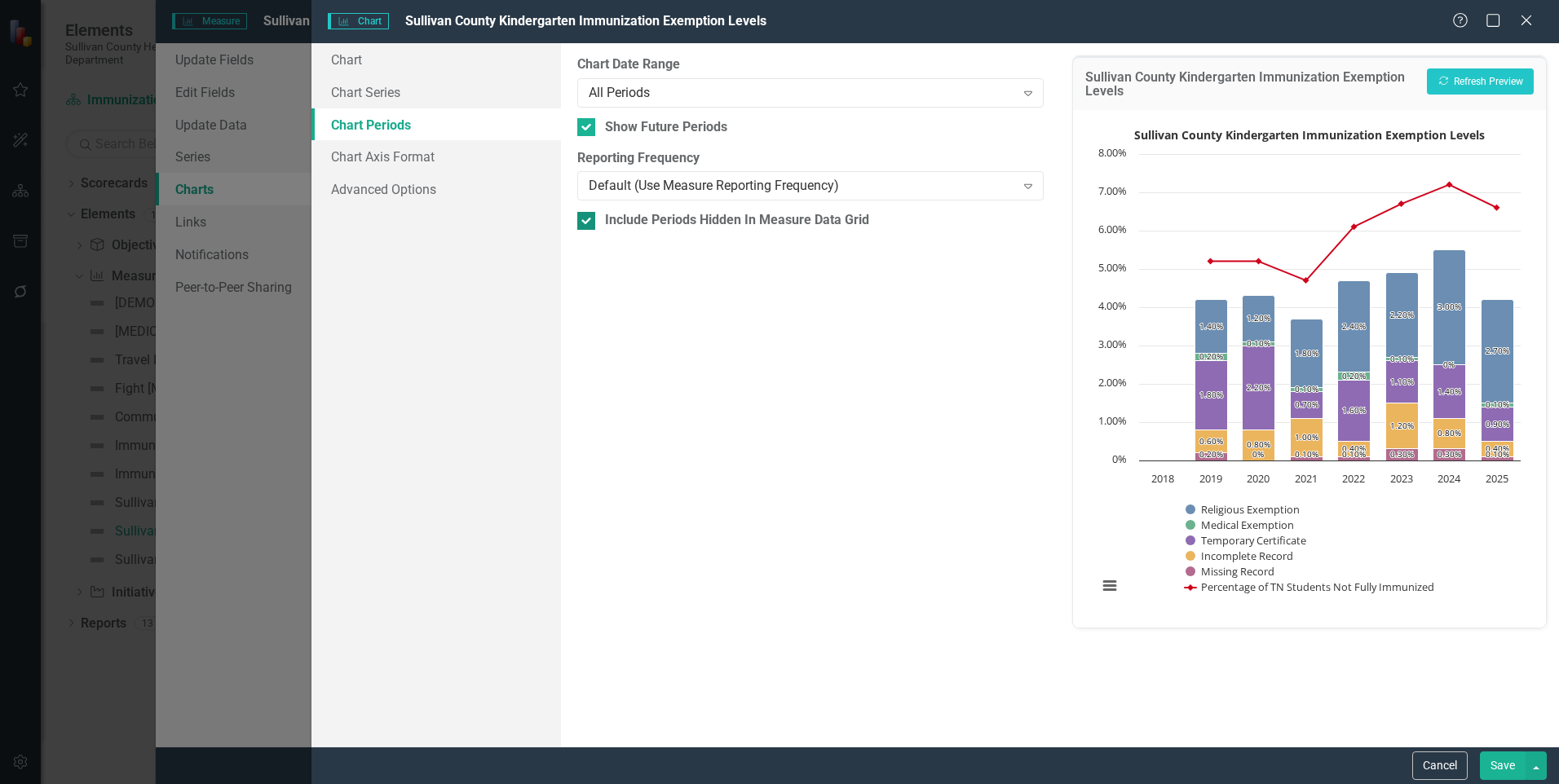
click at [578, 225] on div at bounding box center [587, 221] width 18 height 18
click at [578, 222] on input "Include Periods Hidden In Measure Data Grid" at bounding box center [582, 217] width 11 height 11
click at [583, 225] on div at bounding box center [587, 221] width 18 height 18
click at [583, 222] on input "Include Periods Hidden In Measure Data Grid" at bounding box center [582, 217] width 11 height 11
checkbox input "true"
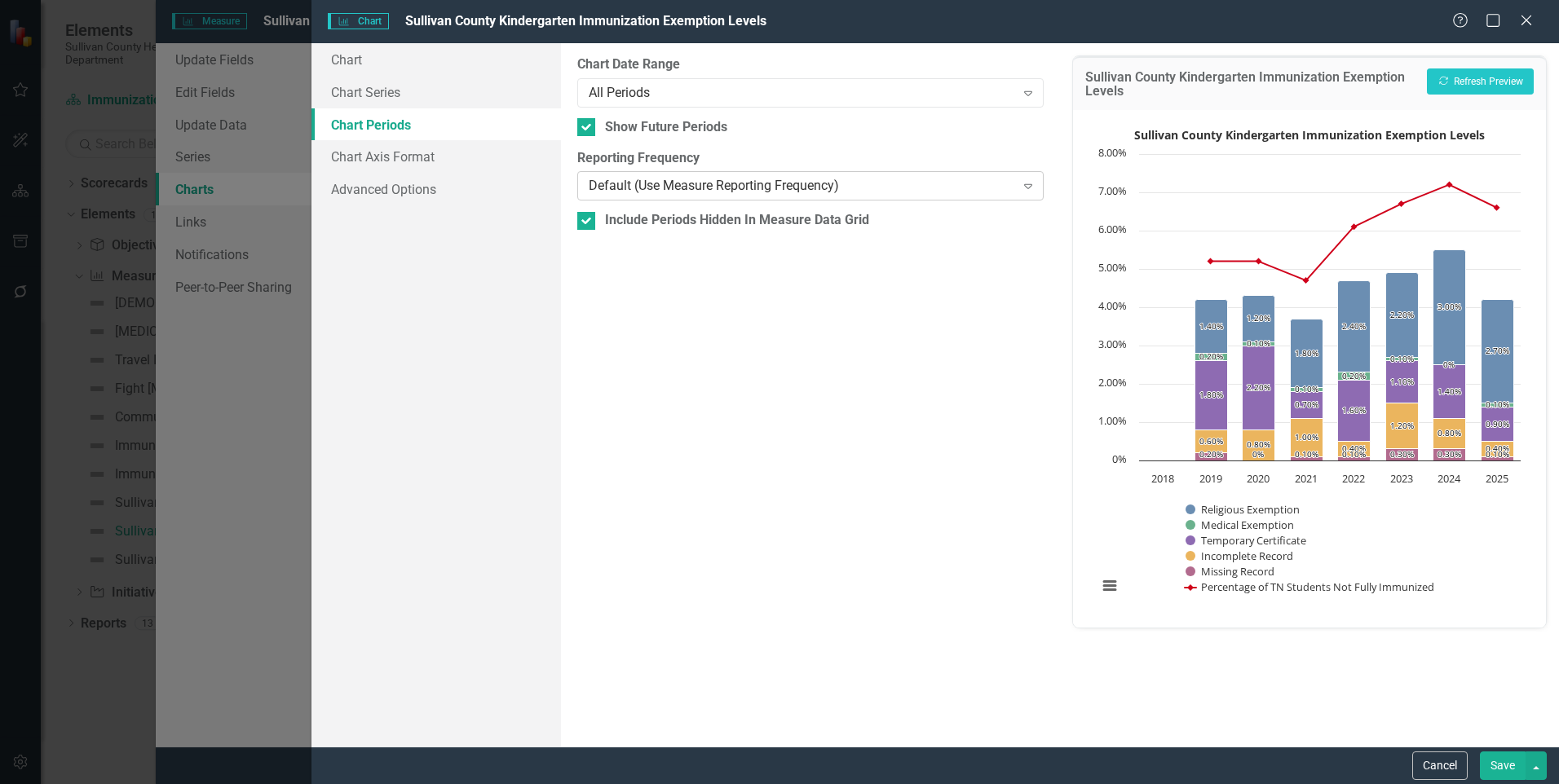
click at [627, 185] on div "Default (Use Measure Reporting Frequency)" at bounding box center [802, 186] width 426 height 19
click at [642, 93] on div "All Periods" at bounding box center [802, 92] width 426 height 19
click at [431, 93] on link "Chart Series" at bounding box center [436, 92] width 249 height 32
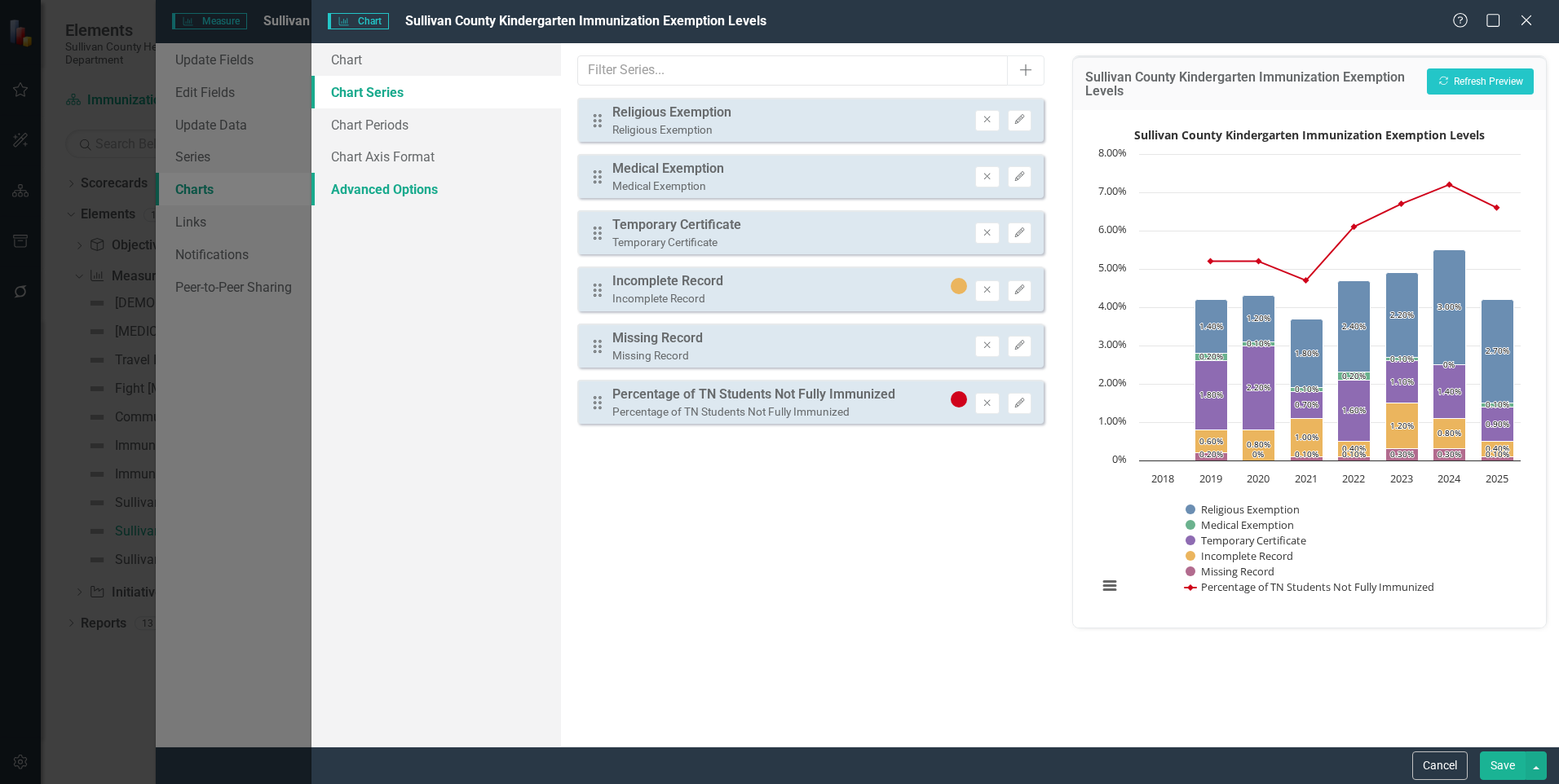
click at [387, 172] on link "Advanced Options" at bounding box center [436, 188] width 249 height 32
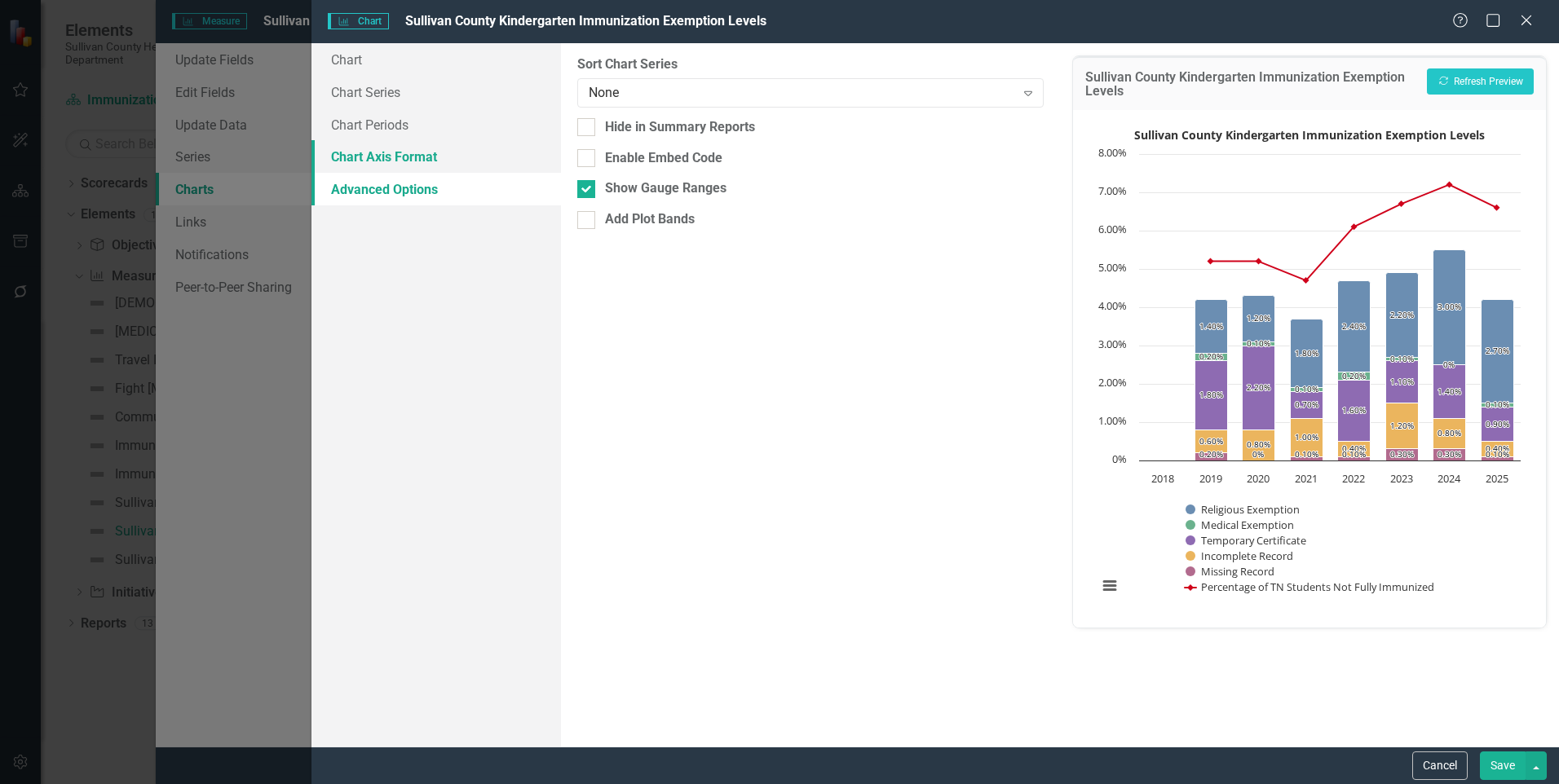
click at [392, 149] on link "Chart Axis Format" at bounding box center [436, 156] width 249 height 32
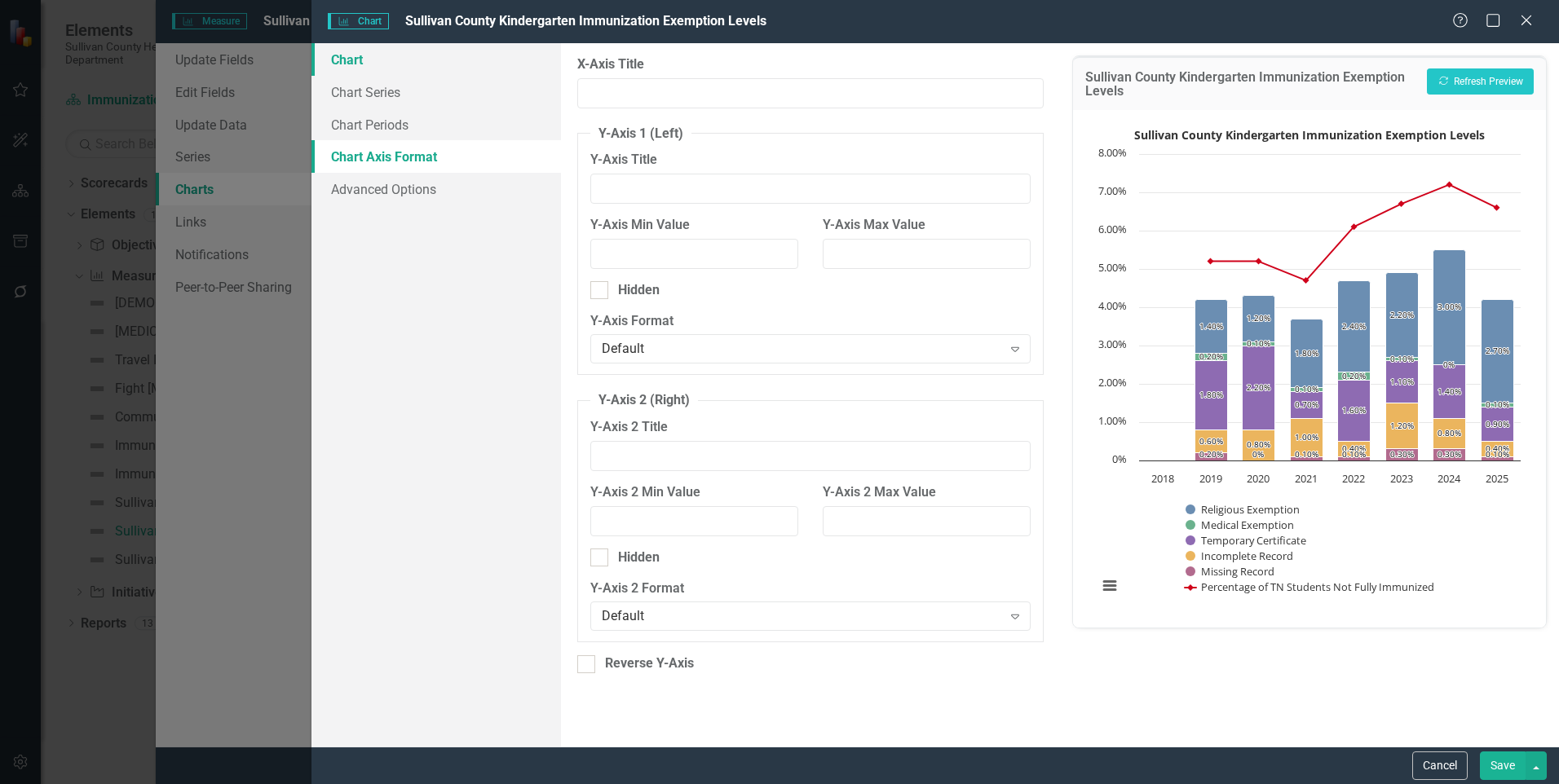
click at [354, 52] on link "Chart" at bounding box center [436, 59] width 249 height 32
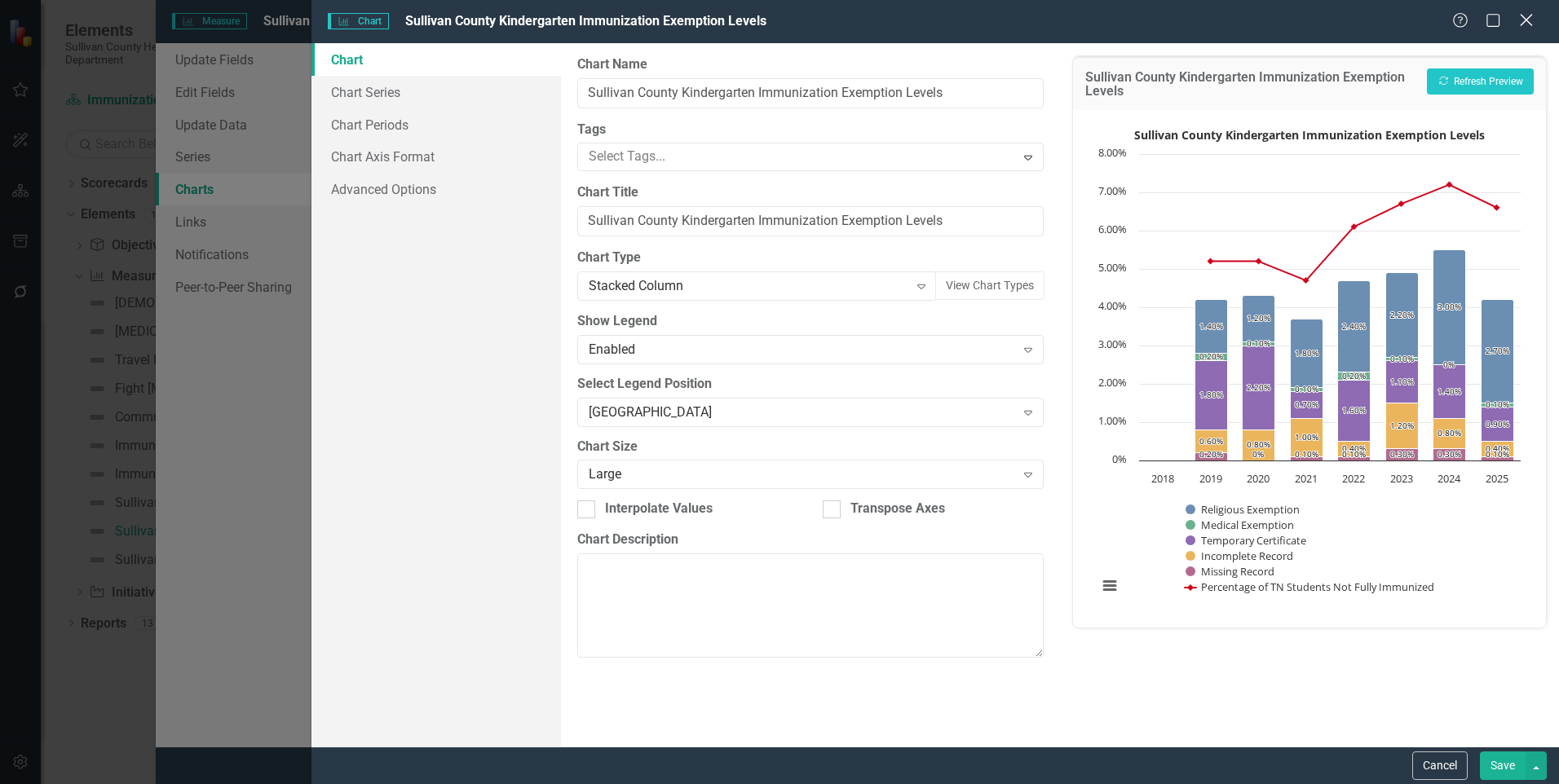
click at [1532, 22] on icon "Close" at bounding box center [1526, 20] width 20 height 16
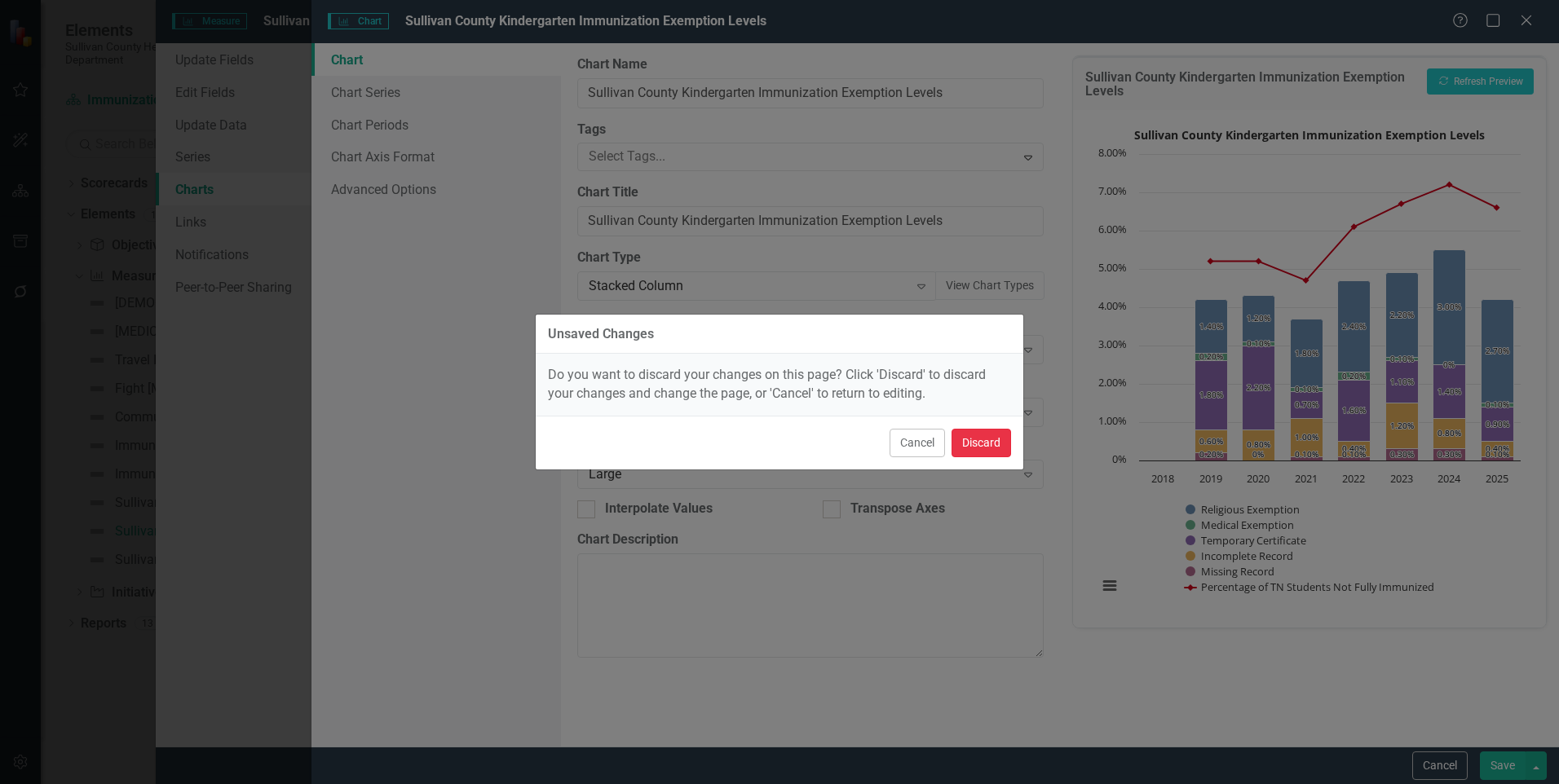
click at [972, 444] on button "Discard" at bounding box center [981, 443] width 59 height 28
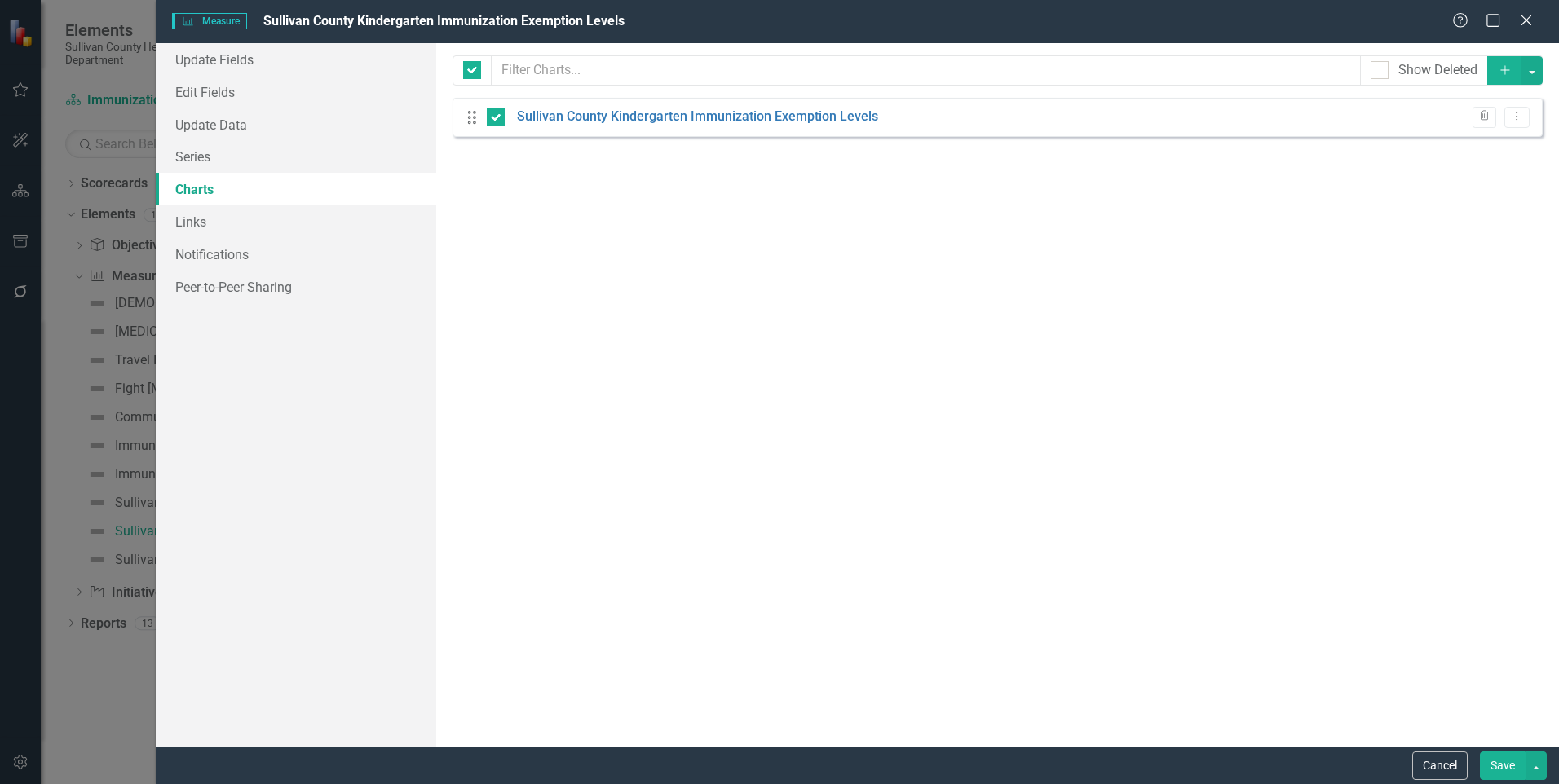
click at [99, 419] on div "Measure Measure [GEOGRAPHIC_DATA] Kindergarten Immunization Exemption Levels He…" at bounding box center [779, 392] width 1559 height 784
click at [1538, 23] on div "Help Maximize Close" at bounding box center [1497, 22] width 91 height 19
click at [1528, 18] on icon at bounding box center [1526, 20] width 12 height 12
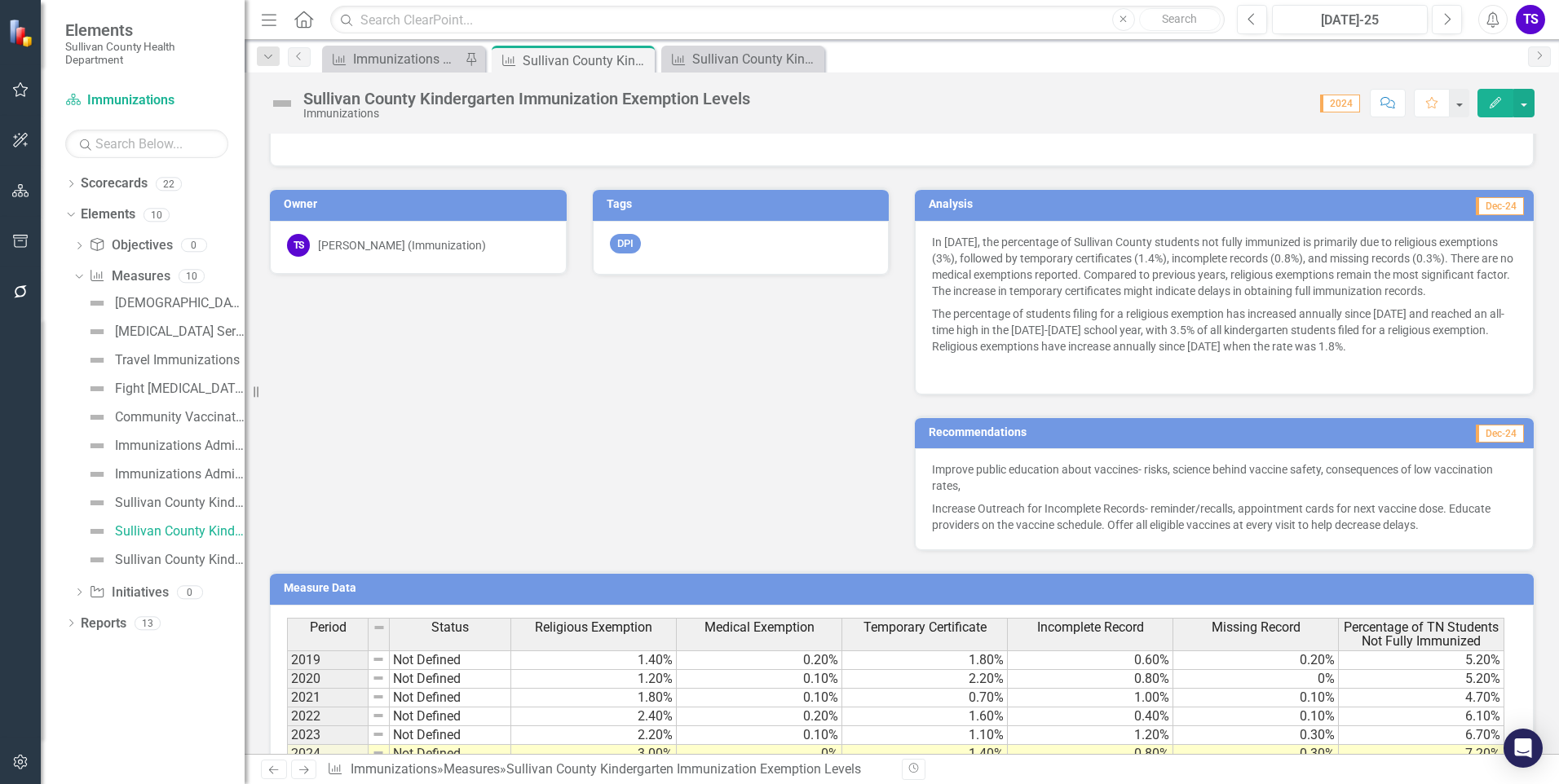
scroll to position [590, 0]
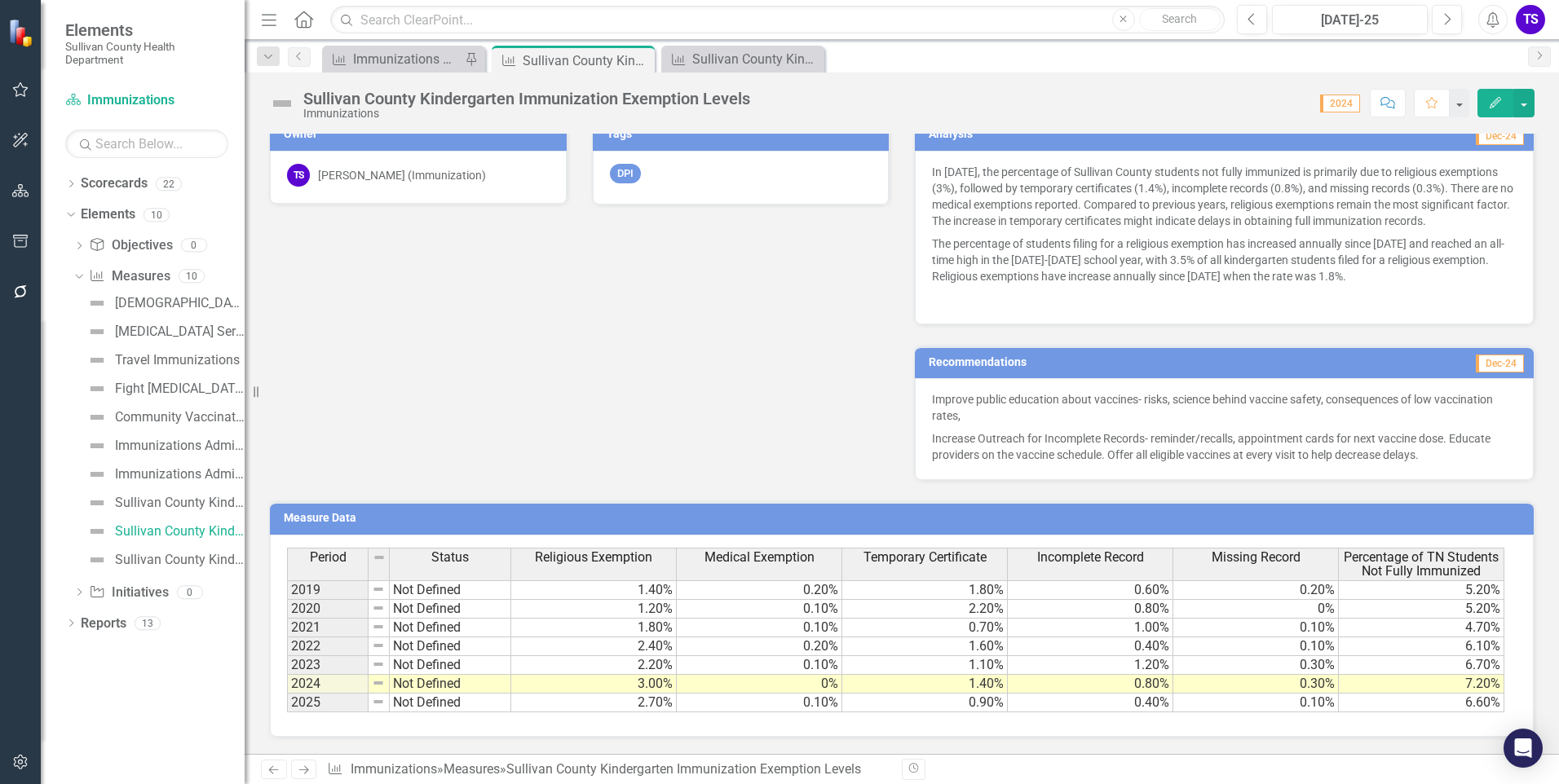
click at [457, 602] on td "Not Defined" at bounding box center [451, 609] width 122 height 19
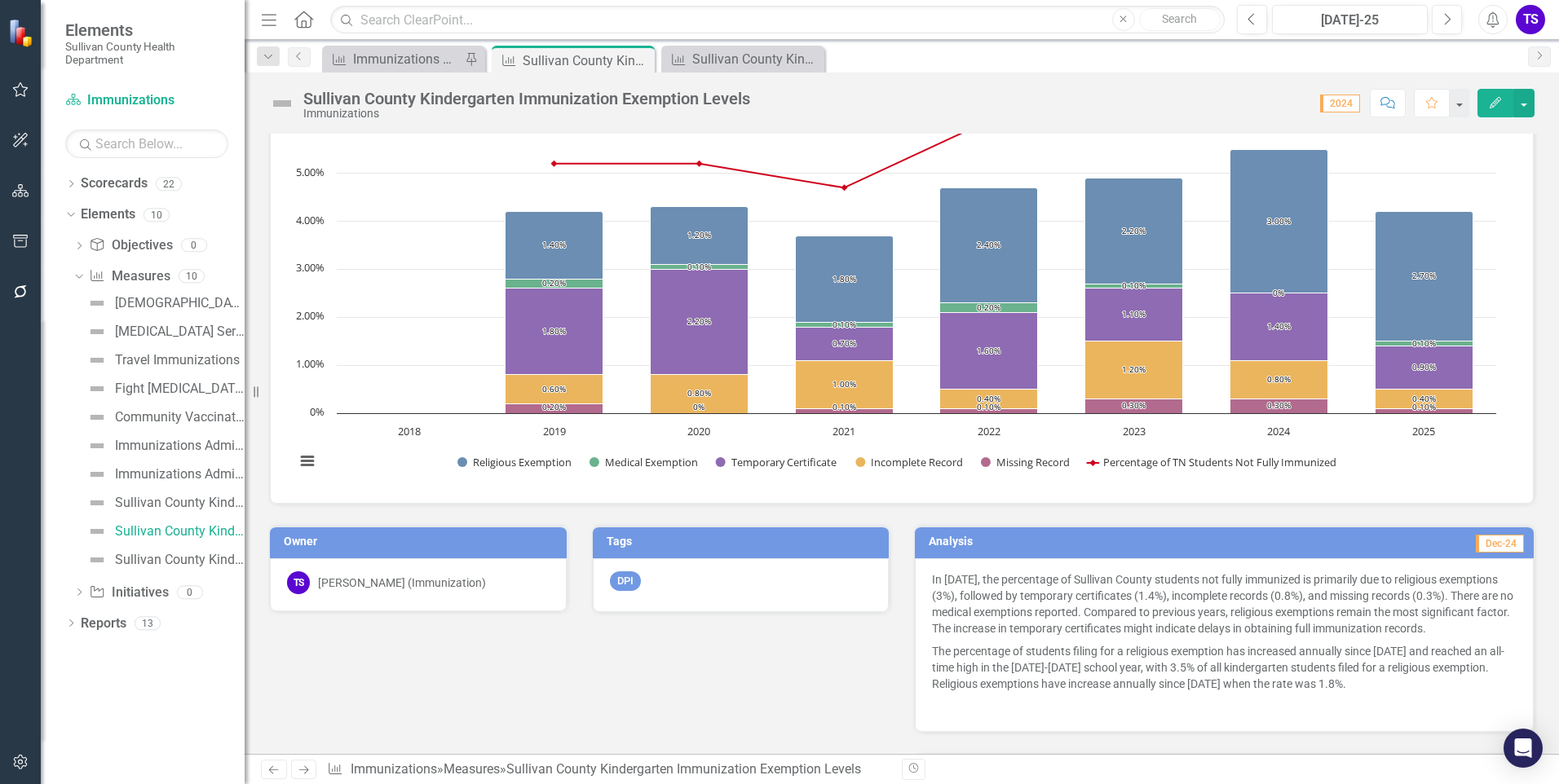
scroll to position [19, 0]
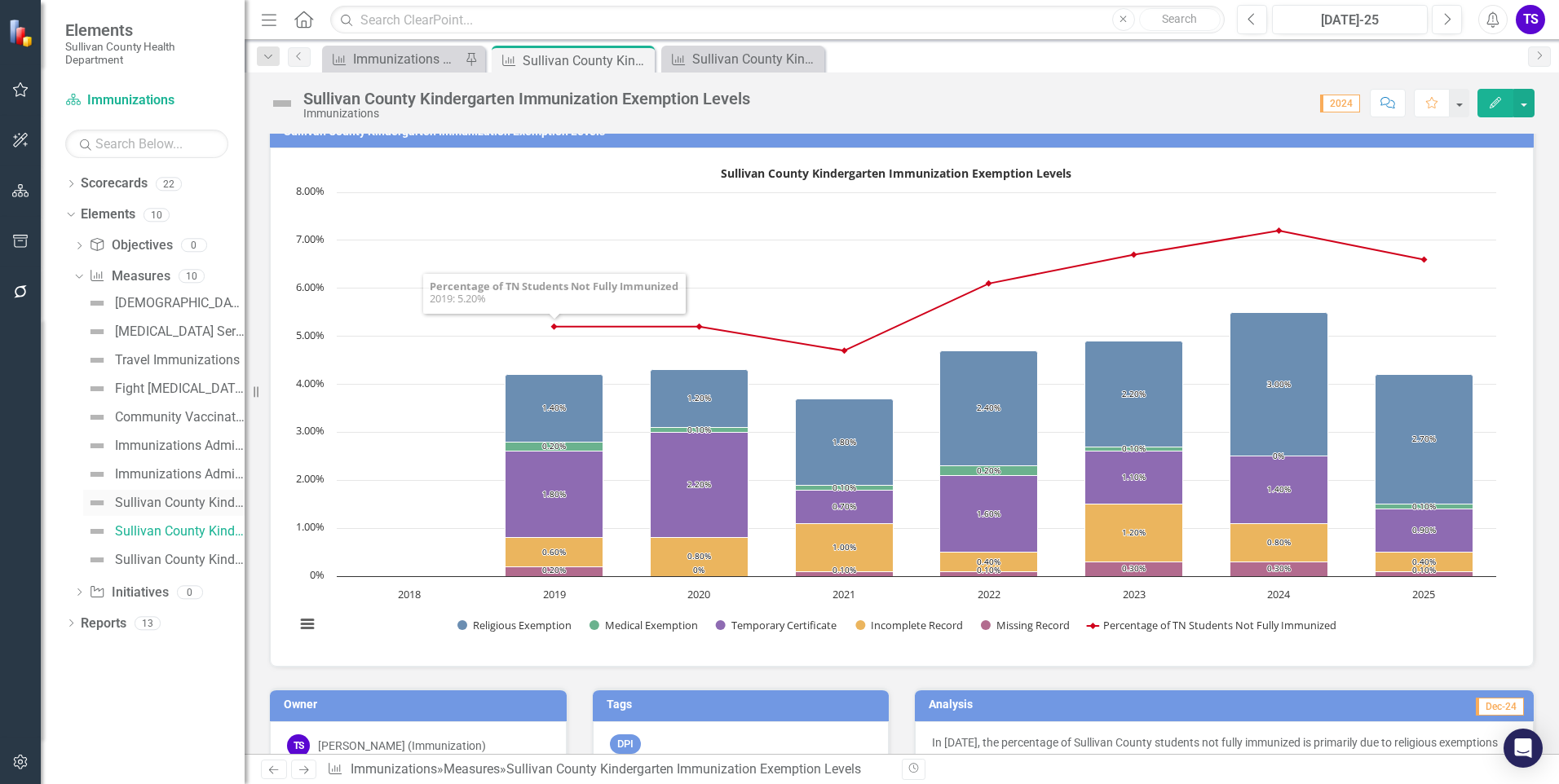
click at [171, 509] on div "Sullivan County Kindergarten Immunization Compliance per Vaccine" at bounding box center [180, 503] width 130 height 15
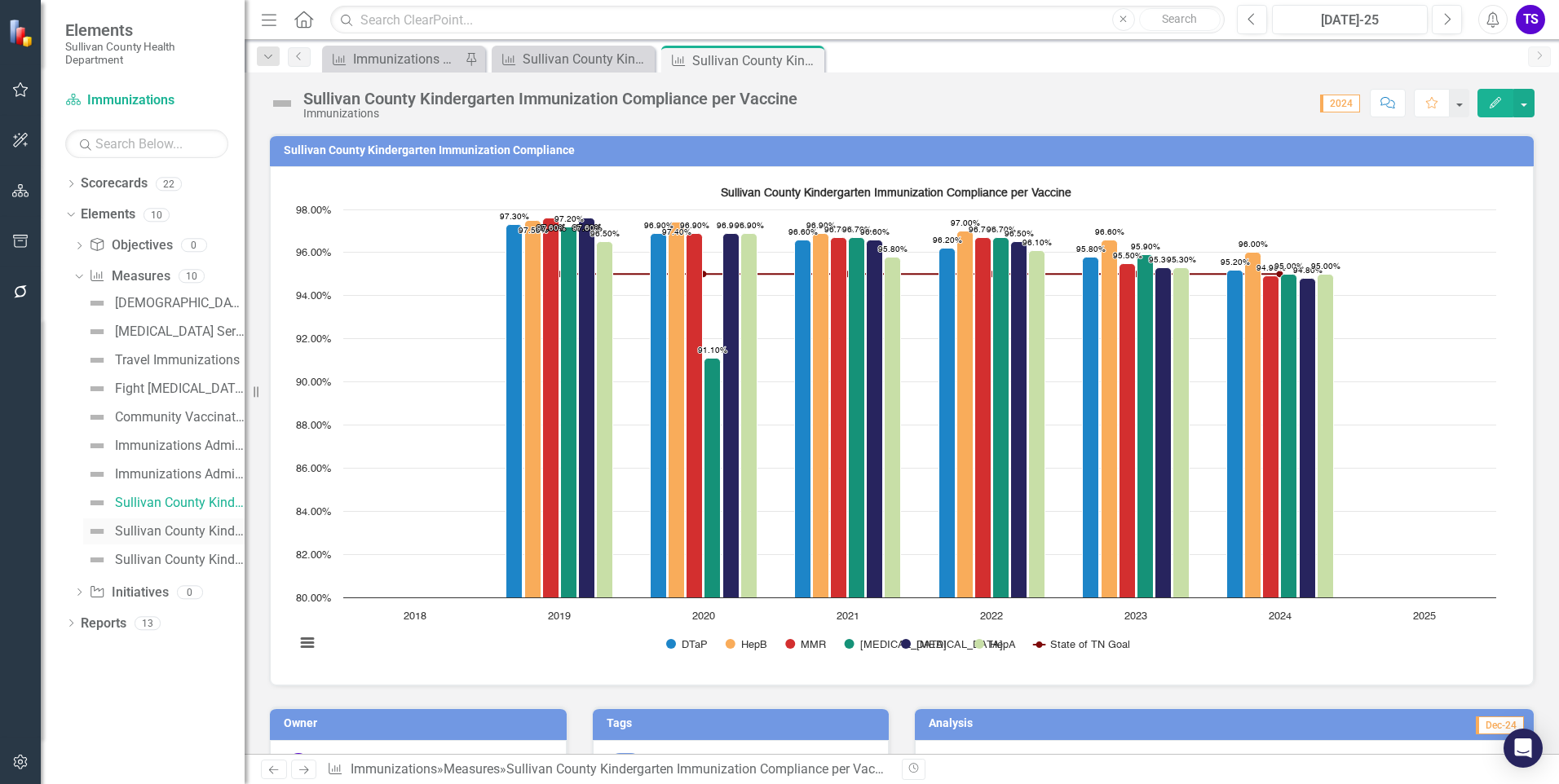
click at [164, 534] on div "Sullivan County Kindergarten Immunization Exemption Levels" at bounding box center [180, 532] width 130 height 15
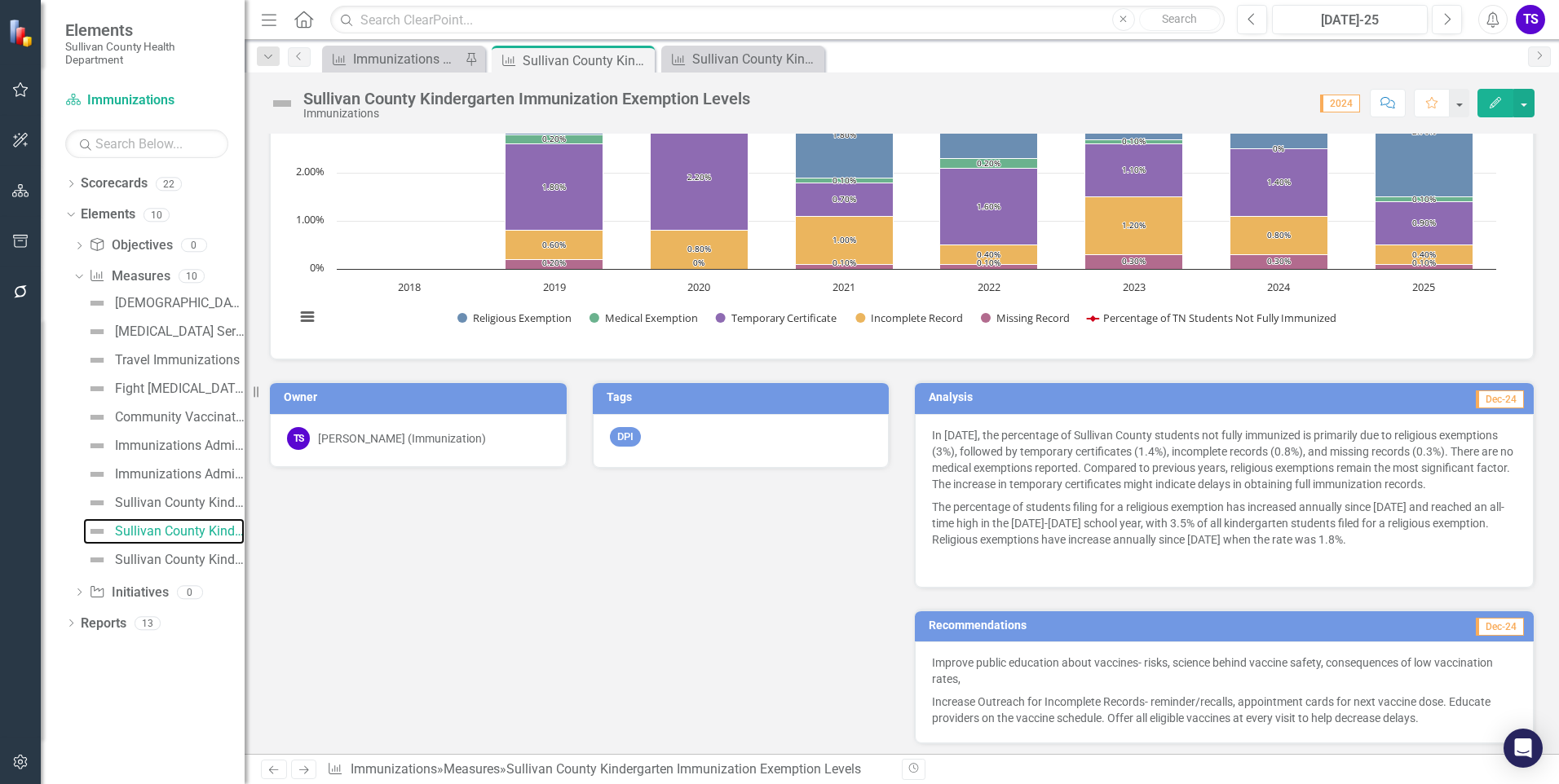
scroll to position [590, 0]
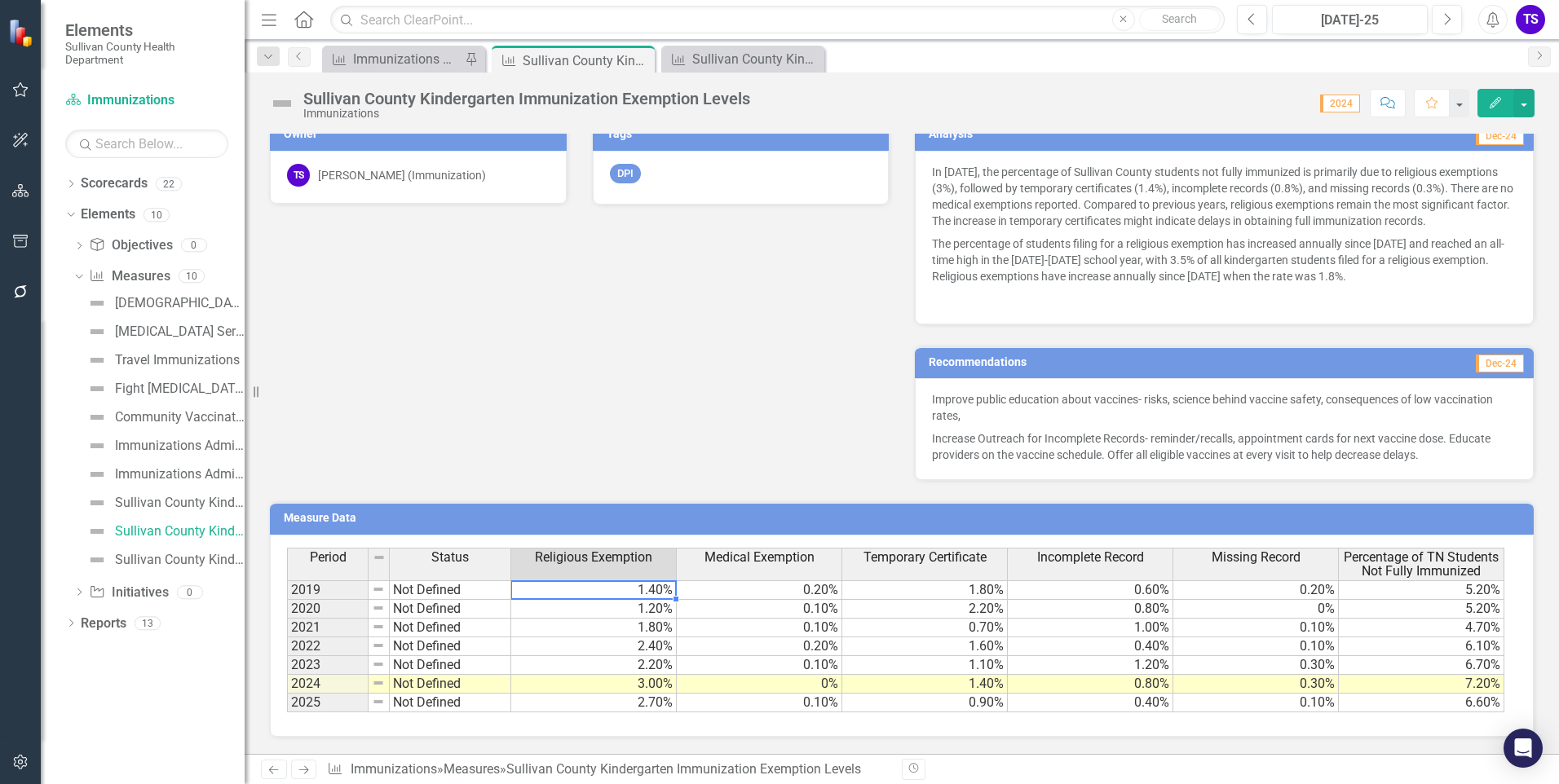
click at [604, 590] on td "1.40%" at bounding box center [594, 590] width 166 height 19
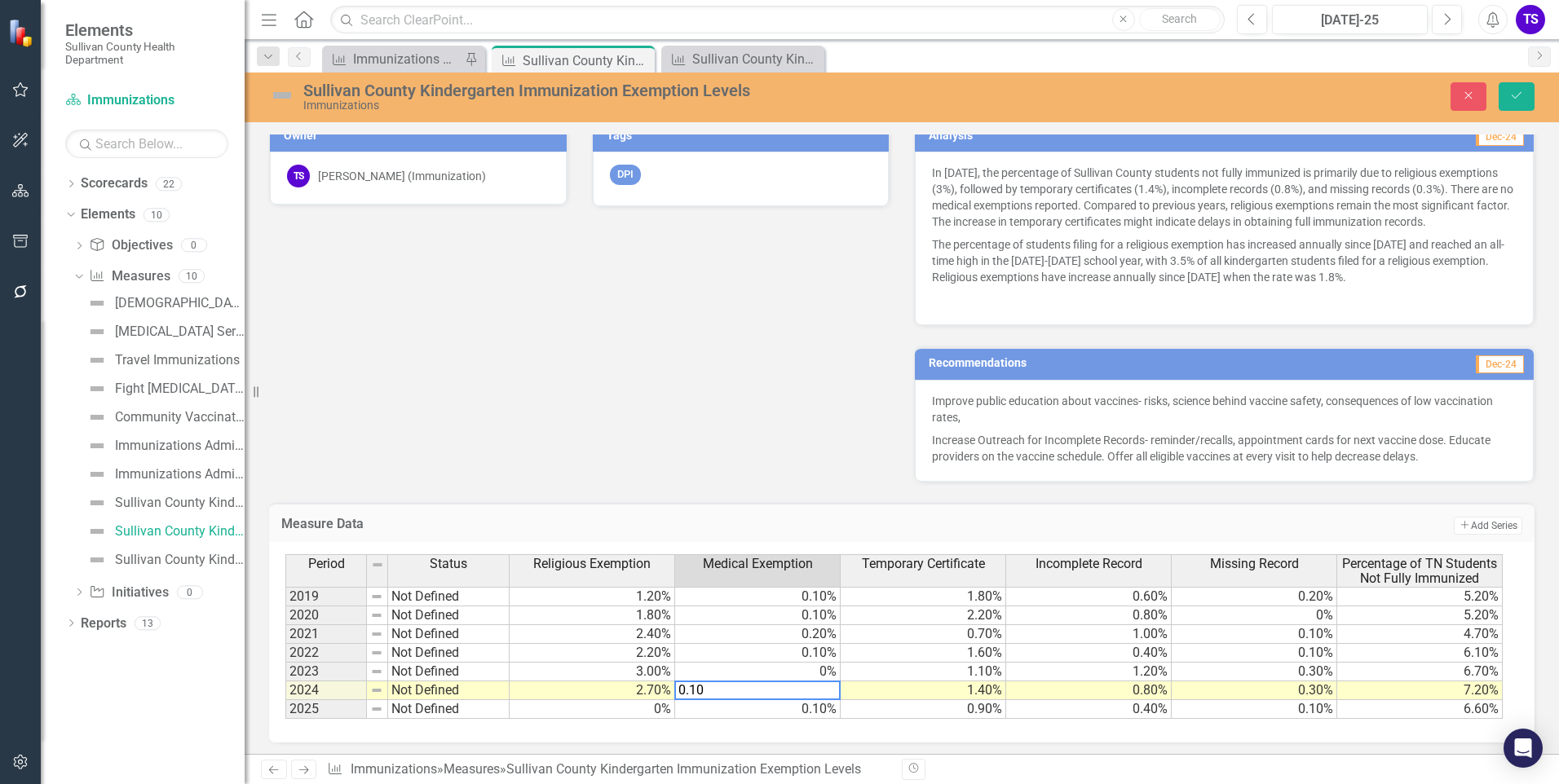
type textarea "0.1"
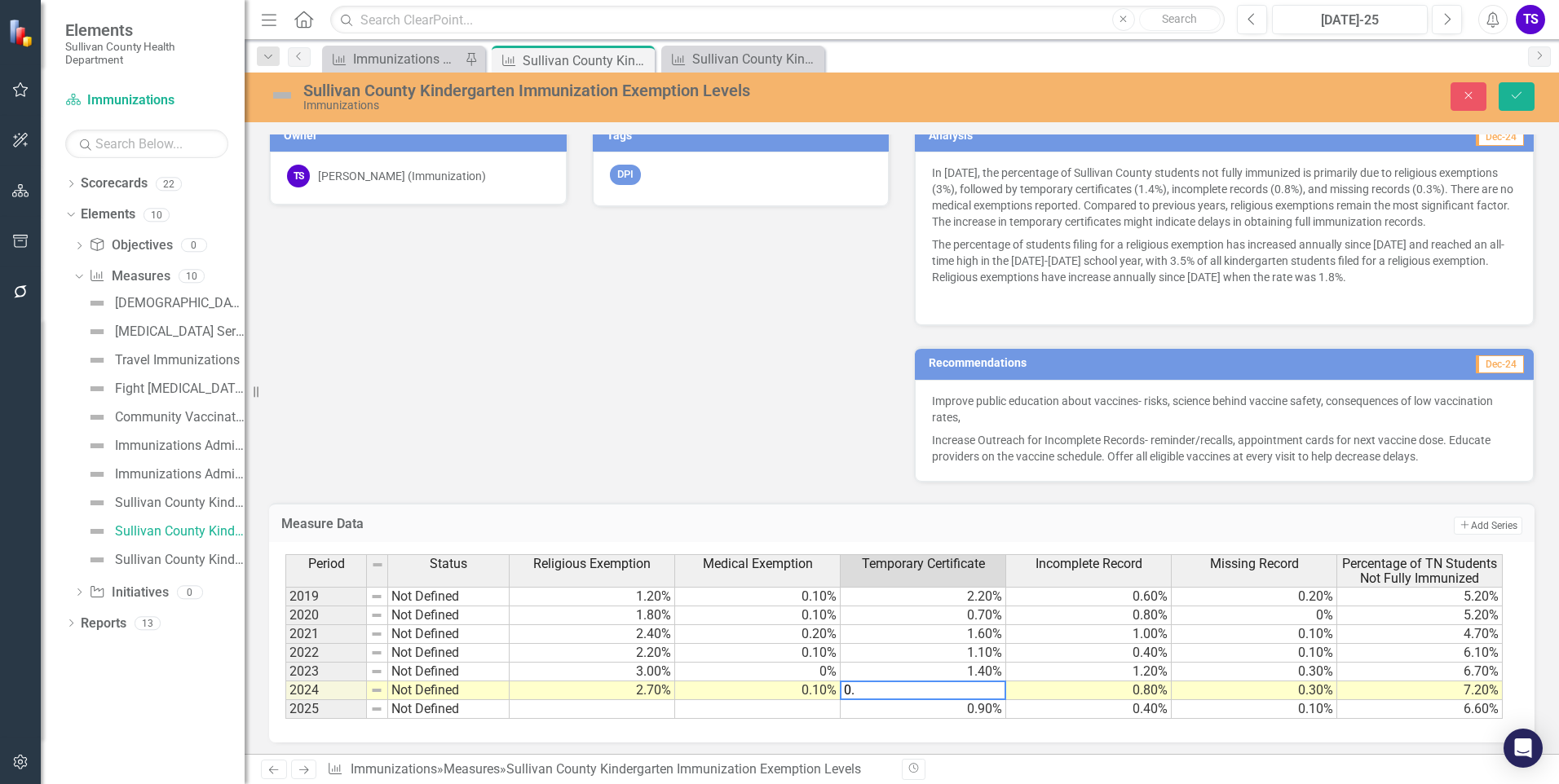
type textarea "0.9"
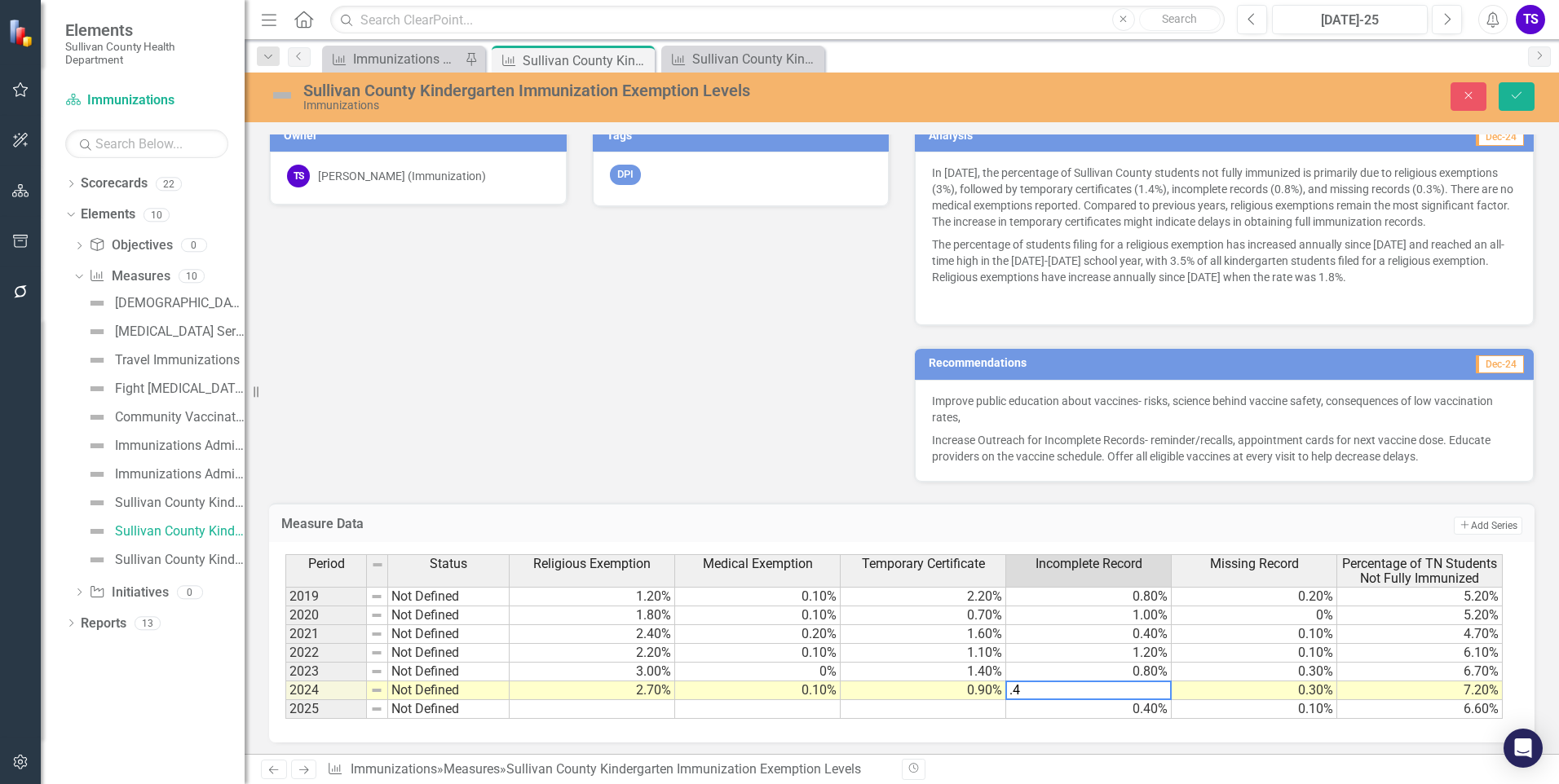
type textarea "0.4"
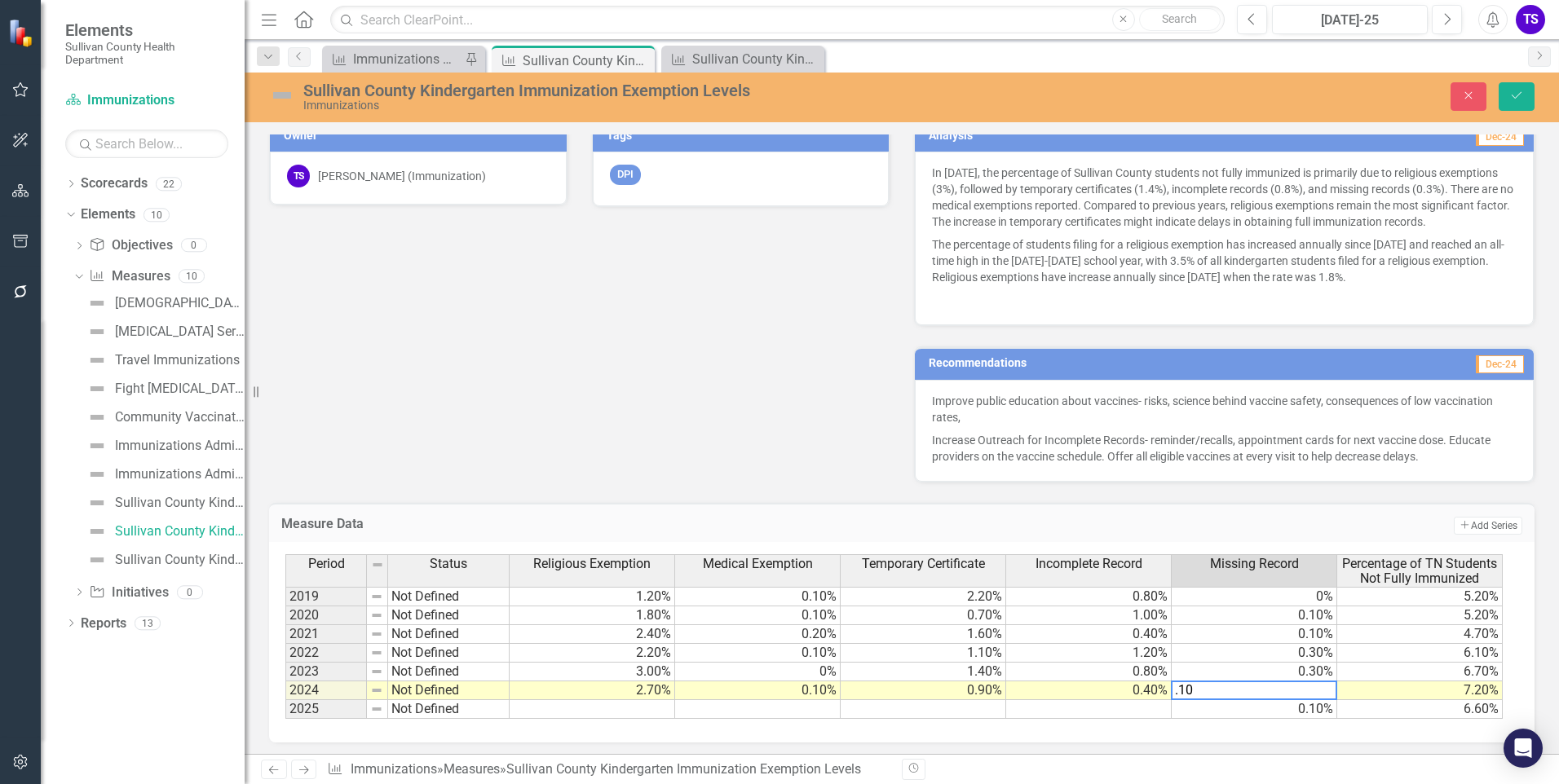
type textarea "0.1"
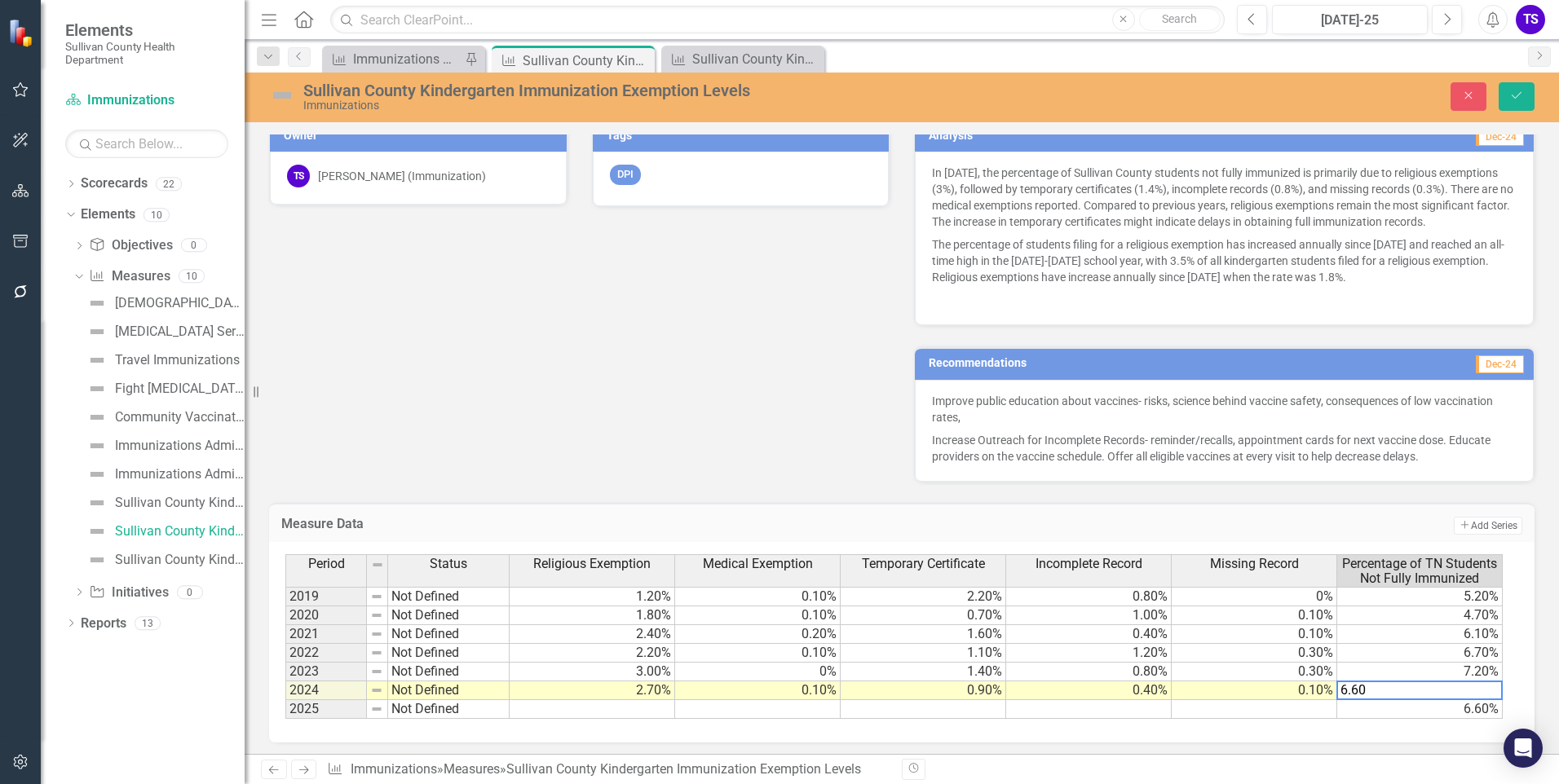
type textarea "6.6"
click at [575, 349] on div "Owner [PERSON_NAME] (Immunization) Tags DPI Analysis Dec-24 In [DATE], the perc…" at bounding box center [902, 290] width 1290 height 384
click at [1512, 93] on icon "Save" at bounding box center [1517, 96] width 15 height 12
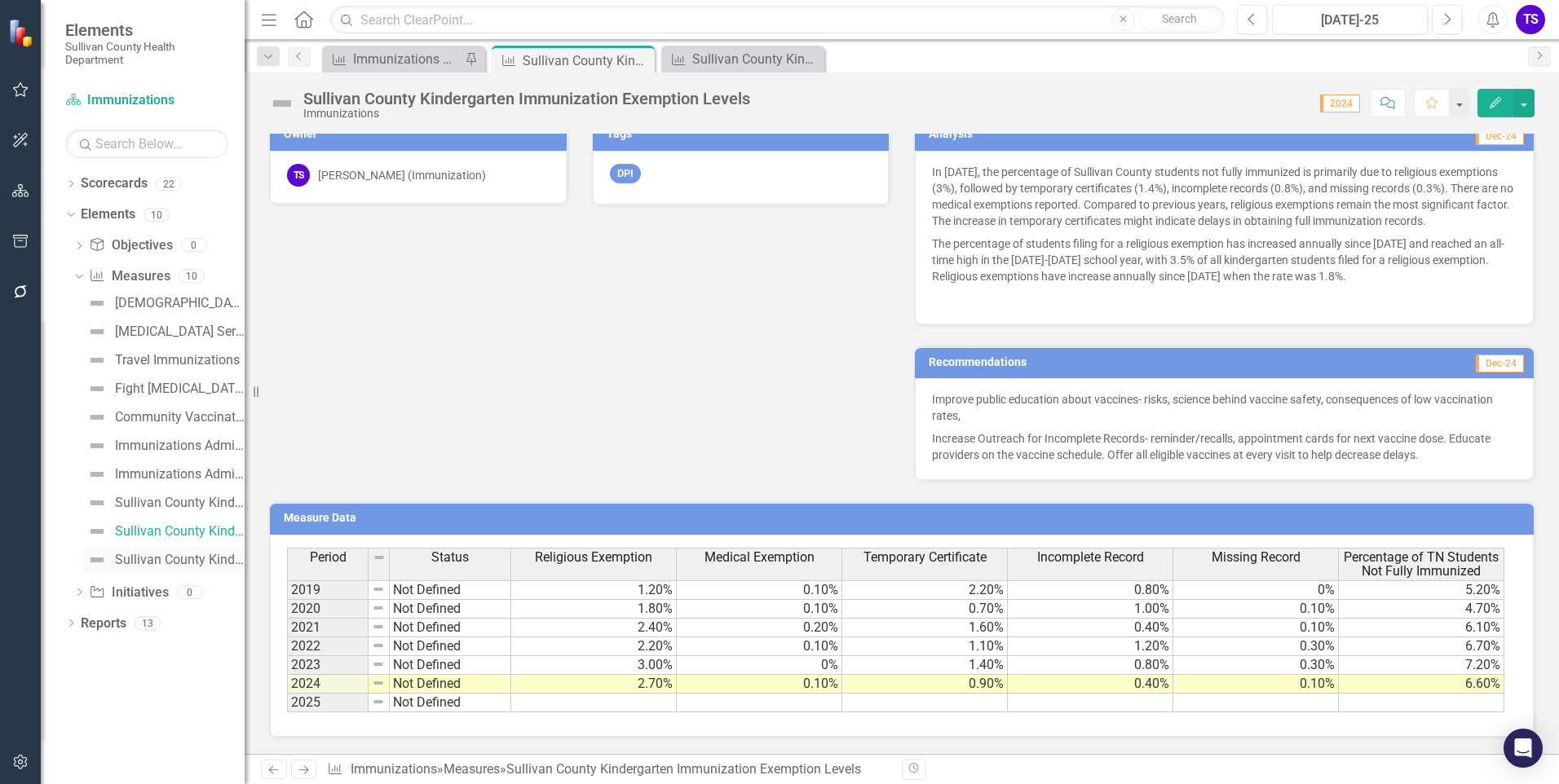
click at [152, 554] on div "Sullivan County Kindergarten Students Immunization Status" at bounding box center [180, 561] width 130 height 15
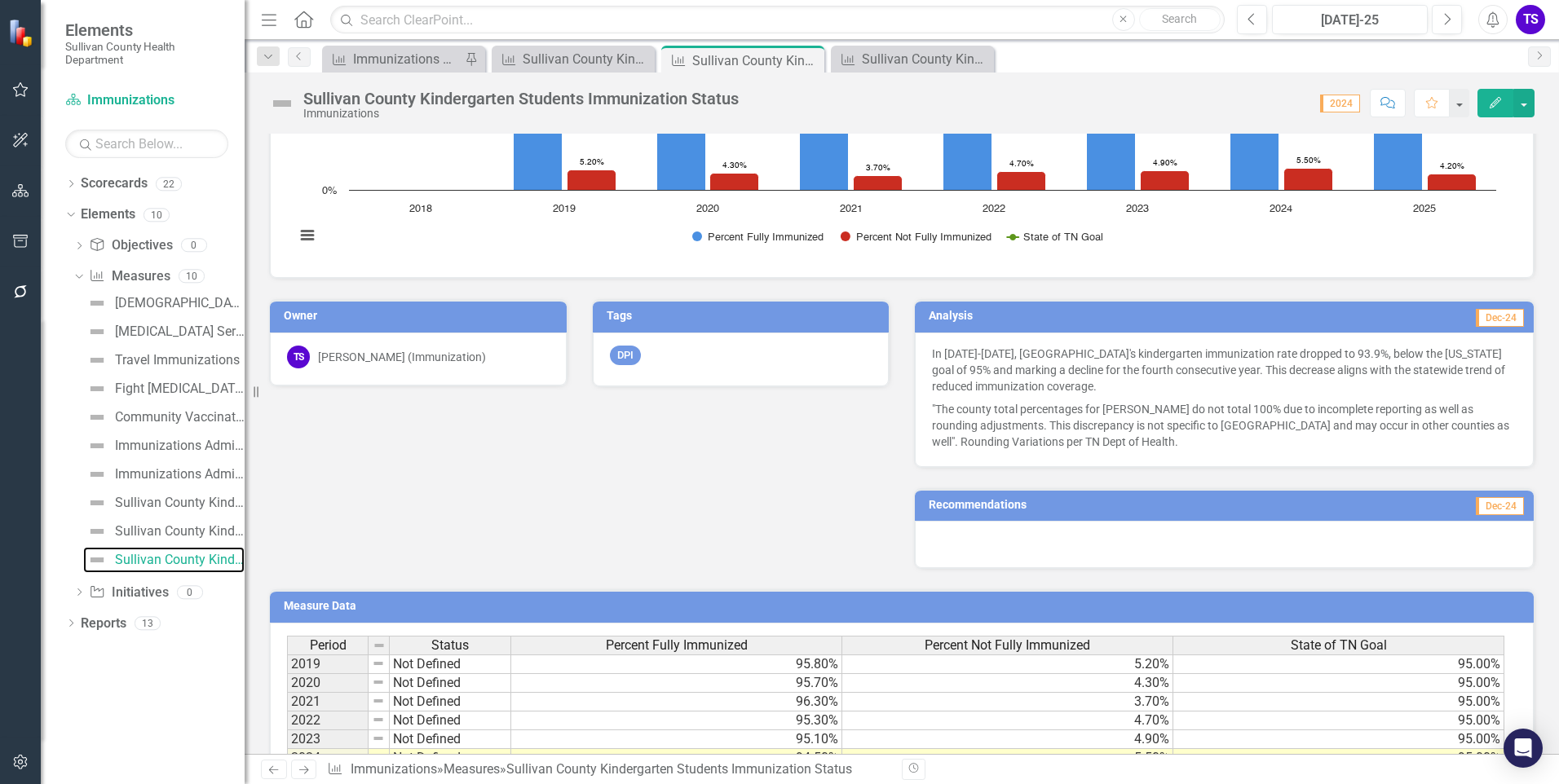
scroll to position [494, 0]
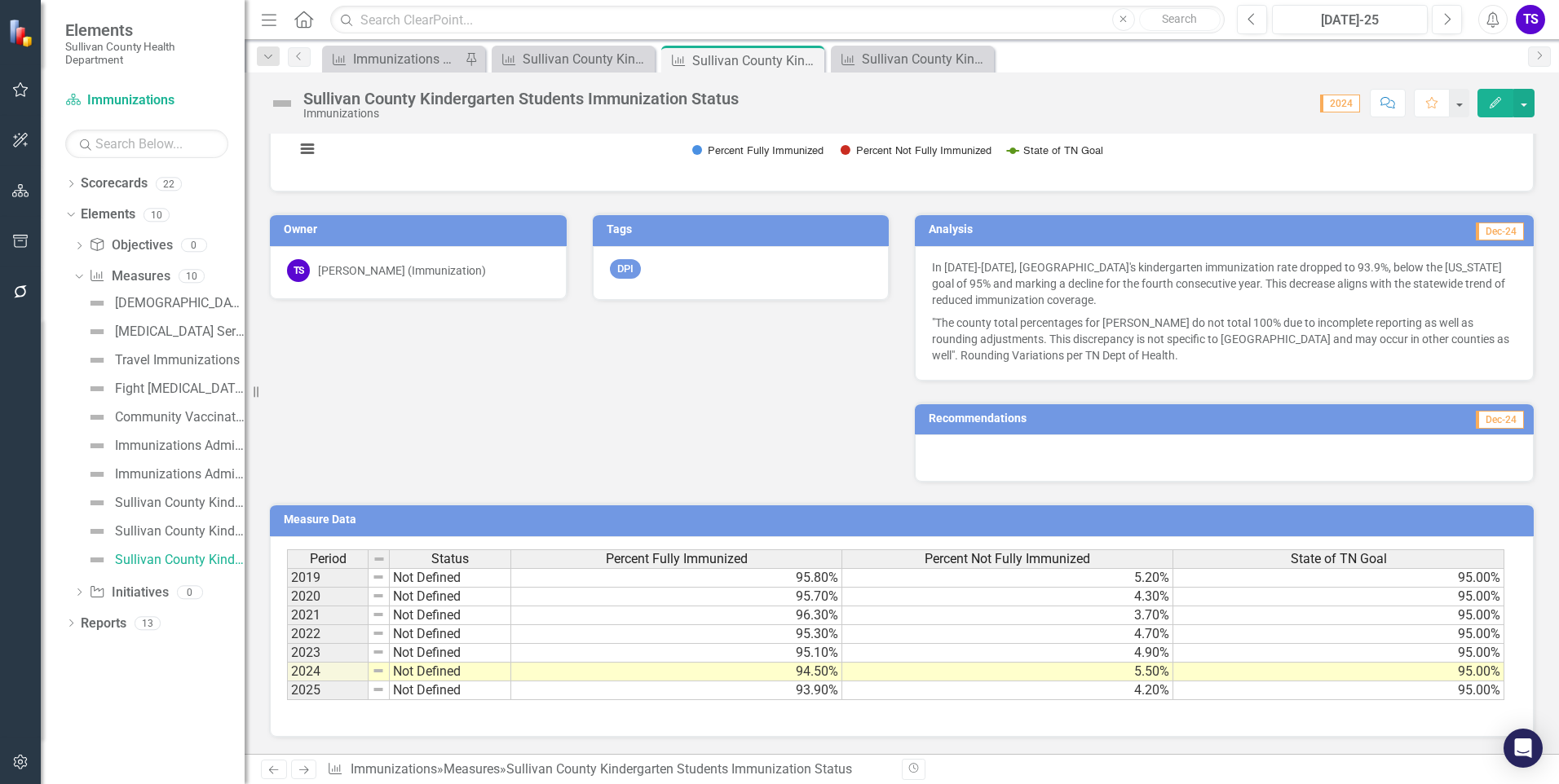
click at [760, 583] on td "95.80%" at bounding box center [677, 577] width 331 height 19
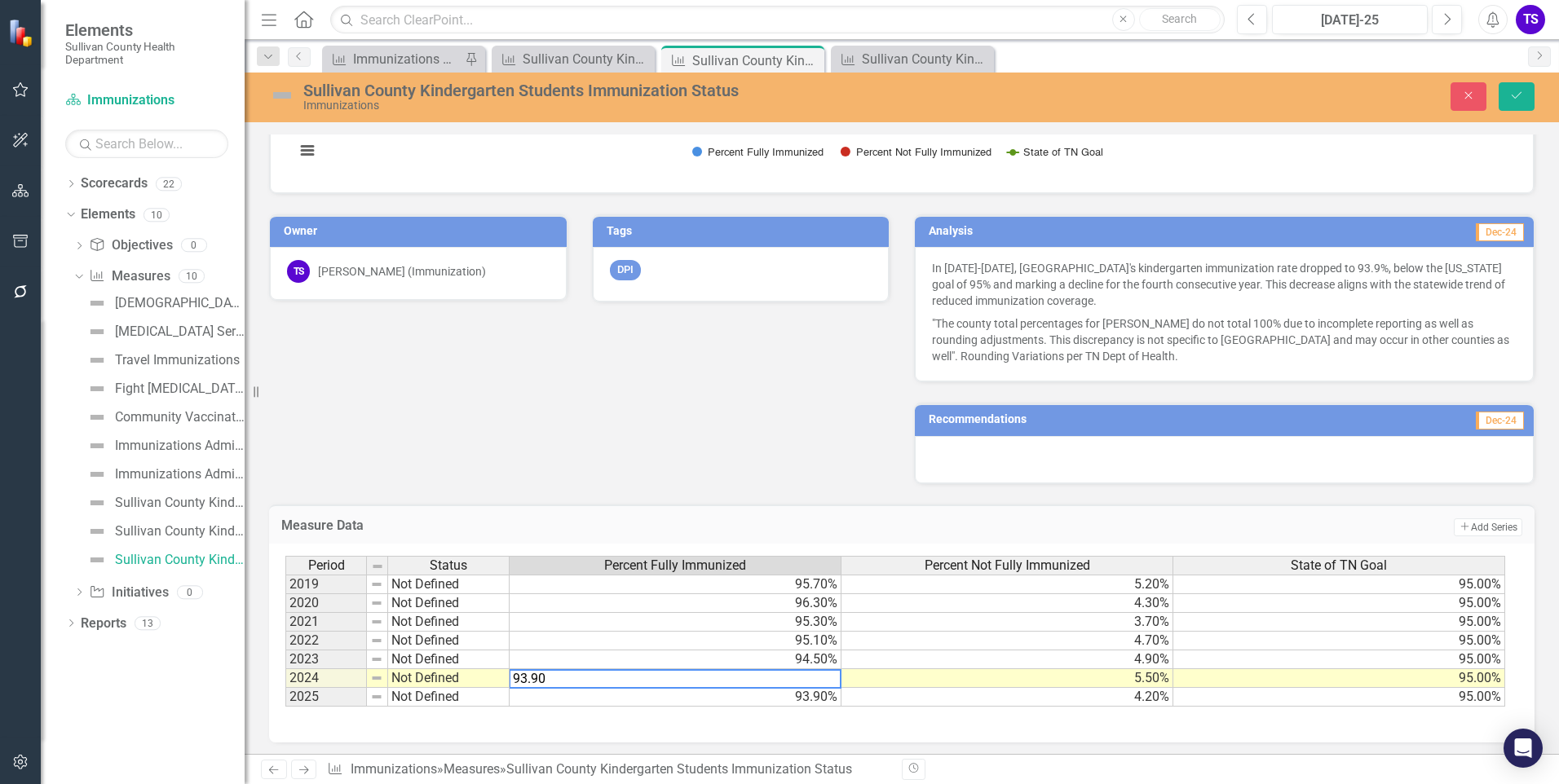
type textarea "93.9"
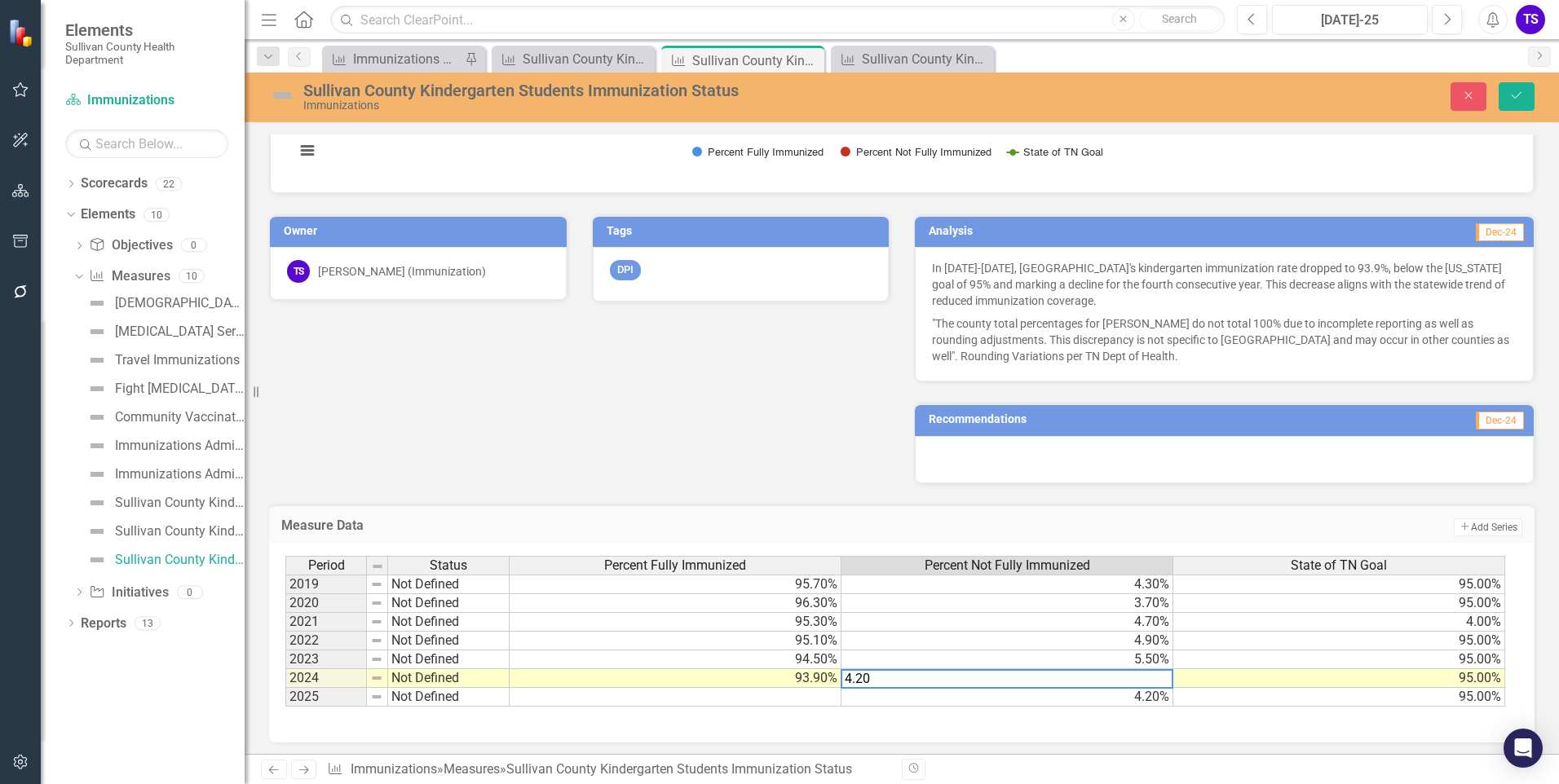
type textarea "4.2"
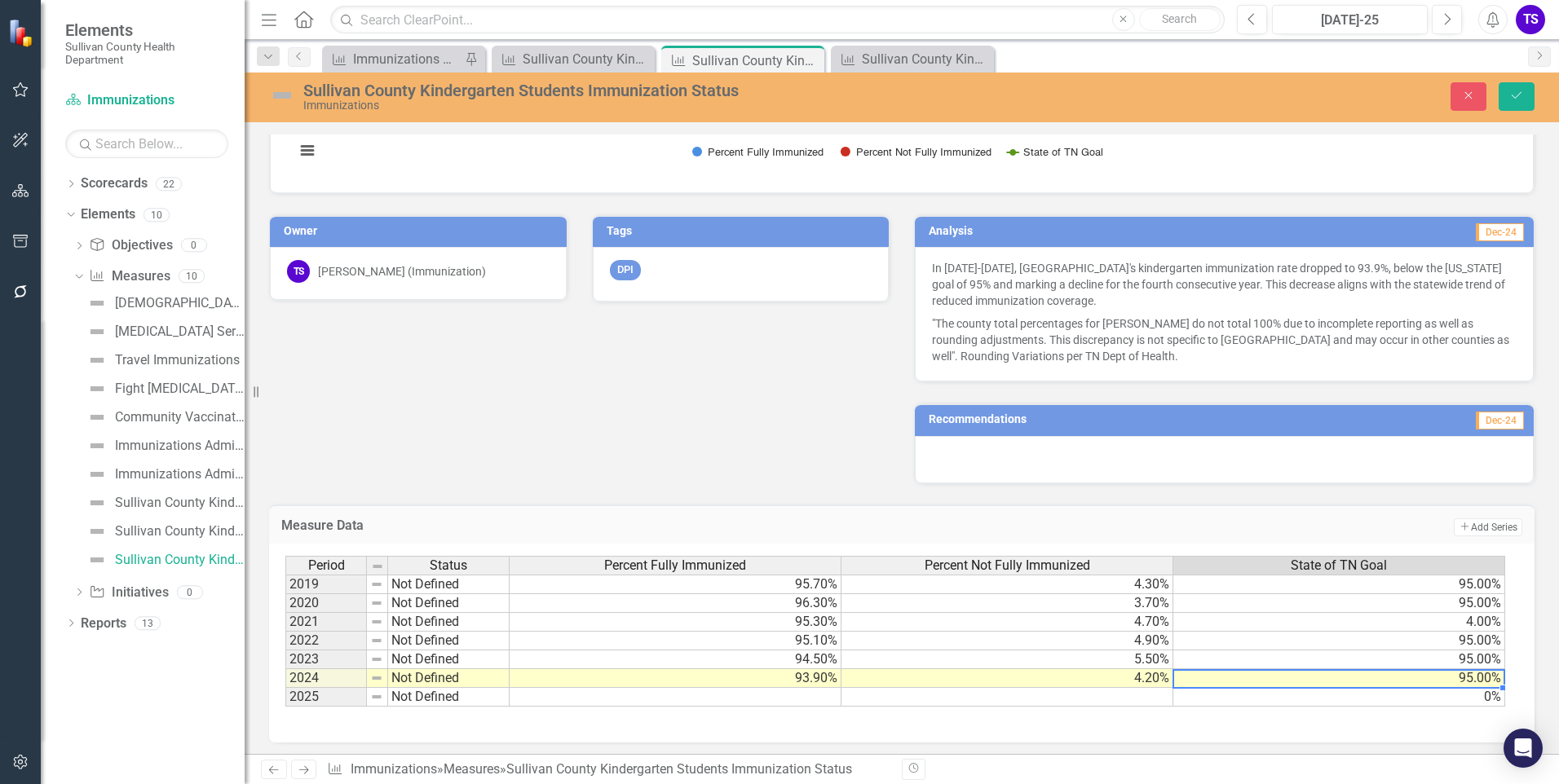
type textarea "95"
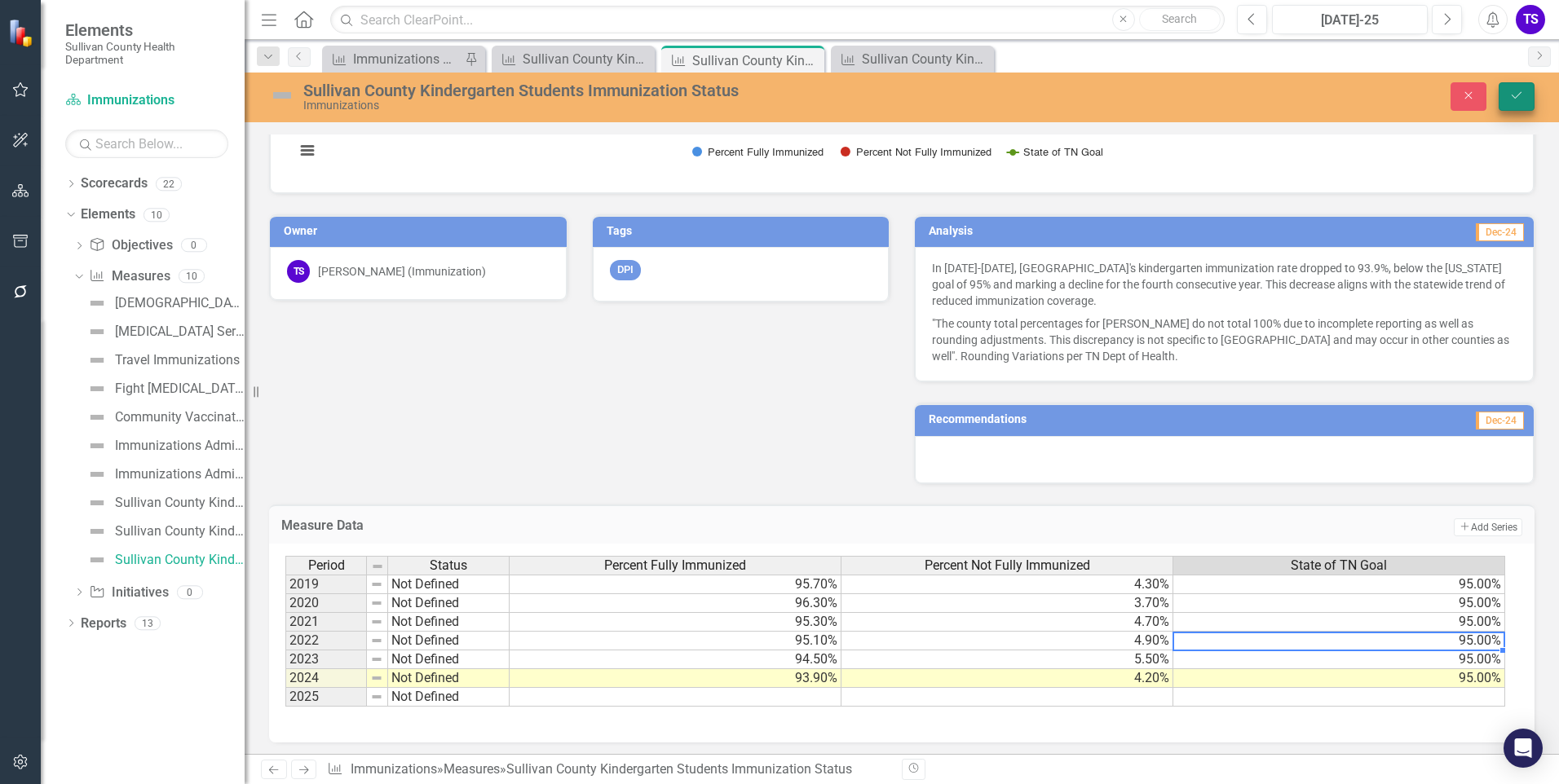
type textarea "95"
click at [1523, 96] on icon "Save" at bounding box center [1517, 96] width 15 height 12
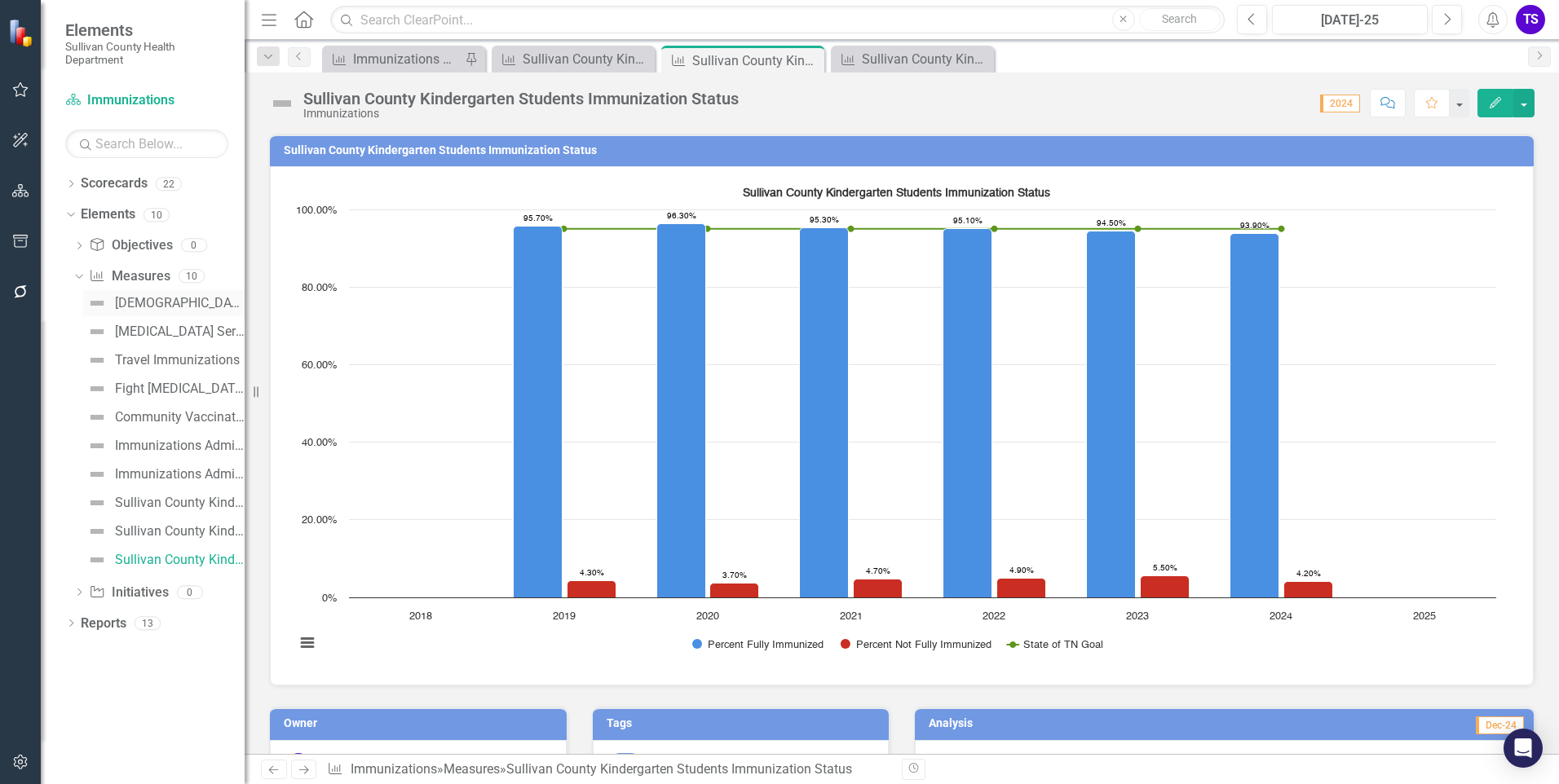
click at [167, 307] on div "[DEMOGRAPHIC_DATA] Survey" at bounding box center [180, 303] width 130 height 15
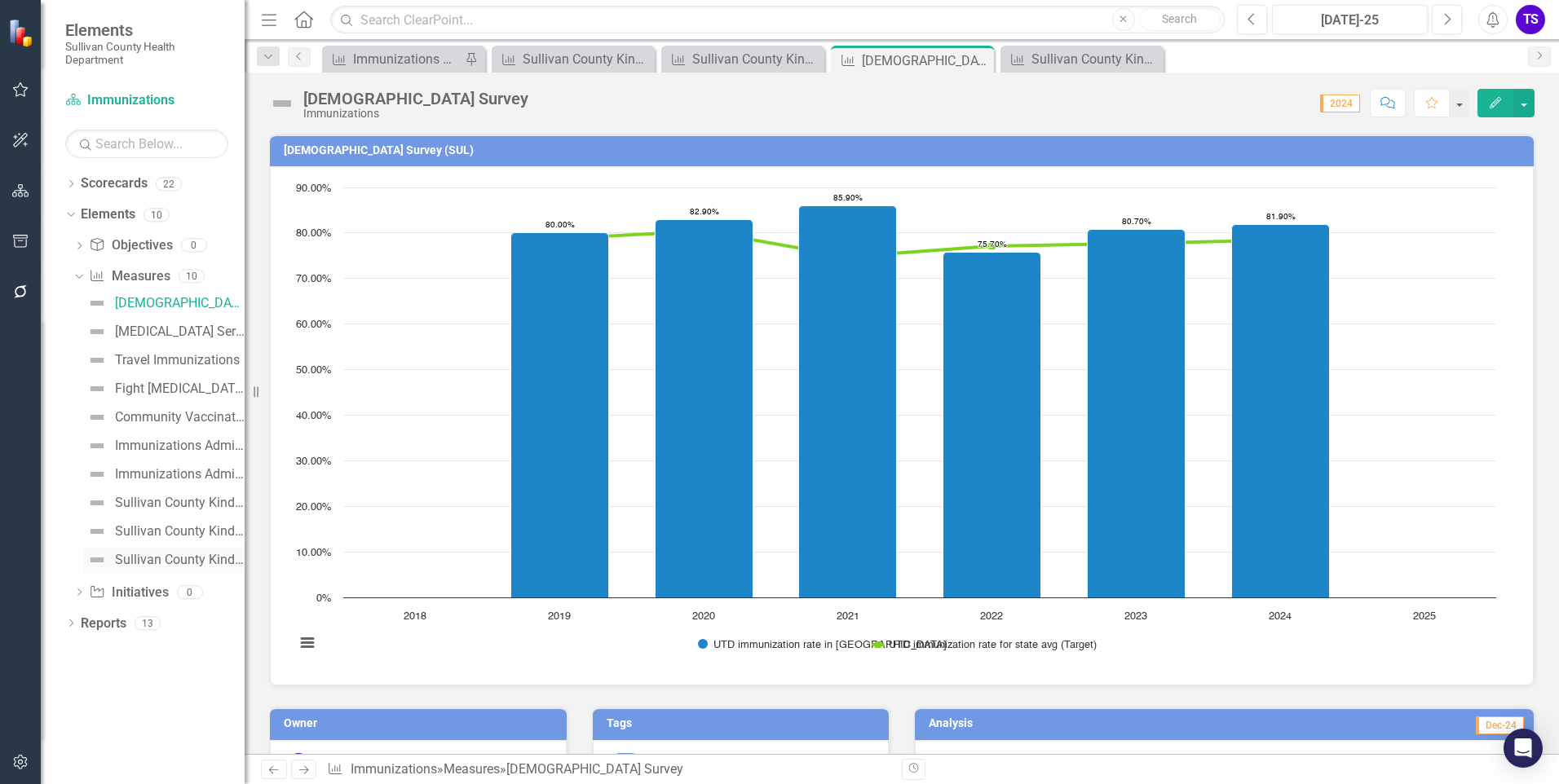
click at [145, 553] on div "Sullivan County Kindergarten Students Immunization Status" at bounding box center [180, 561] width 130 height 15
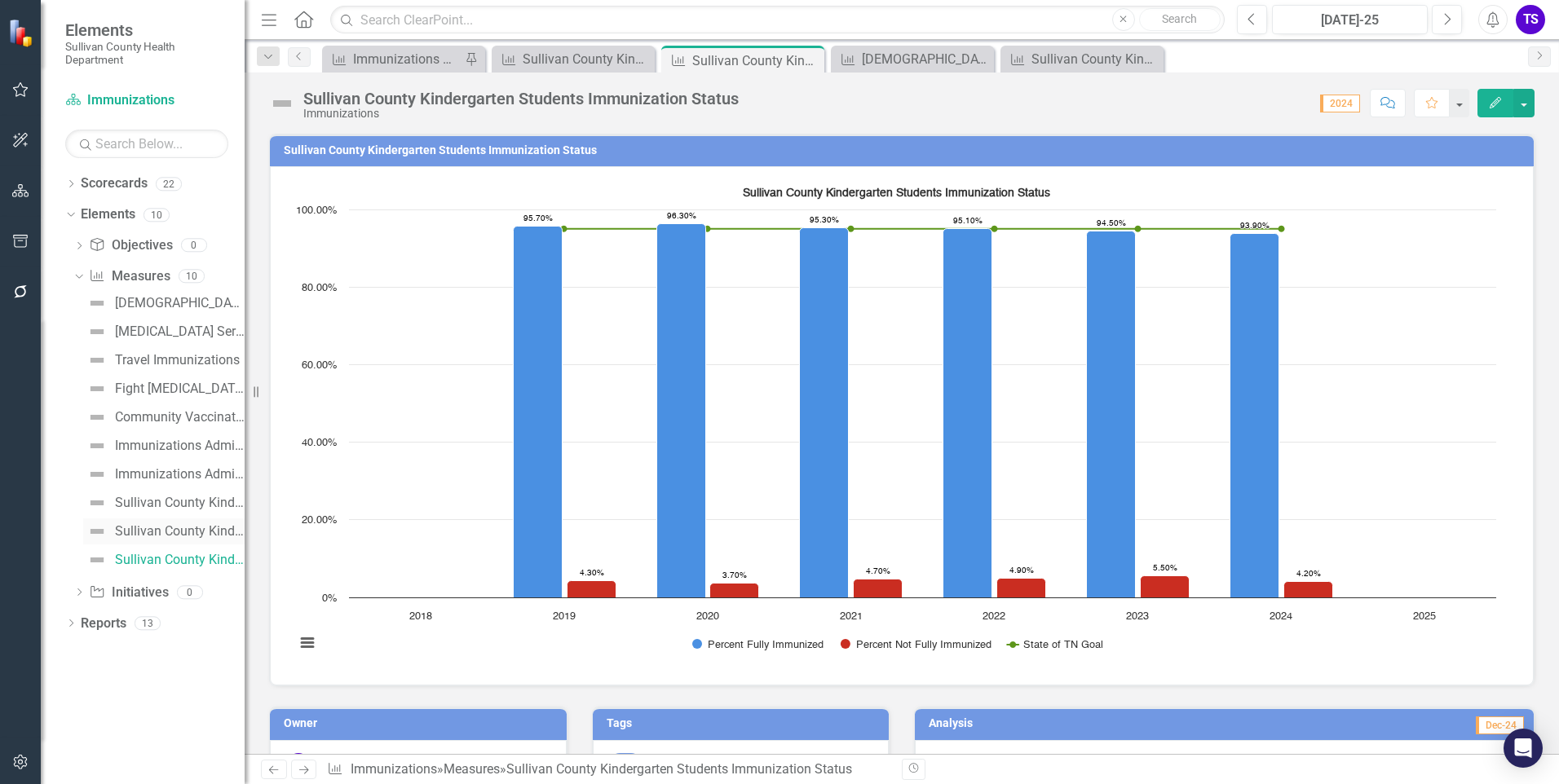
click at [148, 526] on div "Sullivan County Kindergarten Immunization Exemption Levels" at bounding box center [180, 532] width 130 height 15
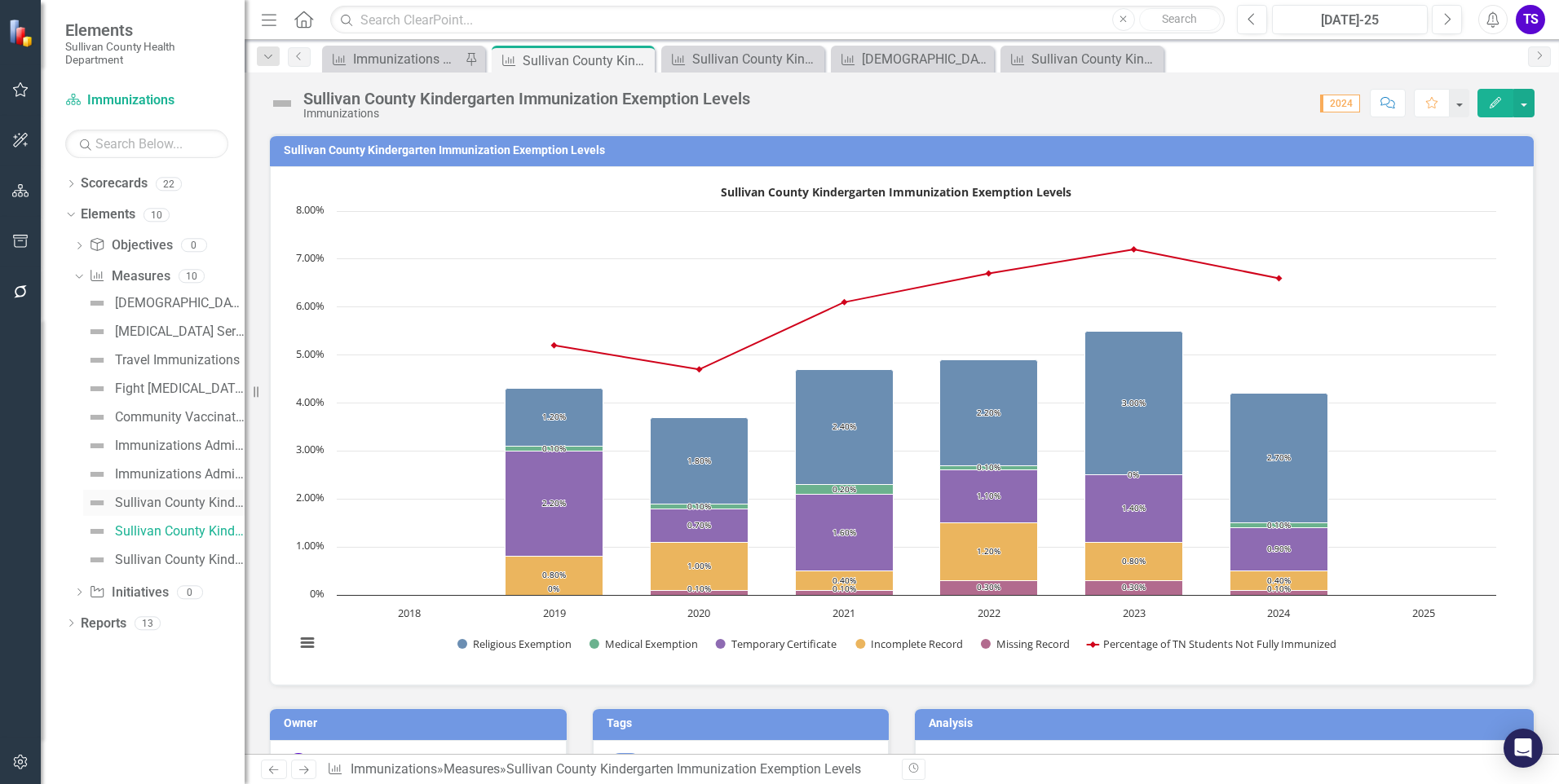
click at [150, 502] on div "Sullivan County Kindergarten Immunization Compliance per Vaccine" at bounding box center [180, 503] width 130 height 15
